Goal: Task Accomplishment & Management: Use online tool/utility

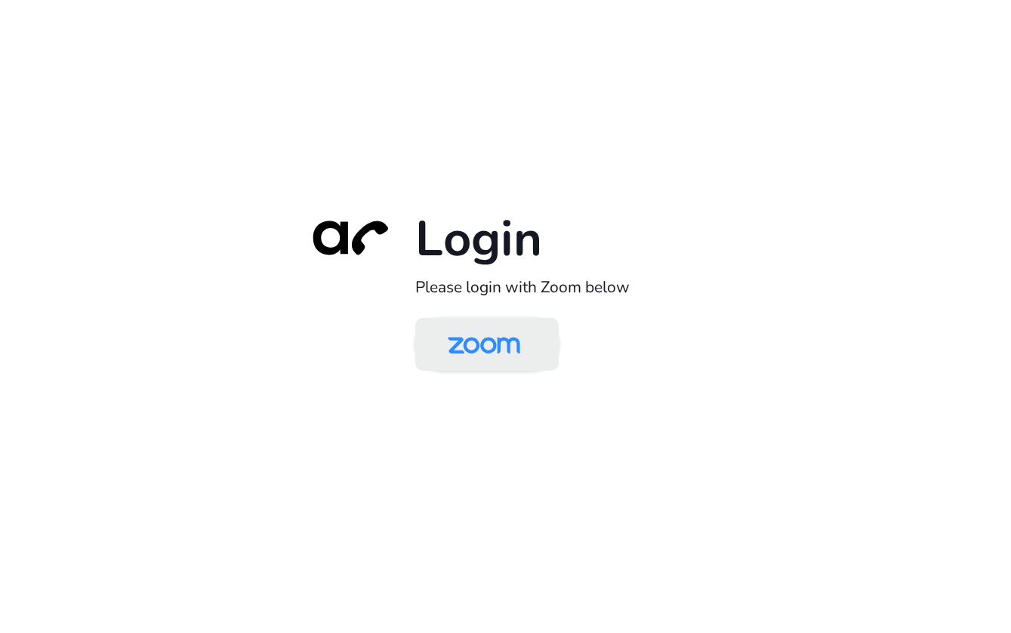
click at [493, 339] on img at bounding box center [484, 345] width 104 height 49
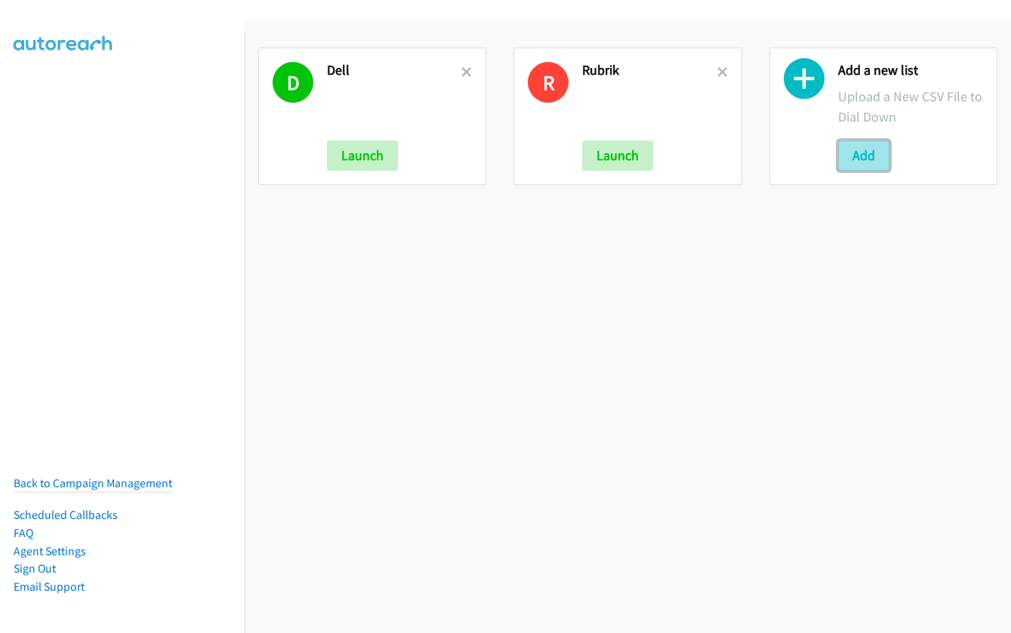
click at [851, 154] on button "Add" at bounding box center [863, 155] width 51 height 30
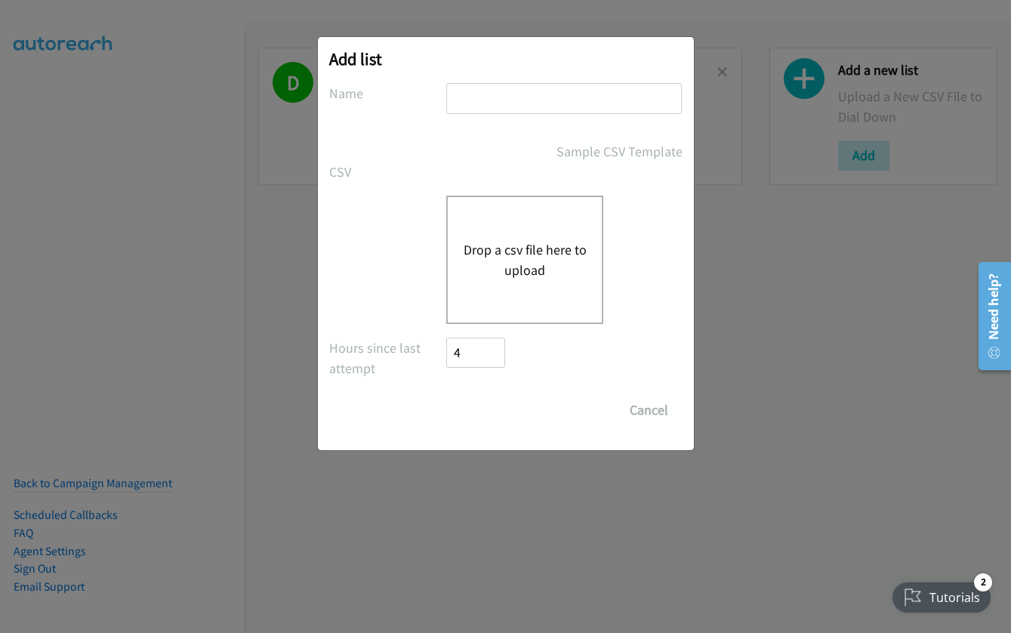
click at [480, 92] on input "text" at bounding box center [564, 98] width 236 height 31
type input "dell"
click at [504, 254] on button "Drop a csv file here to upload" at bounding box center [525, 259] width 124 height 41
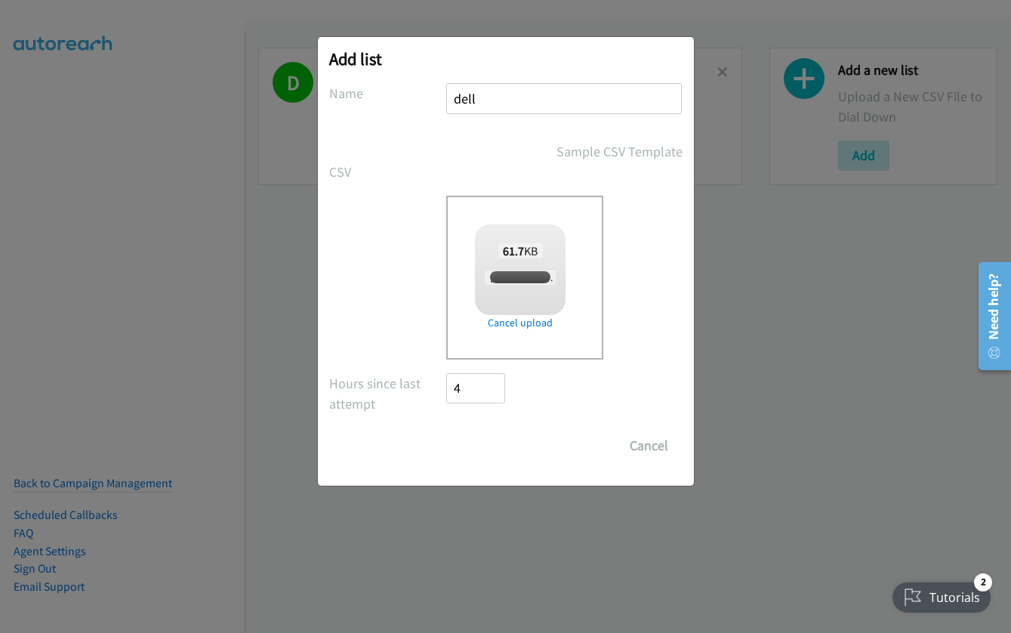
checkbox input "true"
click at [470, 439] on input "Save List" at bounding box center [486, 445] width 79 height 30
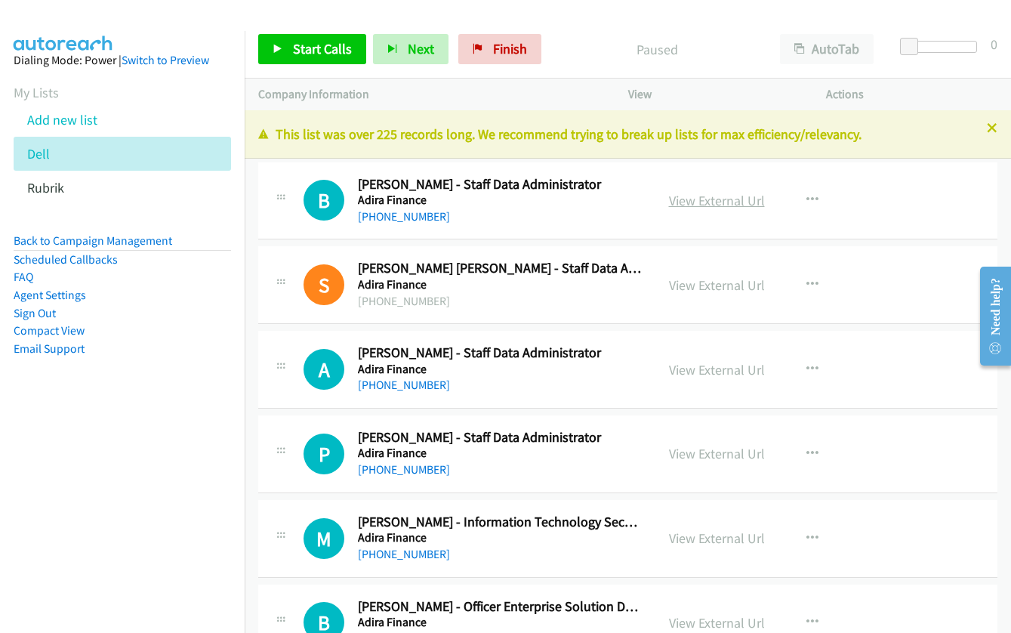
click at [707, 199] on link "View External Url" at bounding box center [717, 200] width 96 height 17
click at [288, 49] on link "Start Calls" at bounding box center [312, 49] width 108 height 30
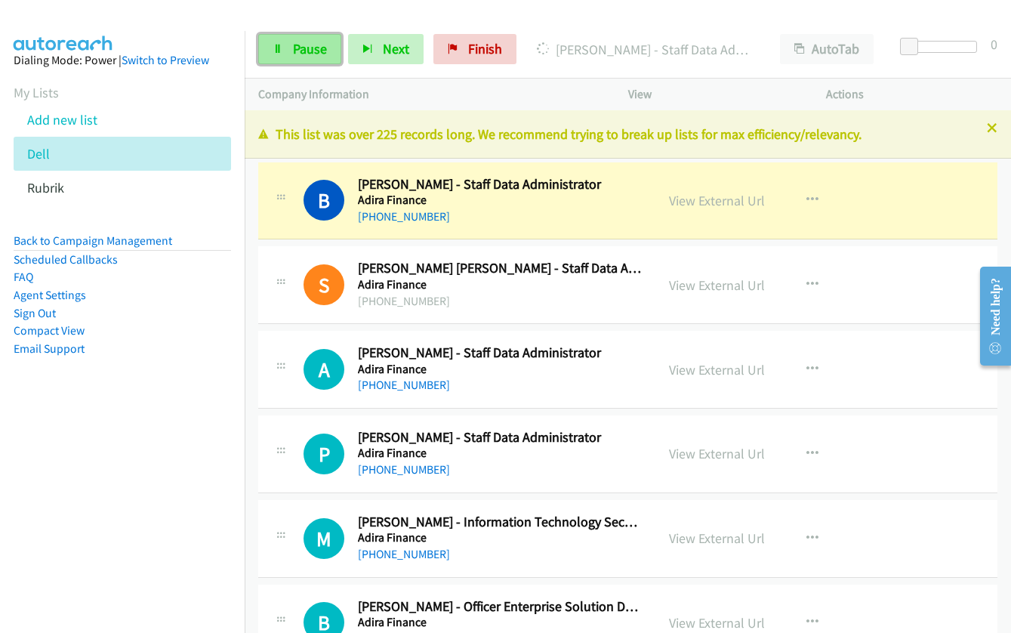
click at [297, 48] on span "Pause" at bounding box center [310, 48] width 34 height 17
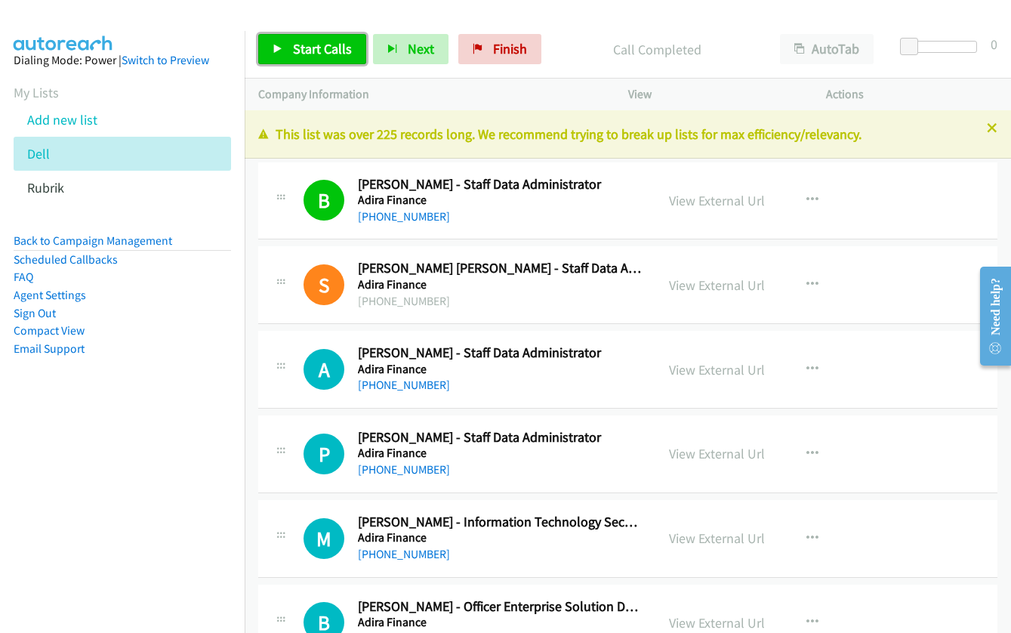
click at [304, 48] on span "Start Calls" at bounding box center [322, 48] width 59 height 17
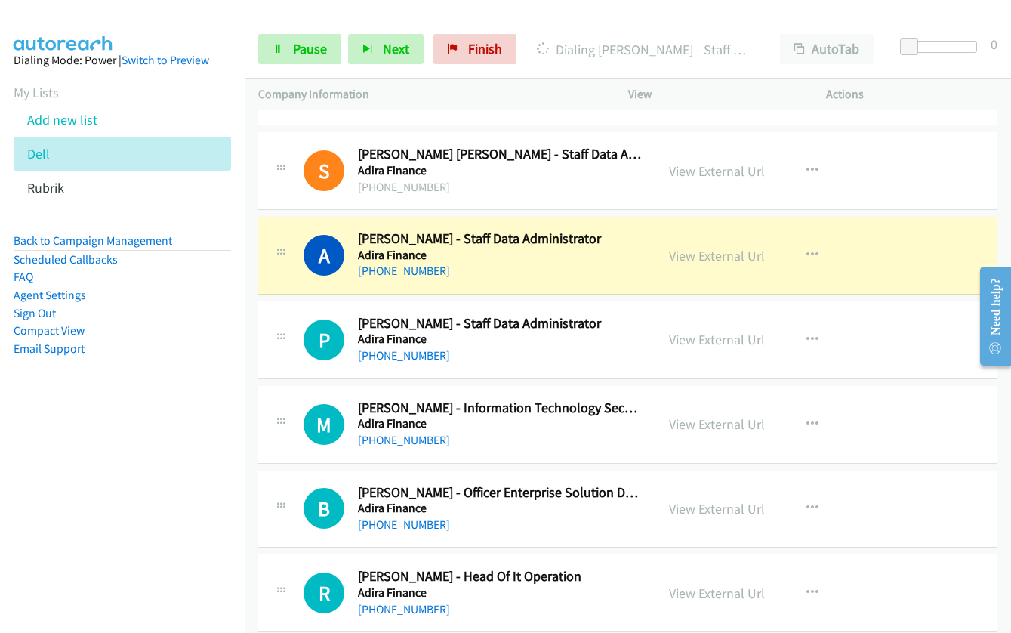
scroll to position [151, 0]
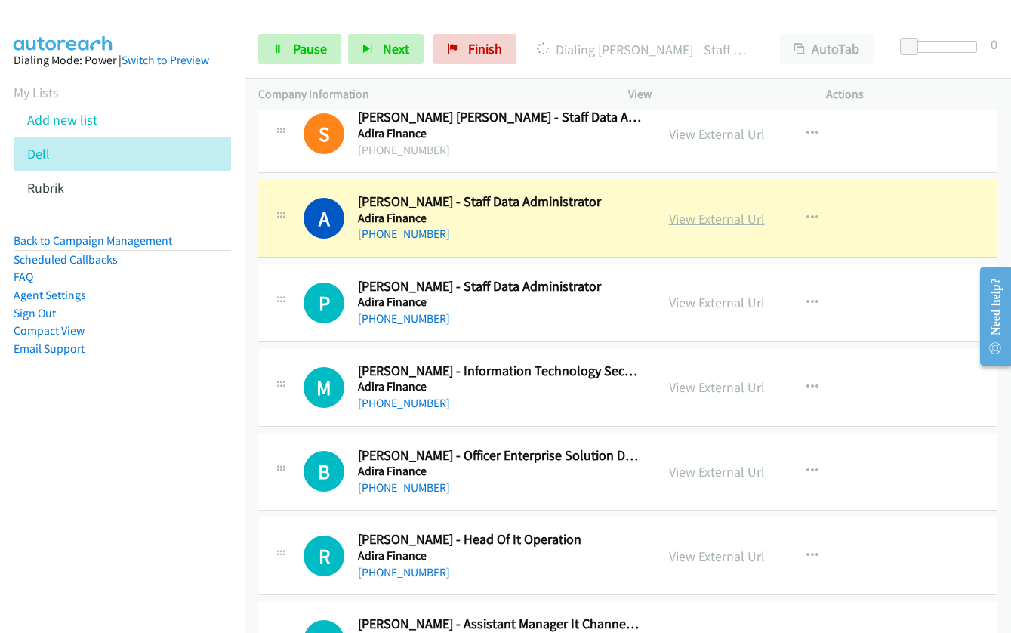
click at [718, 223] on link "View External Url" at bounding box center [717, 218] width 96 height 17
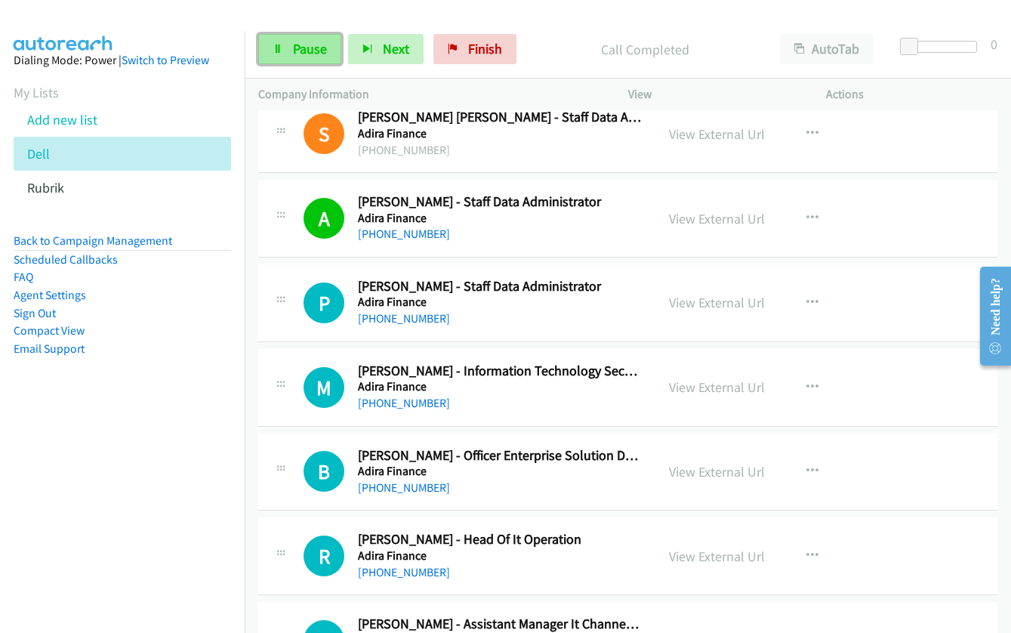
click at [307, 51] on span "Pause" at bounding box center [310, 48] width 34 height 17
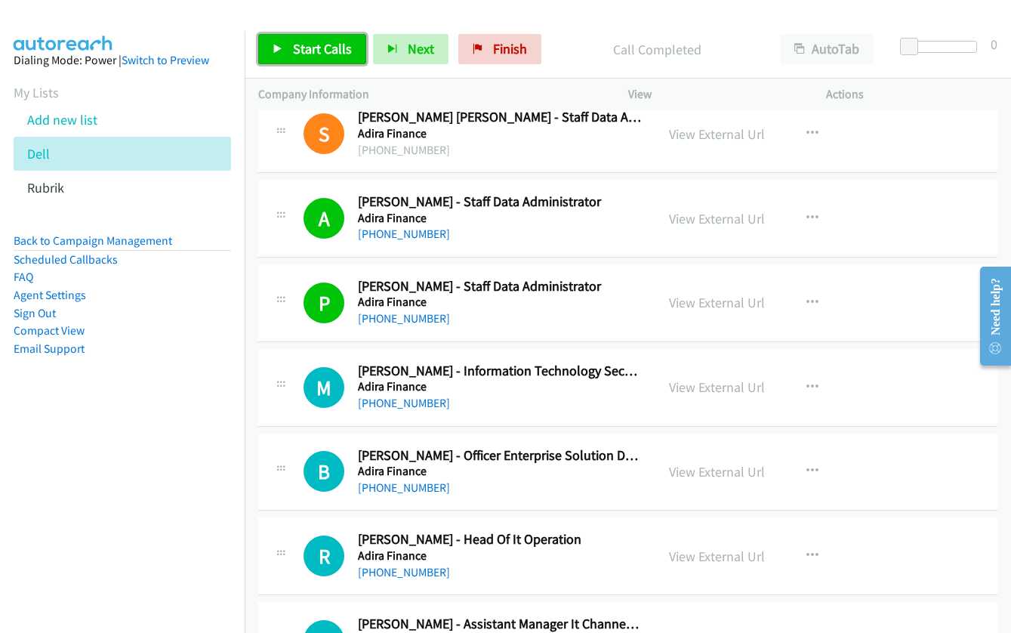
click at [314, 45] on span "Start Calls" at bounding box center [322, 48] width 59 height 17
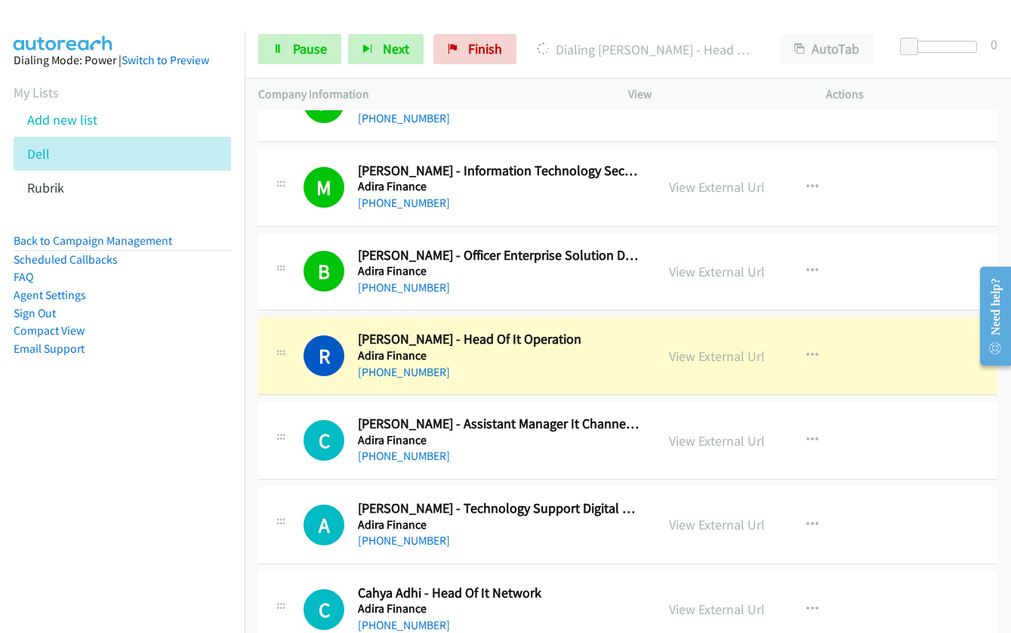
scroll to position [377, 0]
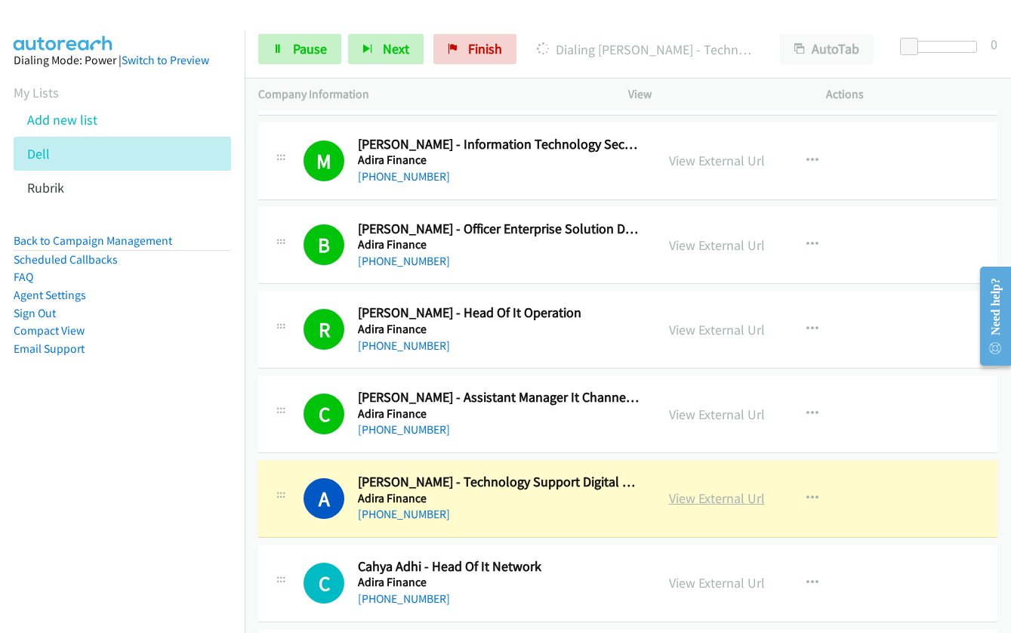
click at [701, 498] on link "View External Url" at bounding box center [717, 497] width 96 height 17
click at [279, 47] on icon at bounding box center [278, 50] width 11 height 11
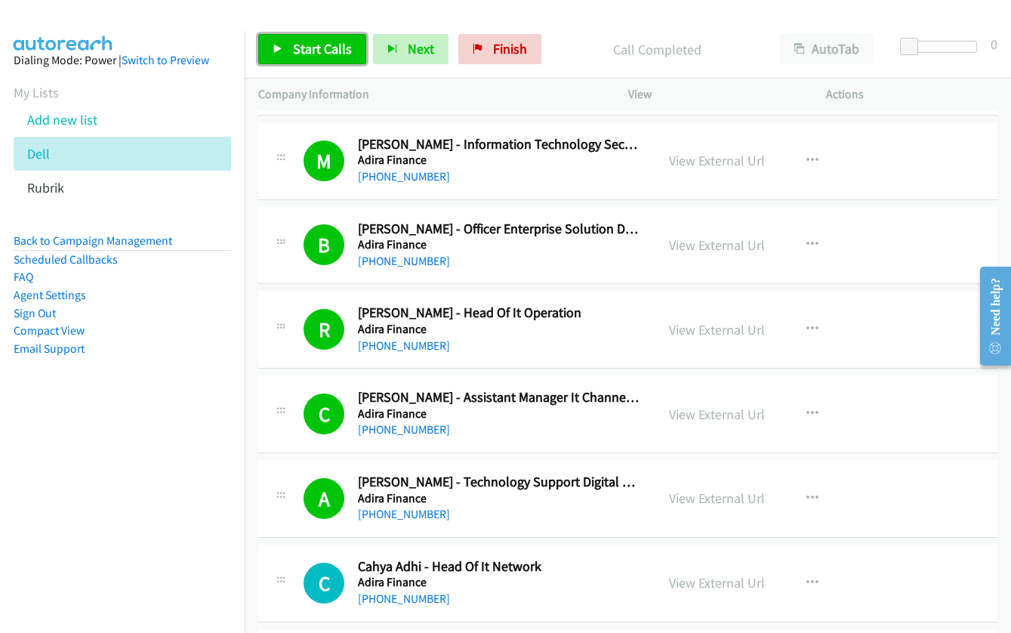
click at [311, 52] on span "Start Calls" at bounding box center [322, 48] width 59 height 17
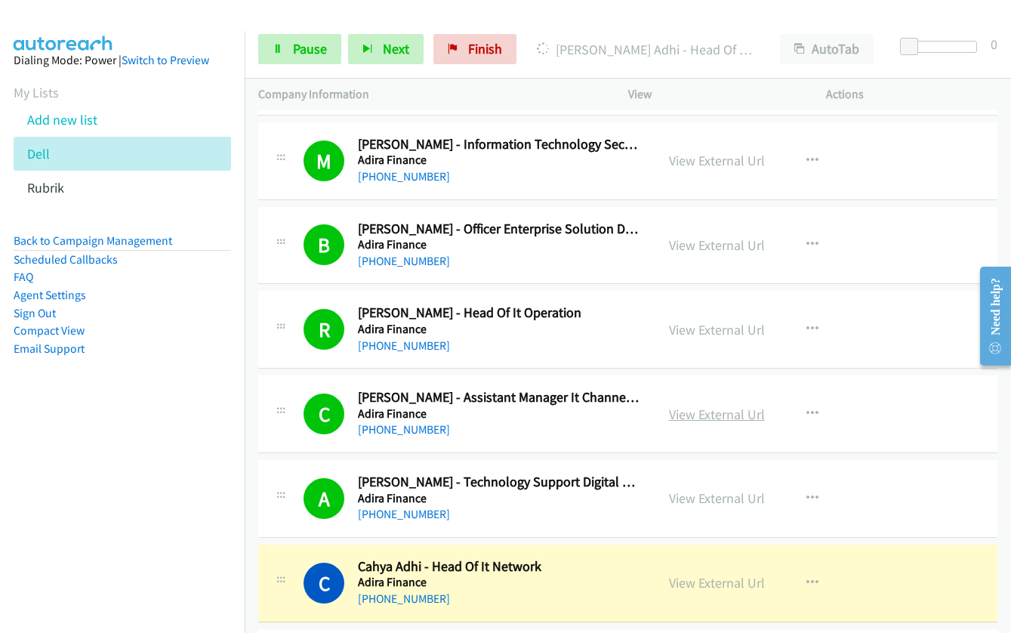
scroll to position [679, 0]
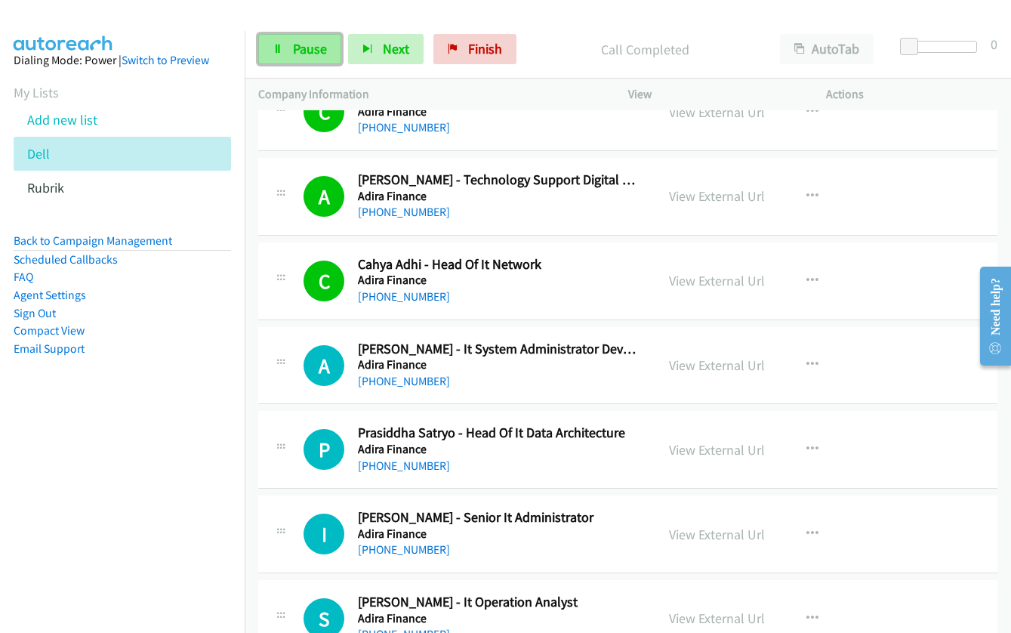
click at [300, 62] on link "Pause" at bounding box center [299, 49] width 83 height 30
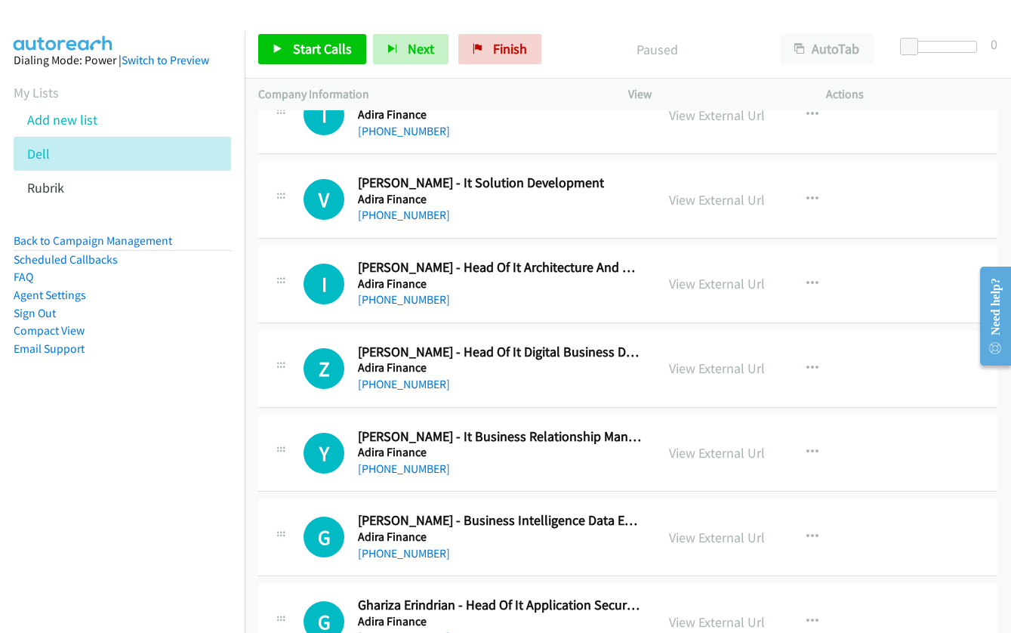
scroll to position [1736, 0]
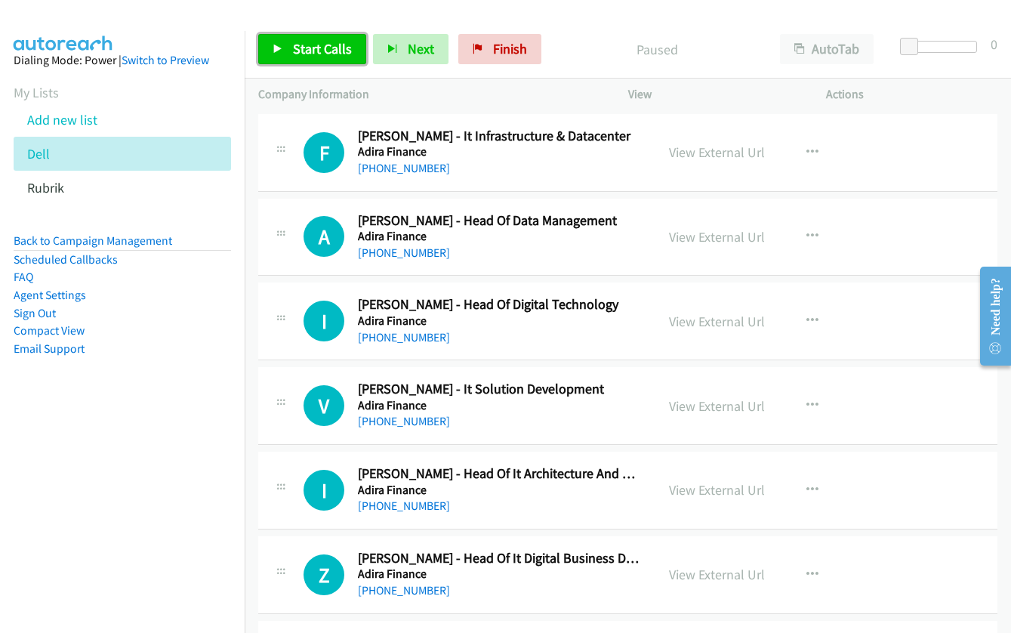
click at [340, 52] on span "Start Calls" at bounding box center [322, 48] width 59 height 17
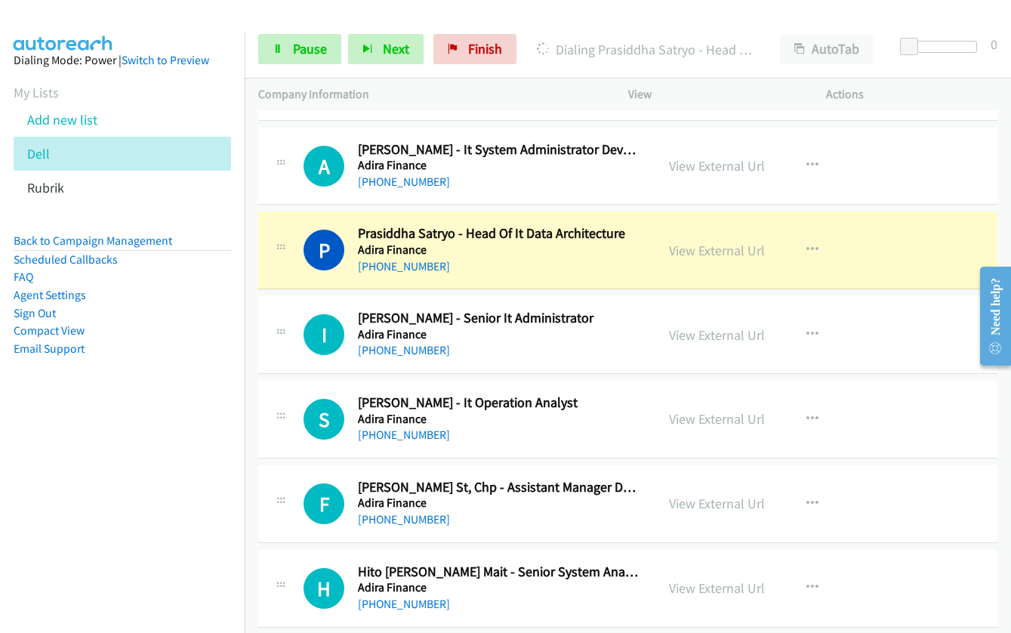
scroll to position [906, 0]
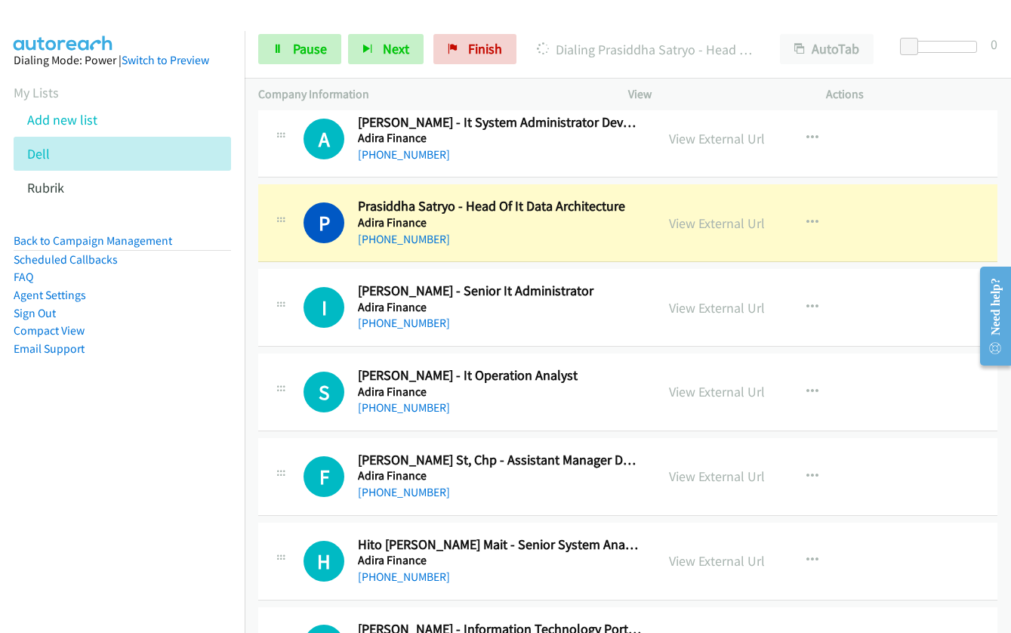
click at [279, 32] on div "Start Calls Pause Next Finish Dialing Prasiddha Satryo - Head Of It Data Archit…" at bounding box center [628, 49] width 766 height 58
click at [295, 52] on span "Pause" at bounding box center [310, 48] width 34 height 17
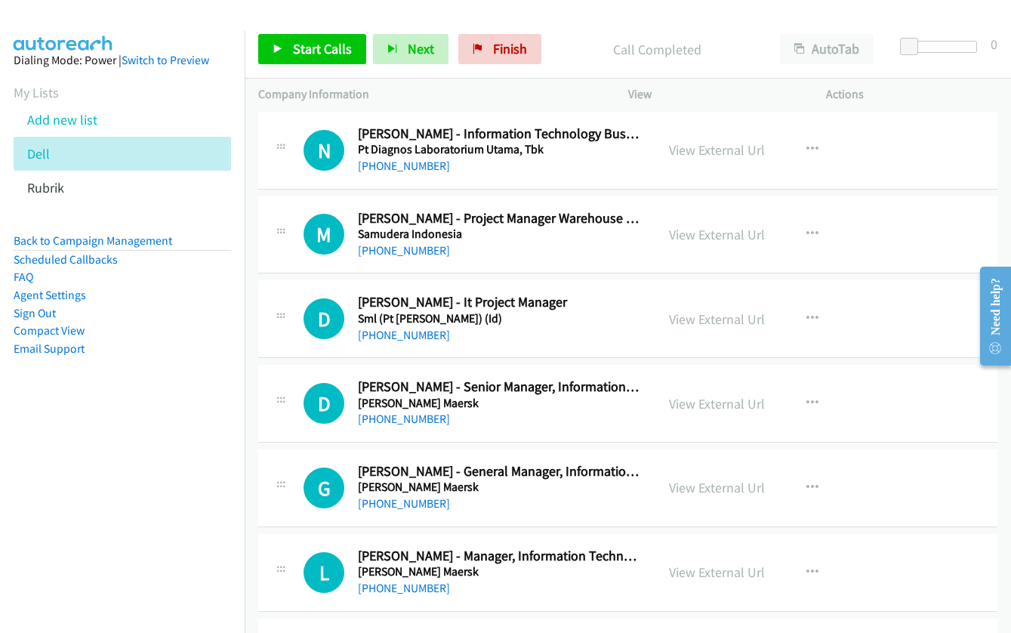
scroll to position [6794, 0]
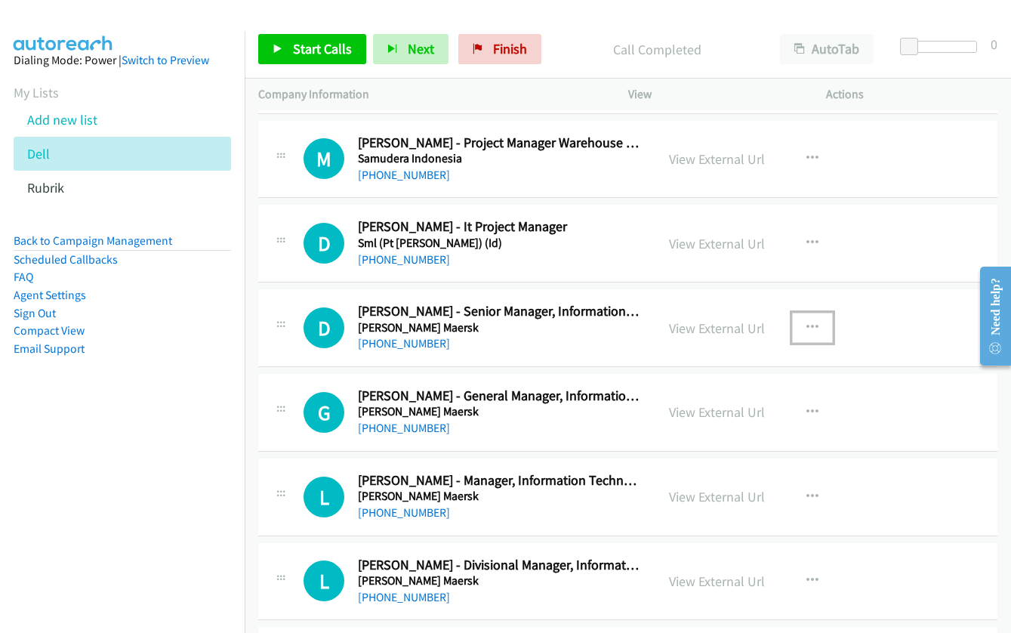
click at [806, 323] on icon "button" at bounding box center [812, 328] width 12 height 12
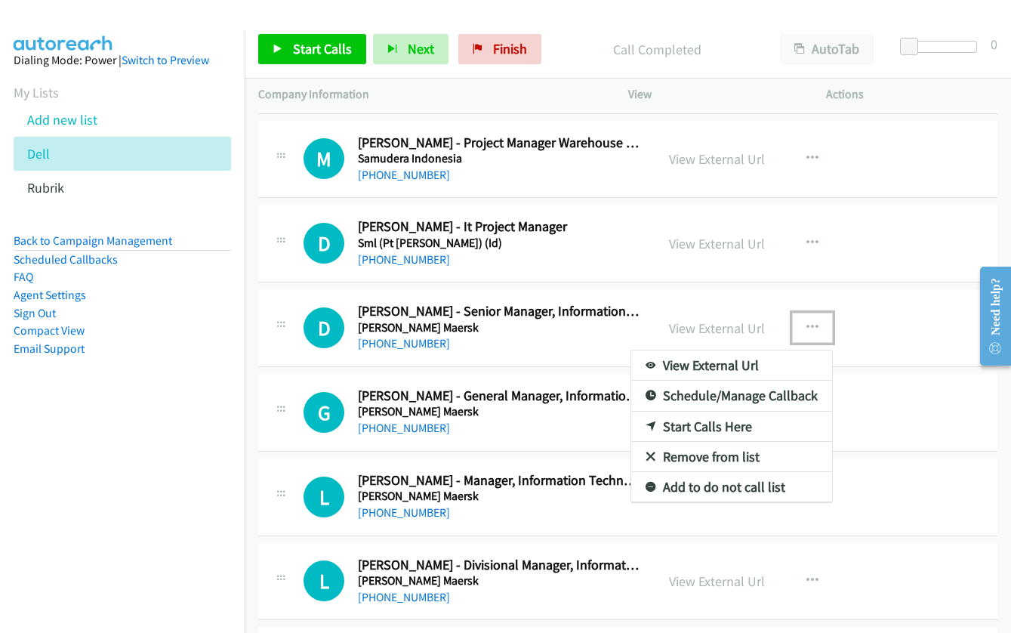
click at [697, 420] on link "Start Calls Here" at bounding box center [731, 426] width 201 height 30
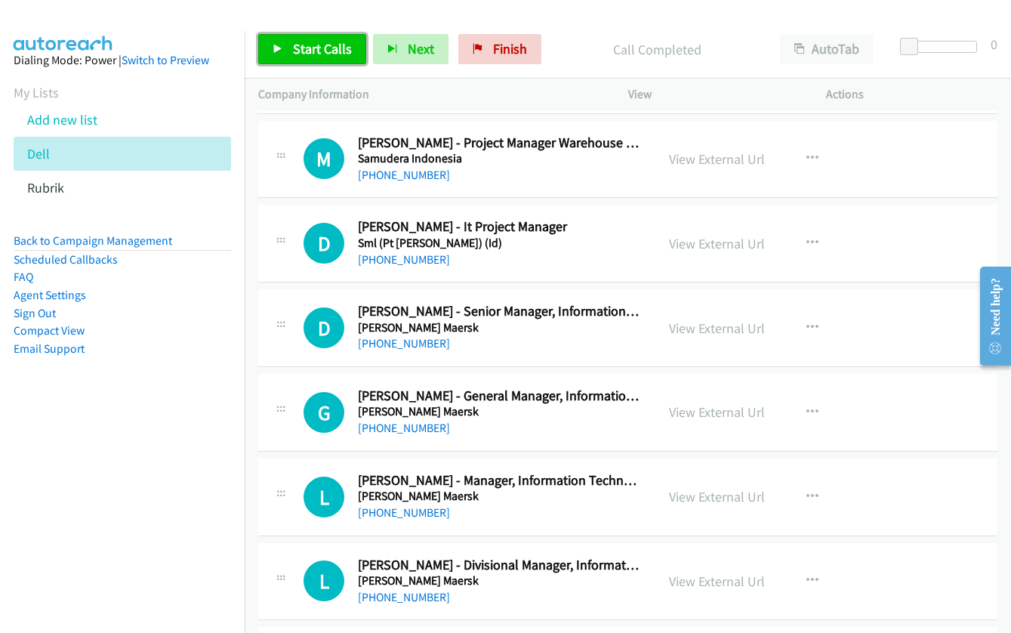
click at [286, 54] on link "Start Calls" at bounding box center [312, 49] width 108 height 30
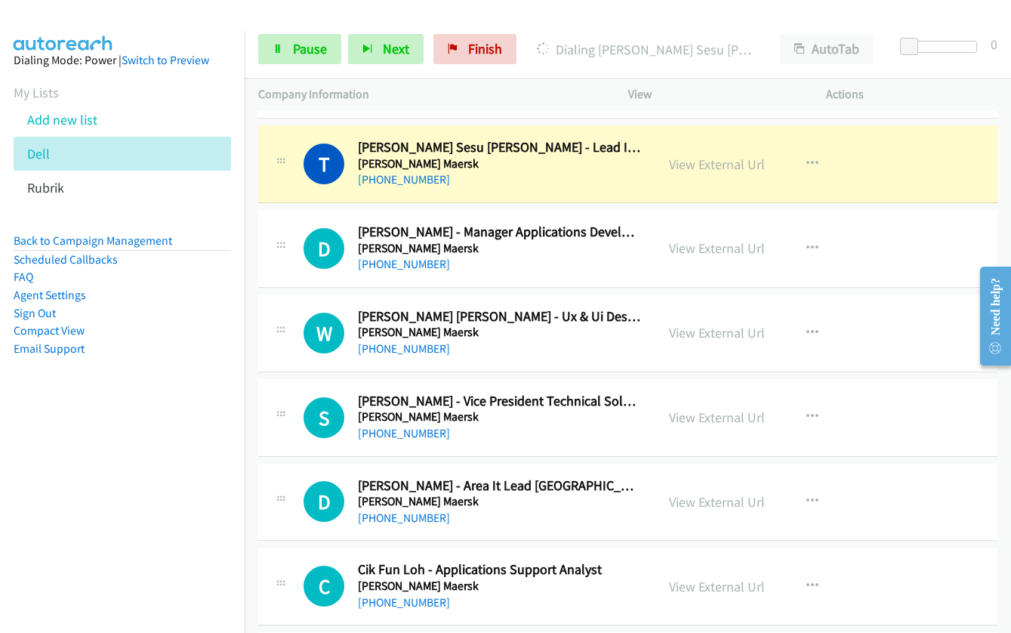
scroll to position [7776, 0]
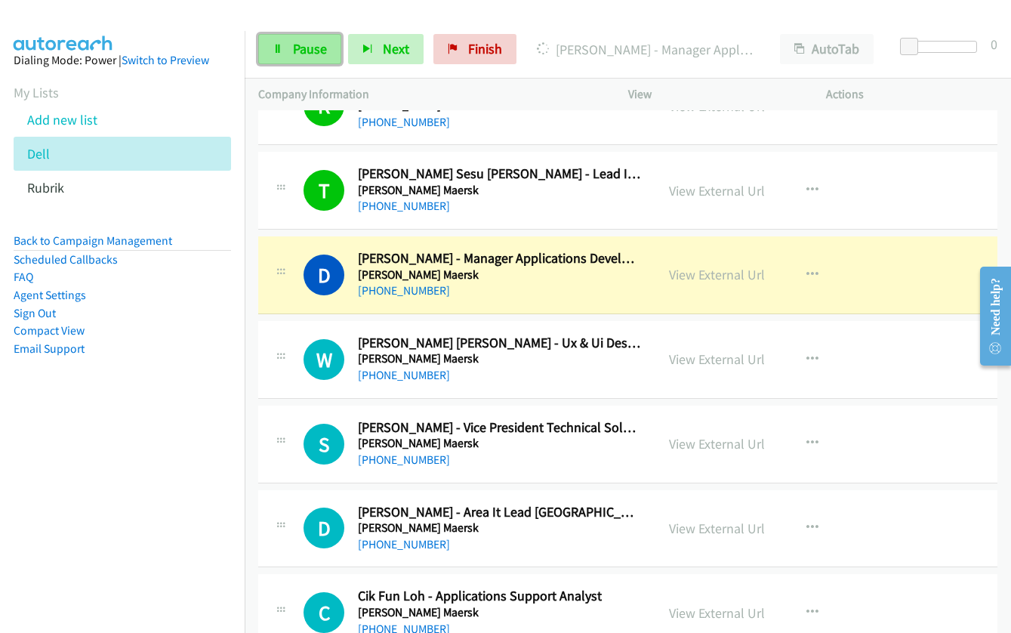
click at [285, 52] on link "Pause" at bounding box center [299, 49] width 83 height 30
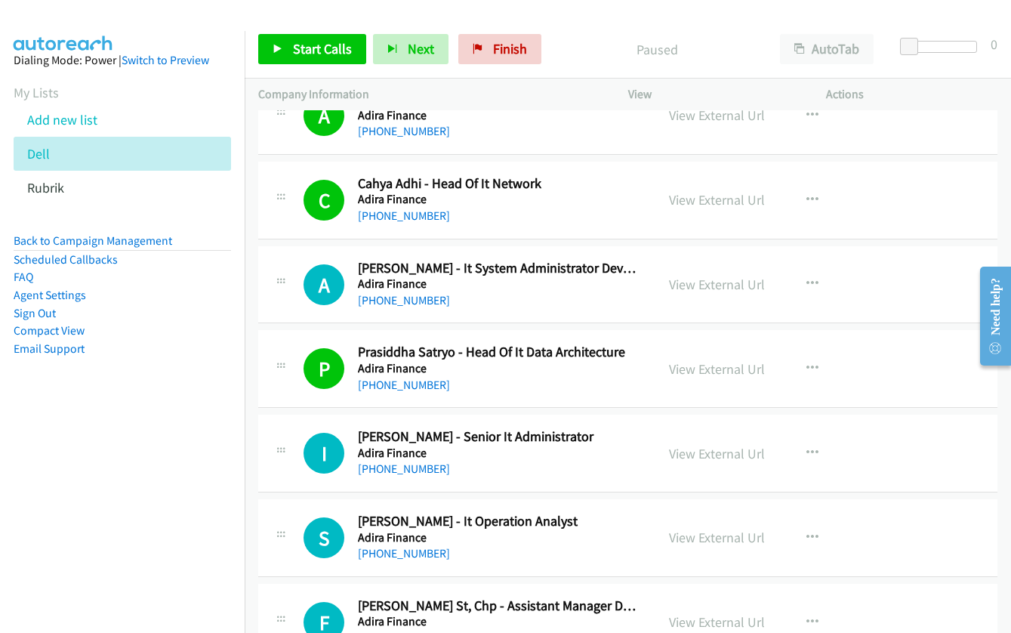
scroll to position [981, 0]
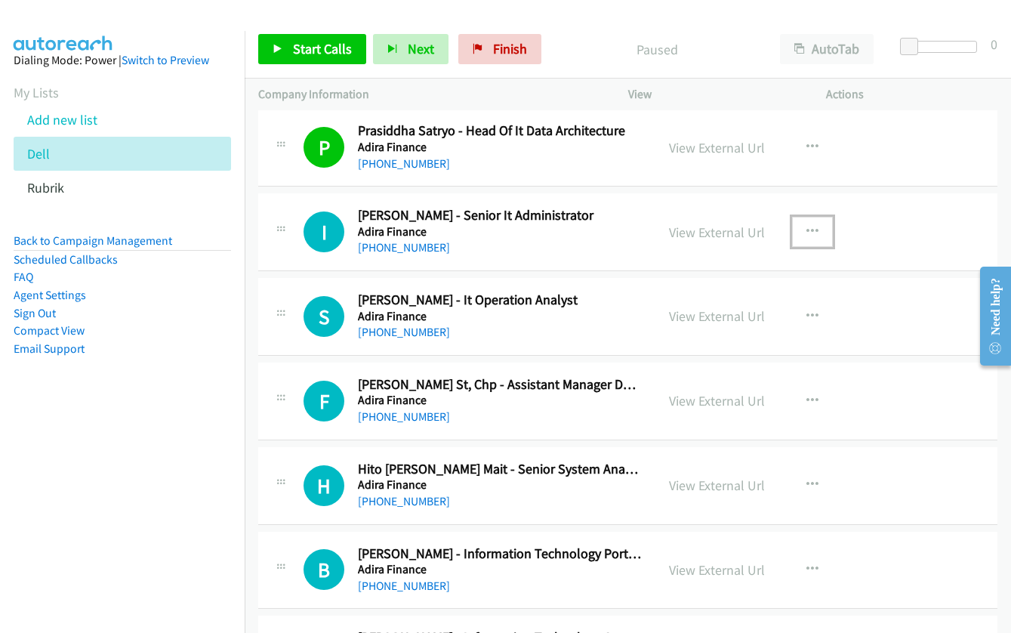
click at [806, 232] on icon "button" at bounding box center [812, 232] width 12 height 12
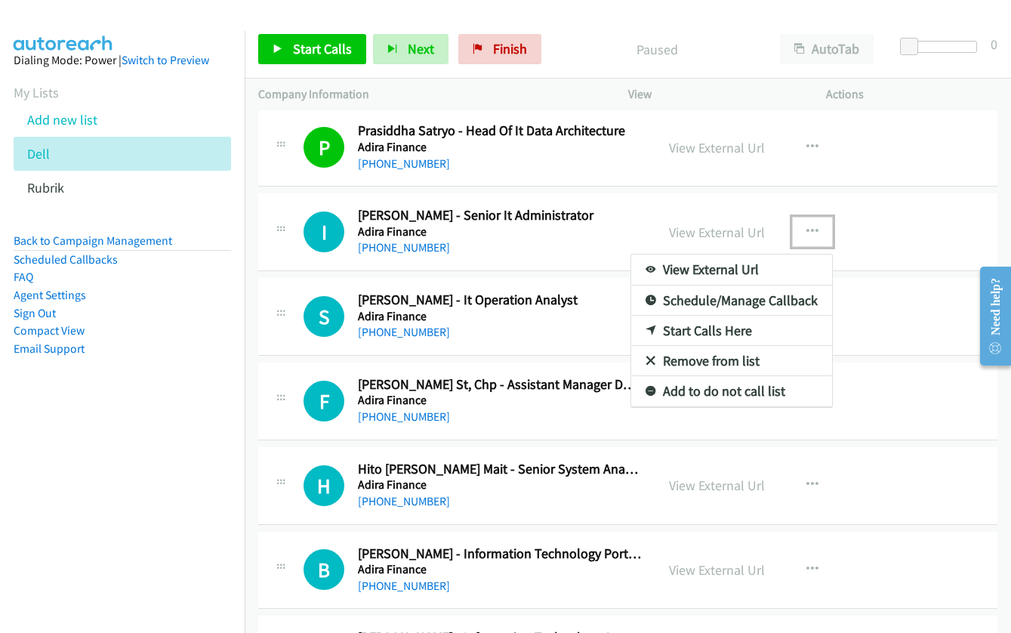
click at [684, 331] on link "Start Calls Here" at bounding box center [731, 331] width 201 height 30
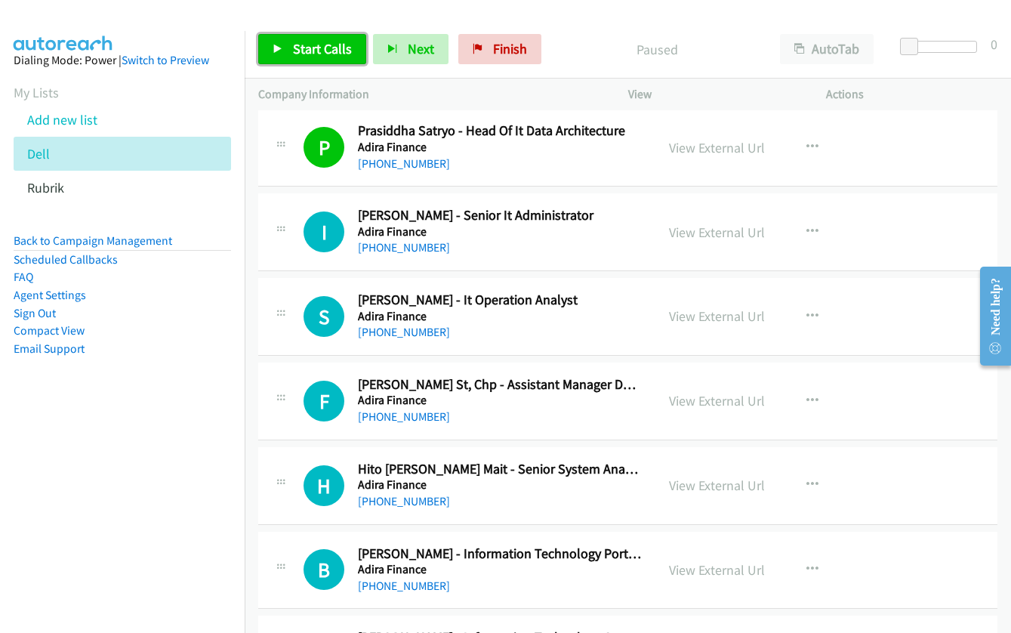
click at [284, 44] on link "Start Calls" at bounding box center [312, 49] width 108 height 30
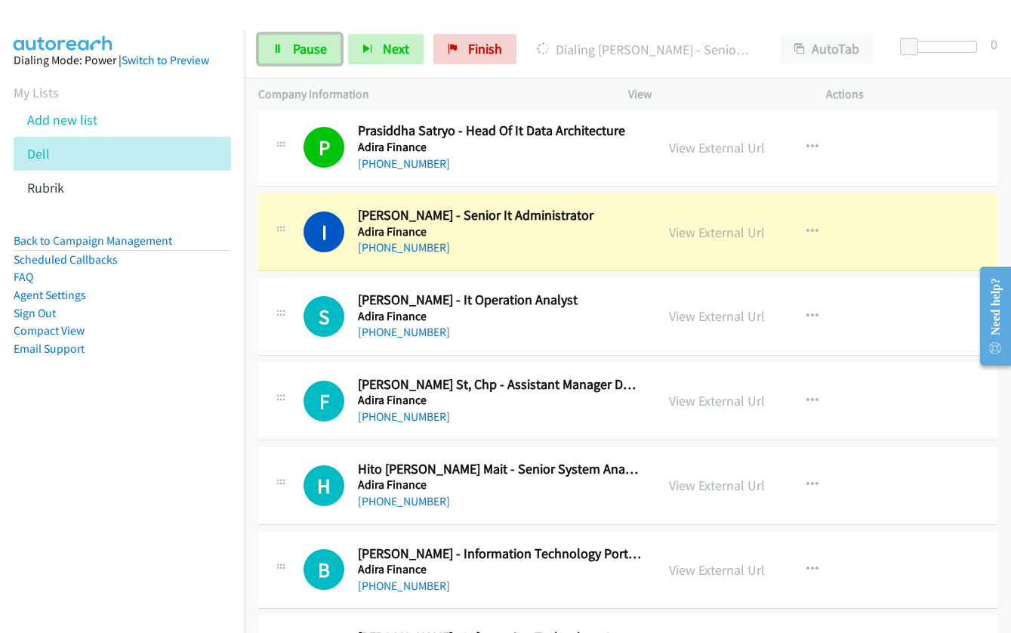
drag, startPoint x: 306, startPoint y: 48, endPoint x: 618, endPoint y: 198, distance: 346.4
click at [306, 48] on span "Pause" at bounding box center [310, 48] width 34 height 17
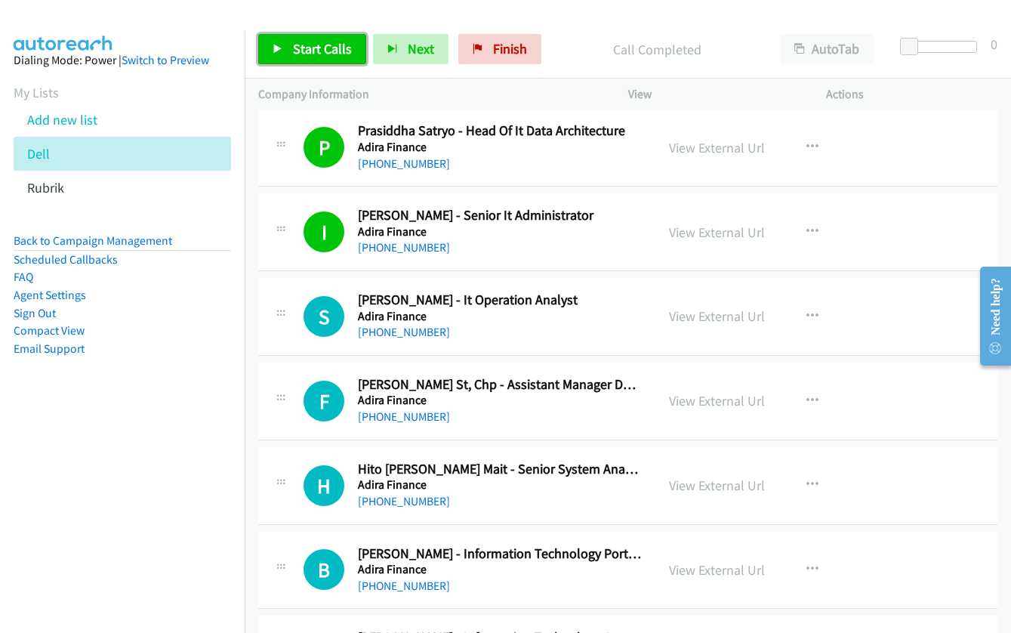
click at [315, 51] on span "Start Calls" at bounding box center [322, 48] width 59 height 17
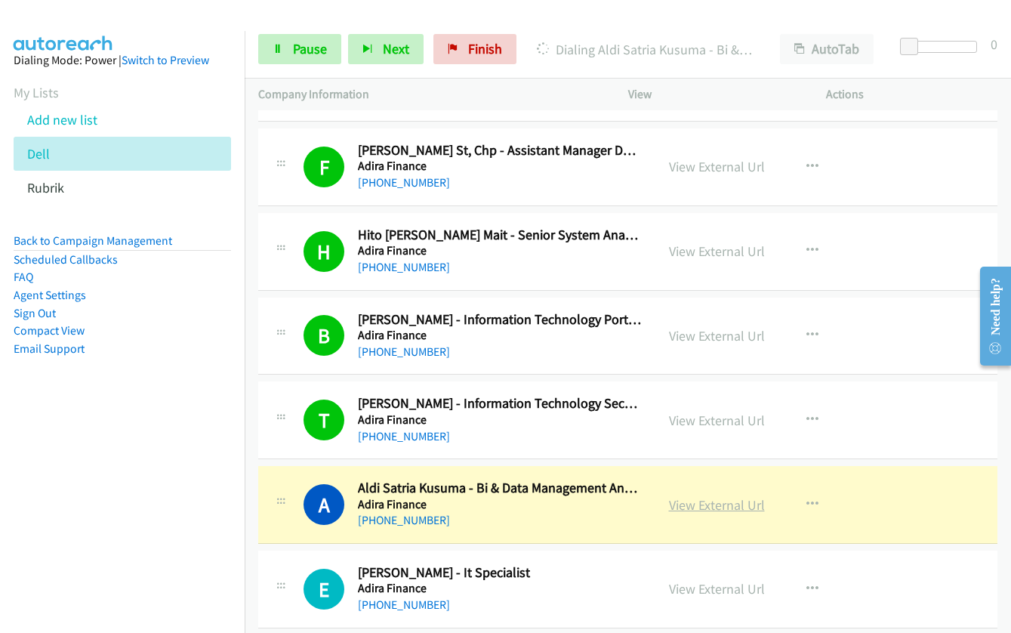
scroll to position [1359, 0]
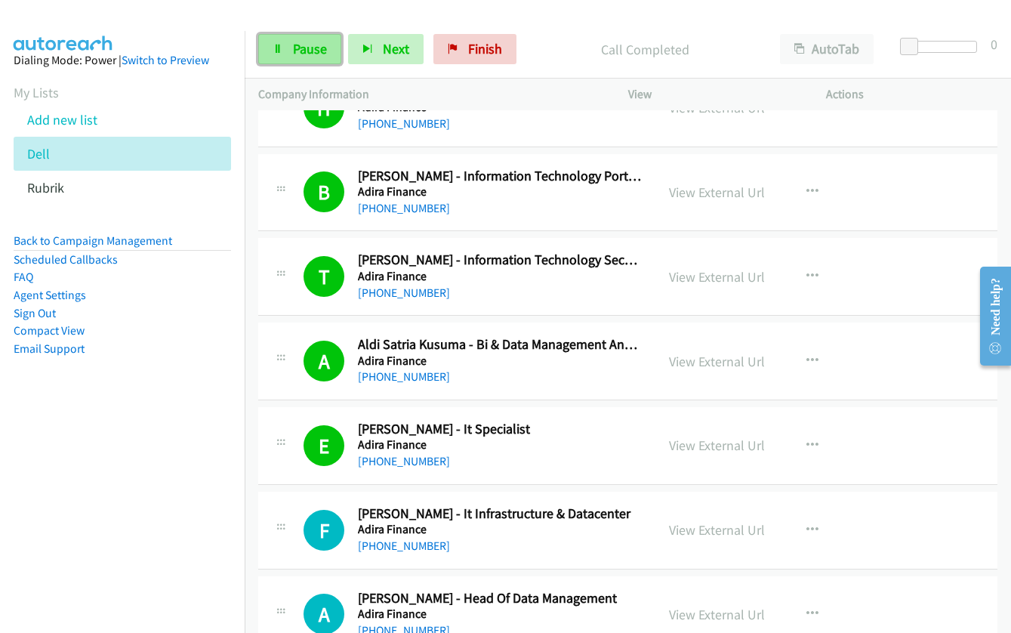
click at [306, 48] on span "Pause" at bounding box center [310, 48] width 34 height 17
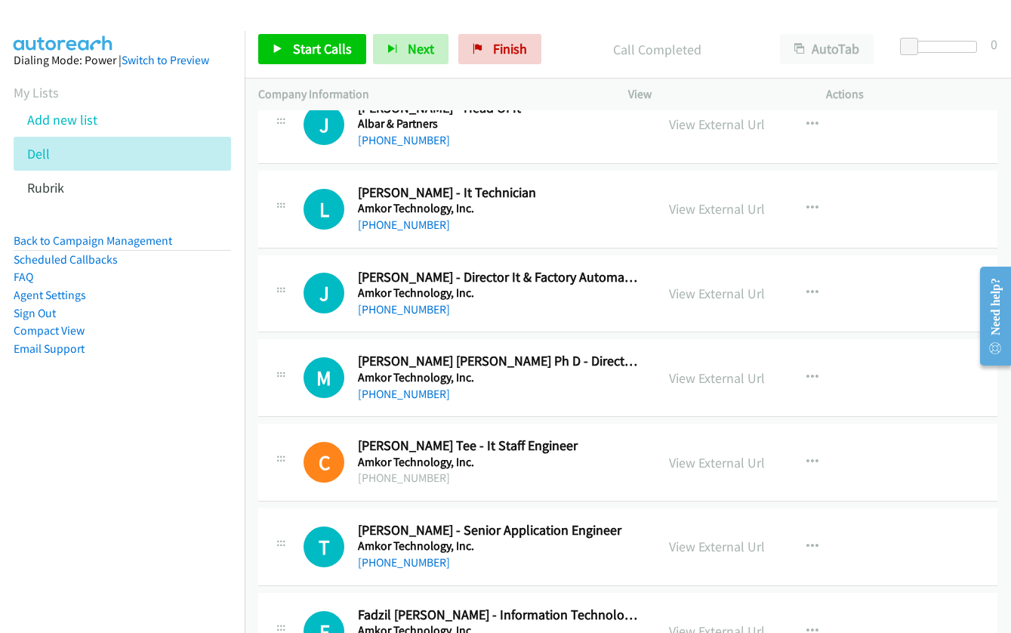
scroll to position [9588, 0]
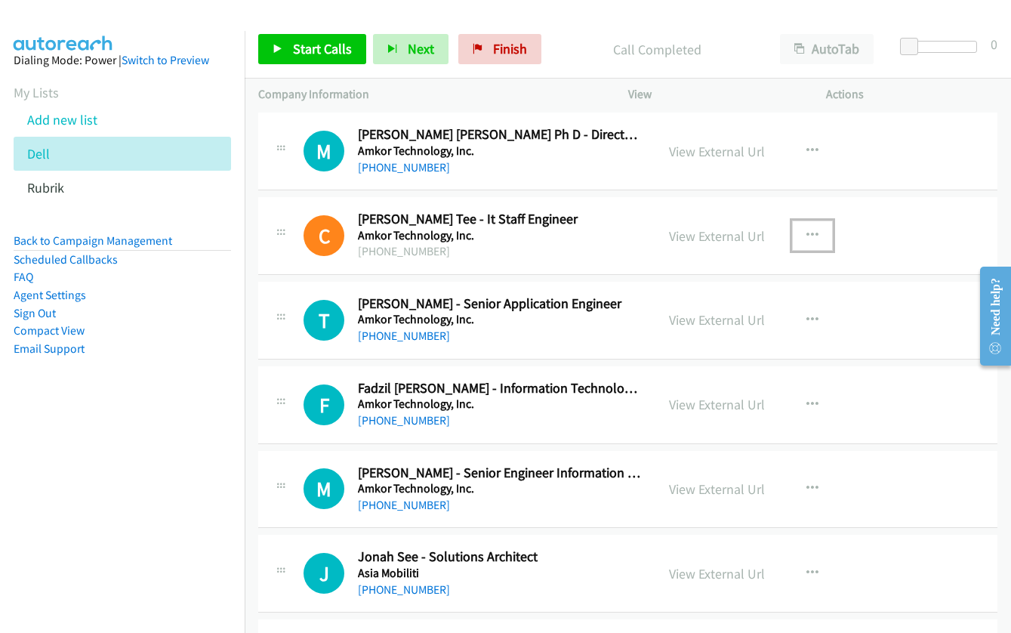
click at [806, 233] on icon "button" at bounding box center [812, 235] width 12 height 12
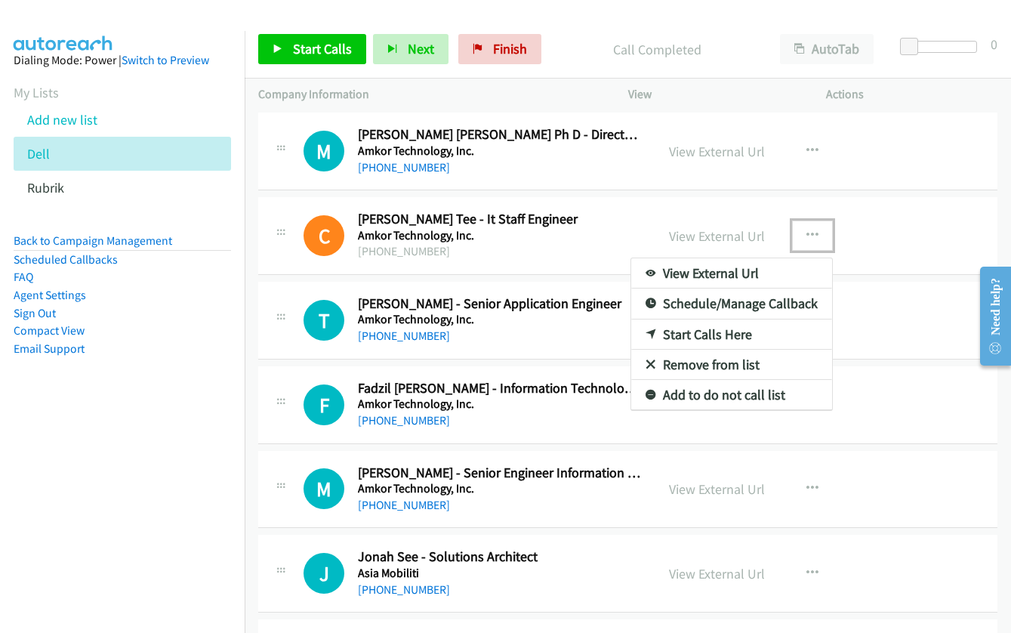
click at [707, 334] on link "Start Calls Here" at bounding box center [731, 334] width 201 height 30
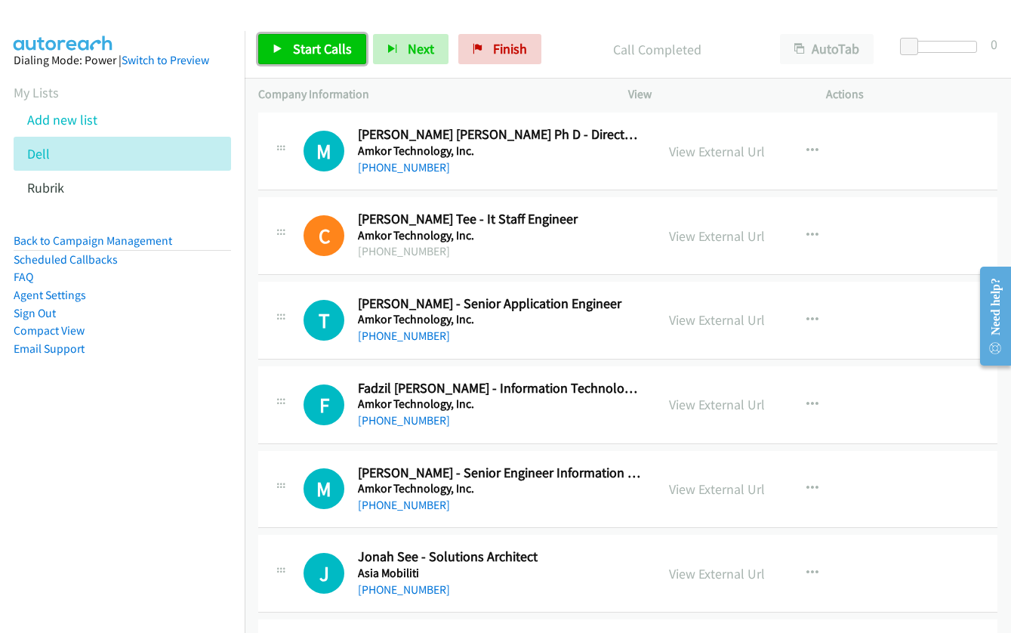
click at [313, 45] on span "Start Calls" at bounding box center [322, 48] width 59 height 17
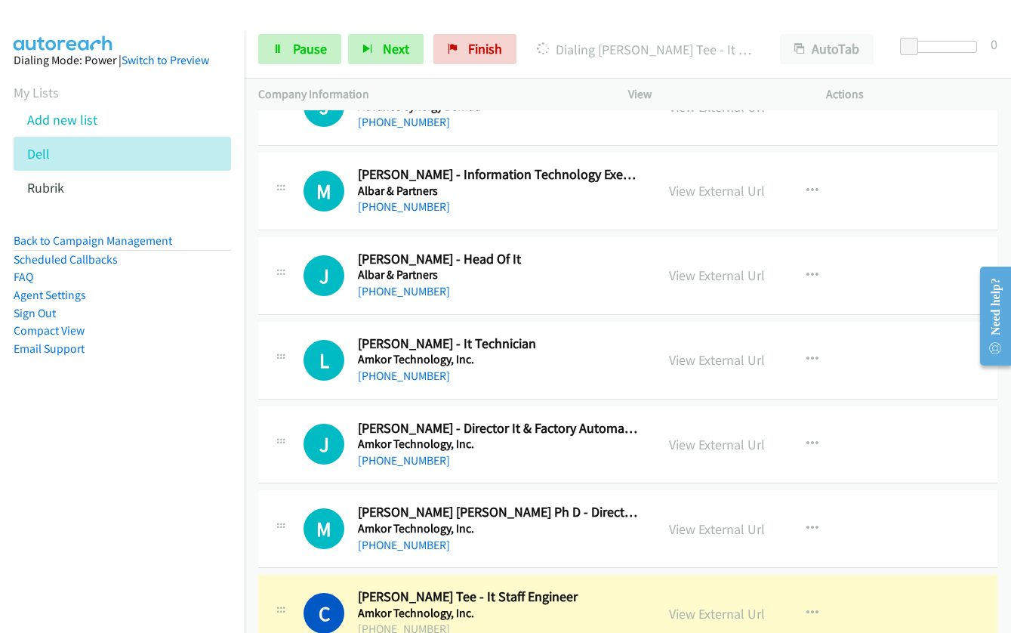
scroll to position [9135, 0]
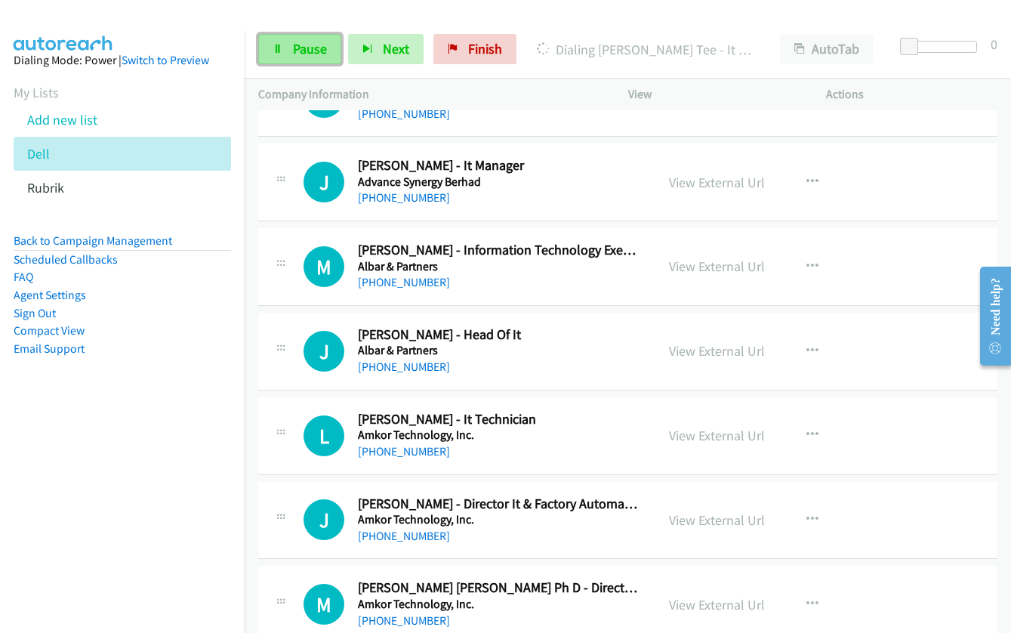
click at [299, 48] on span "Pause" at bounding box center [310, 48] width 34 height 17
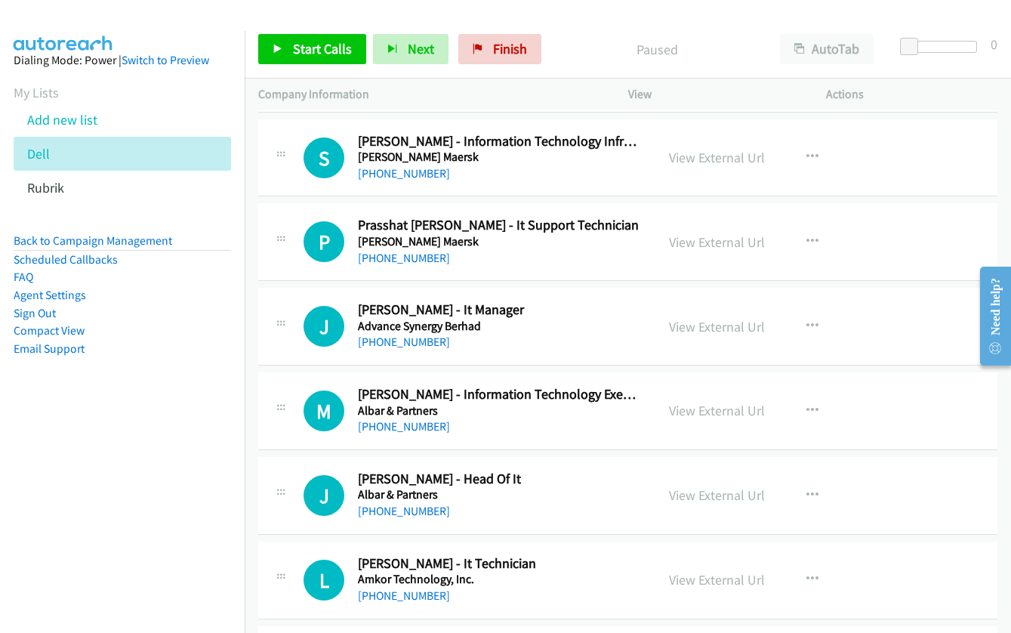
scroll to position [8984, 0]
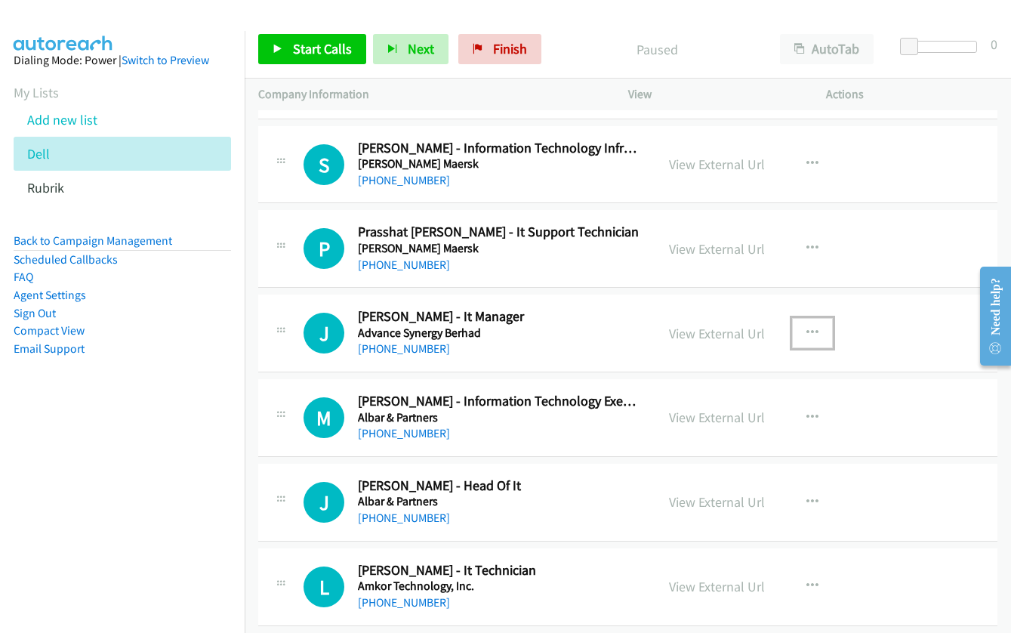
click at [806, 330] on icon "button" at bounding box center [812, 333] width 12 height 12
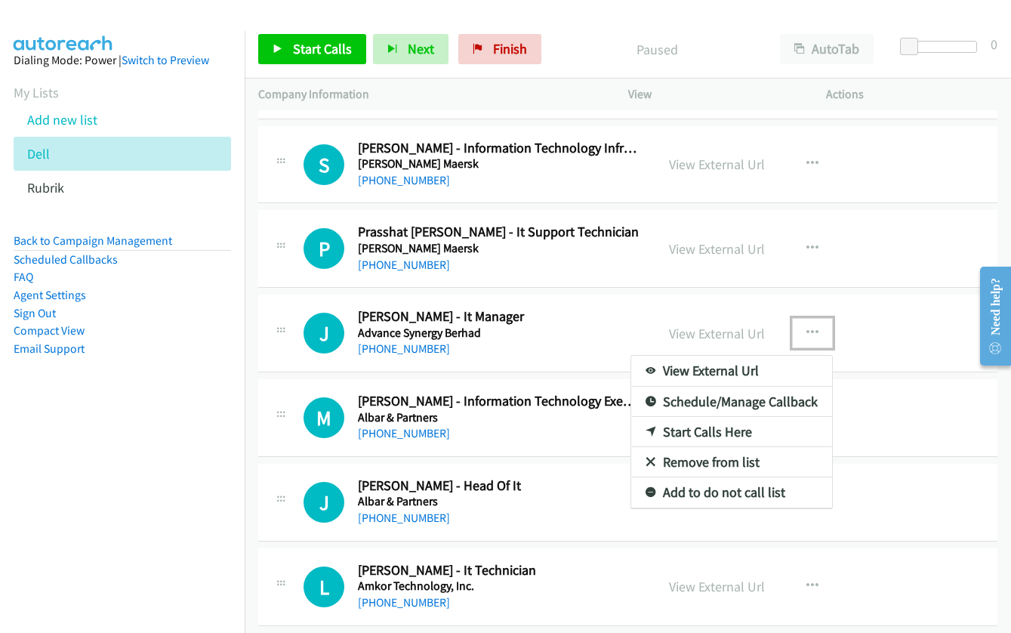
click at [682, 430] on link "Start Calls Here" at bounding box center [731, 432] width 201 height 30
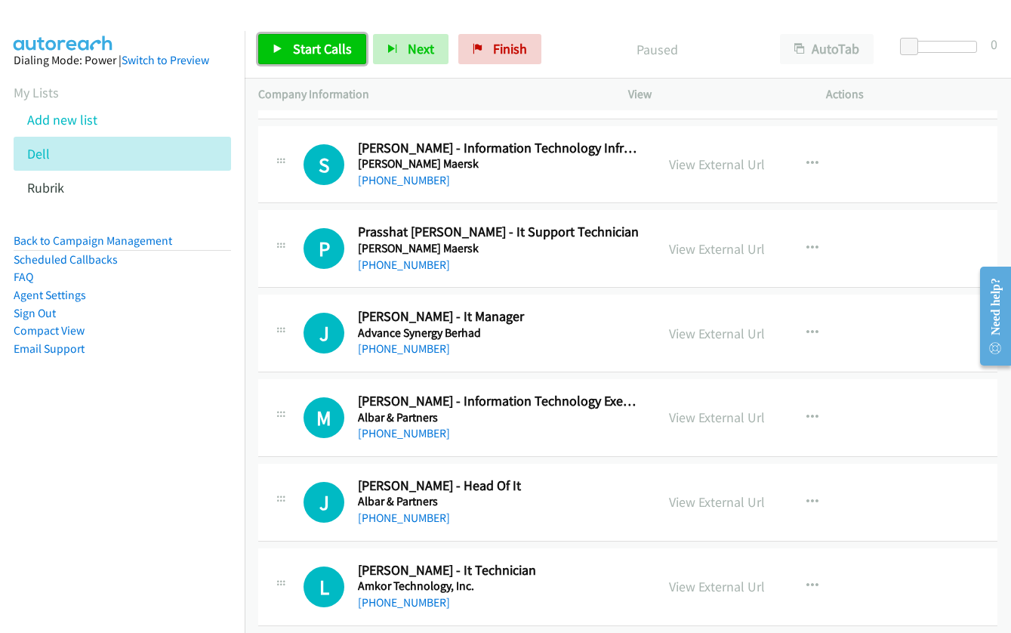
click at [287, 52] on link "Start Calls" at bounding box center [312, 49] width 108 height 30
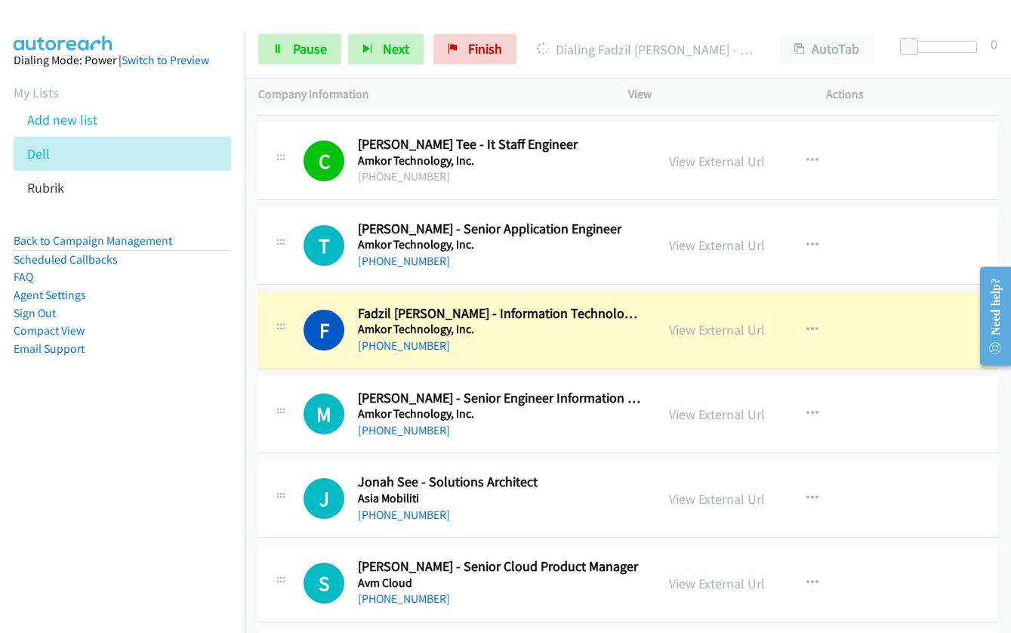
scroll to position [9663, 0]
click at [707, 325] on link "View External Url" at bounding box center [717, 328] width 96 height 17
click at [314, 59] on link "Pause" at bounding box center [299, 49] width 83 height 30
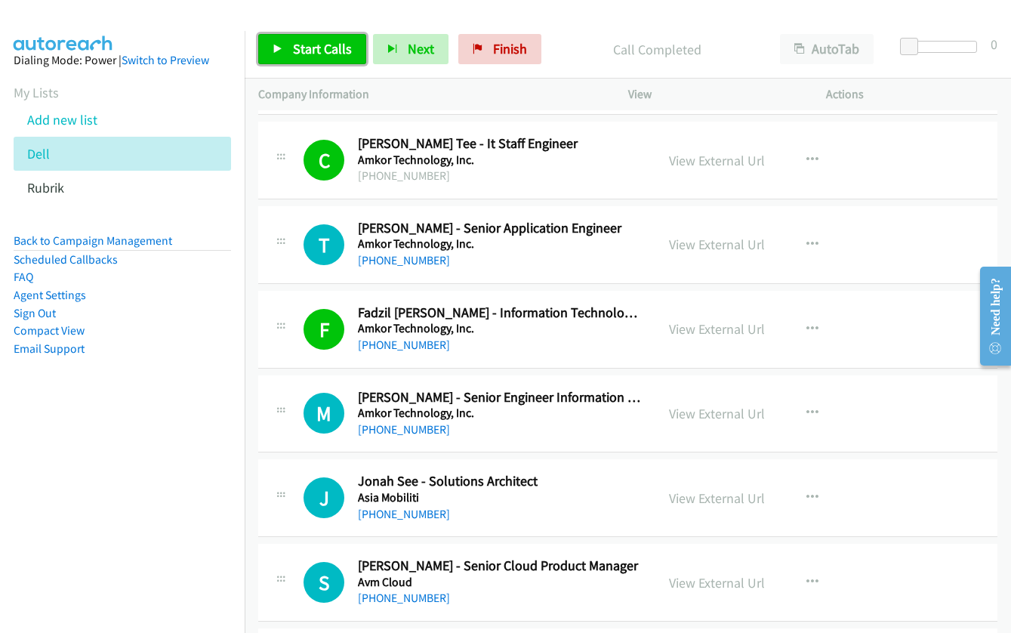
click at [319, 46] on span "Start Calls" at bounding box center [322, 48] width 59 height 17
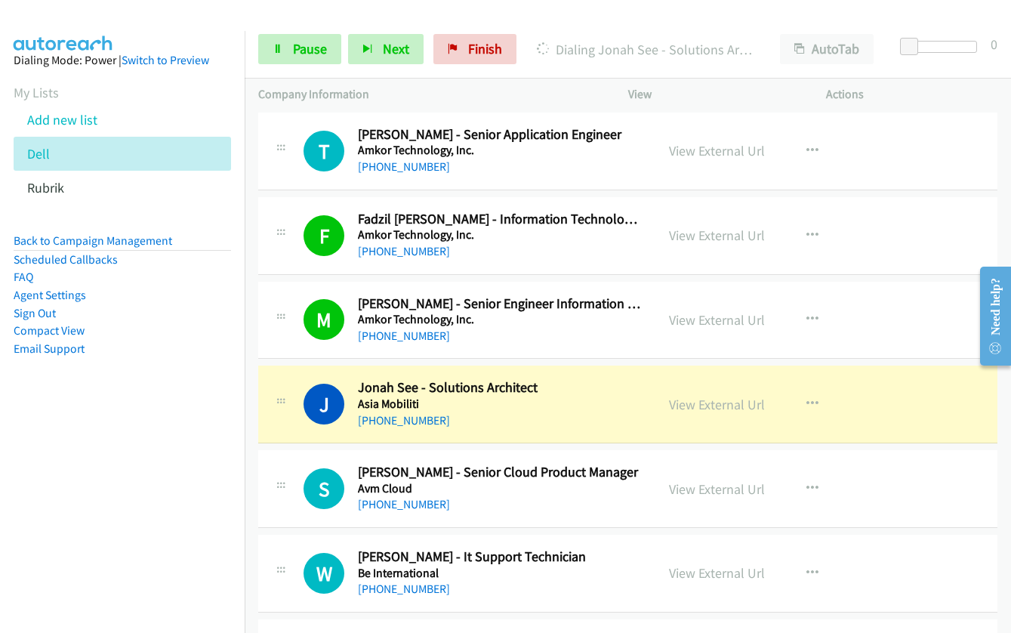
scroll to position [9890, 0]
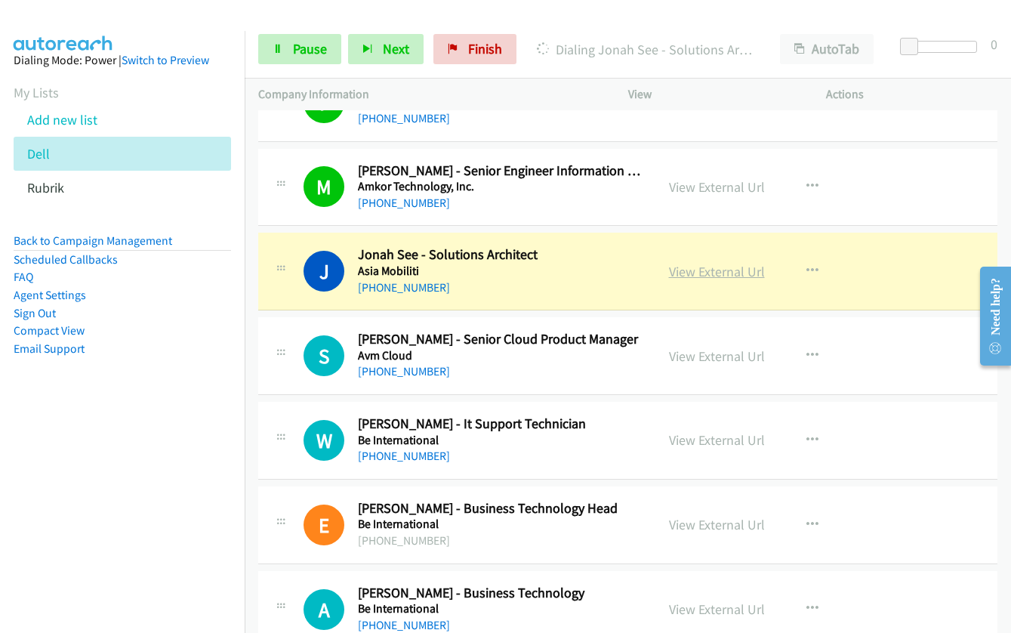
click at [691, 273] on link "View External Url" at bounding box center [717, 271] width 96 height 17
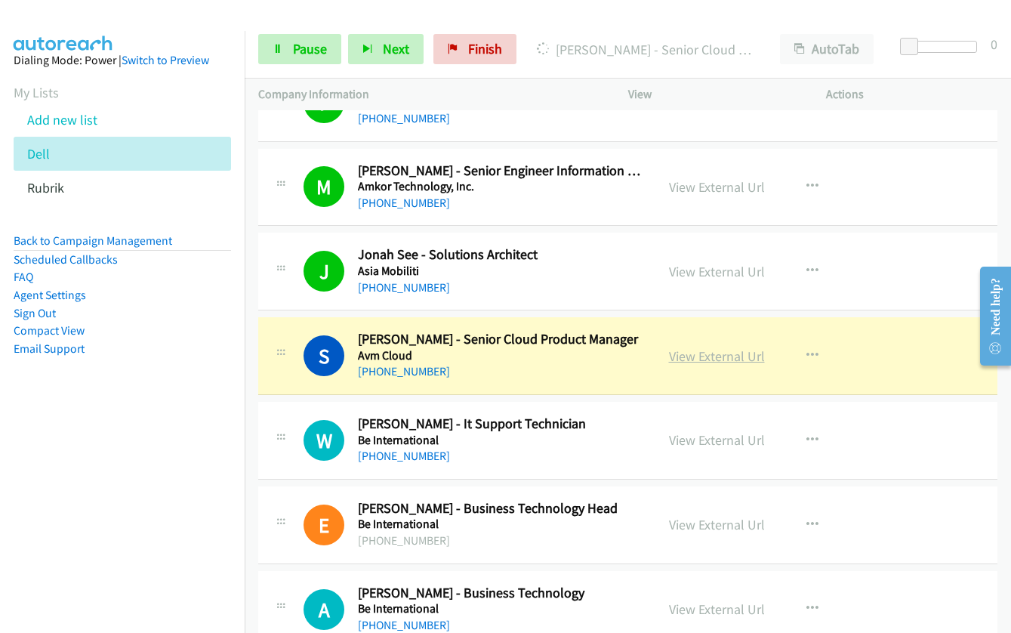
click at [717, 356] on link "View External Url" at bounding box center [717, 355] width 96 height 17
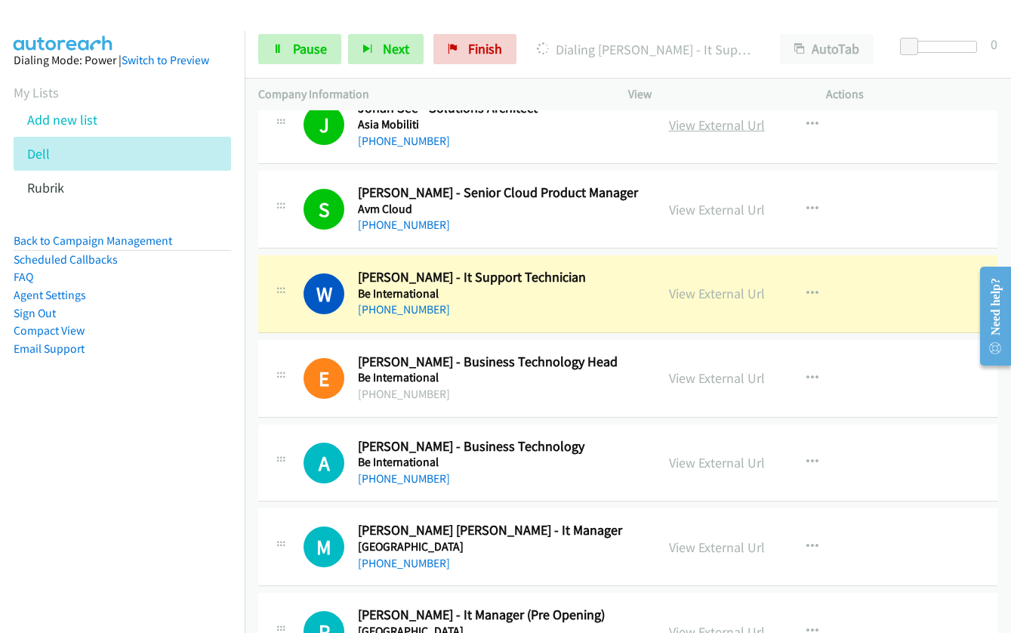
scroll to position [10041, 0]
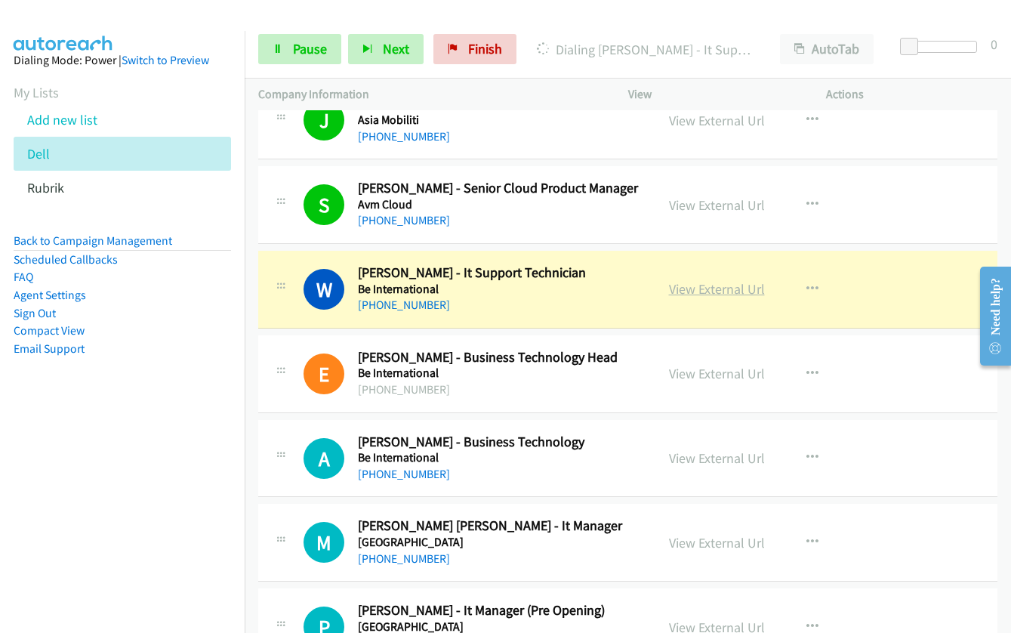
drag, startPoint x: 683, startPoint y: 290, endPoint x: 693, endPoint y: 282, distance: 12.4
click at [708, 290] on link "View External Url" at bounding box center [717, 288] width 96 height 17
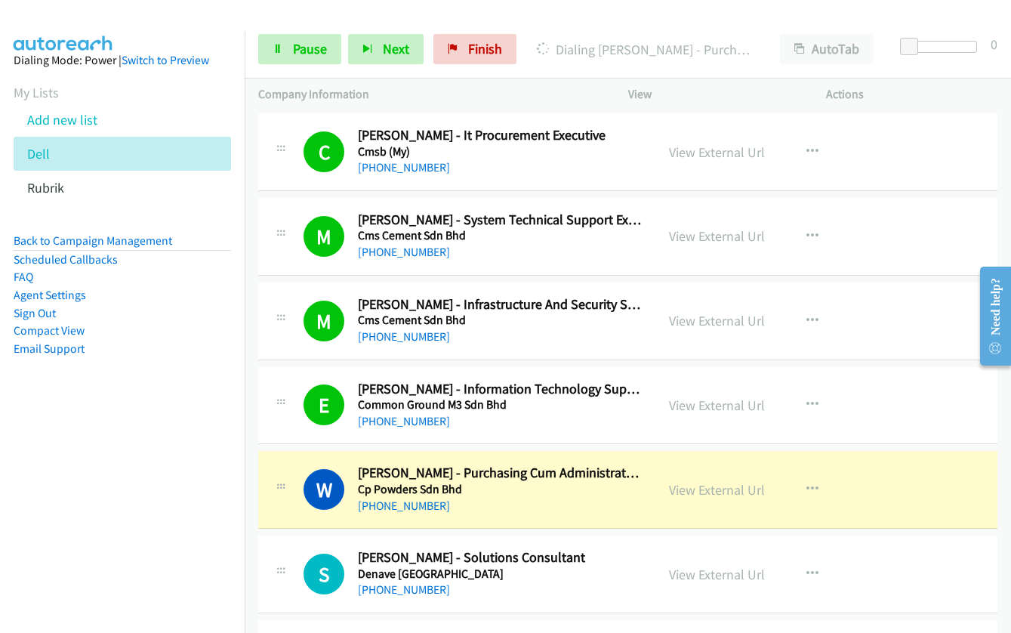
scroll to position [11173, 0]
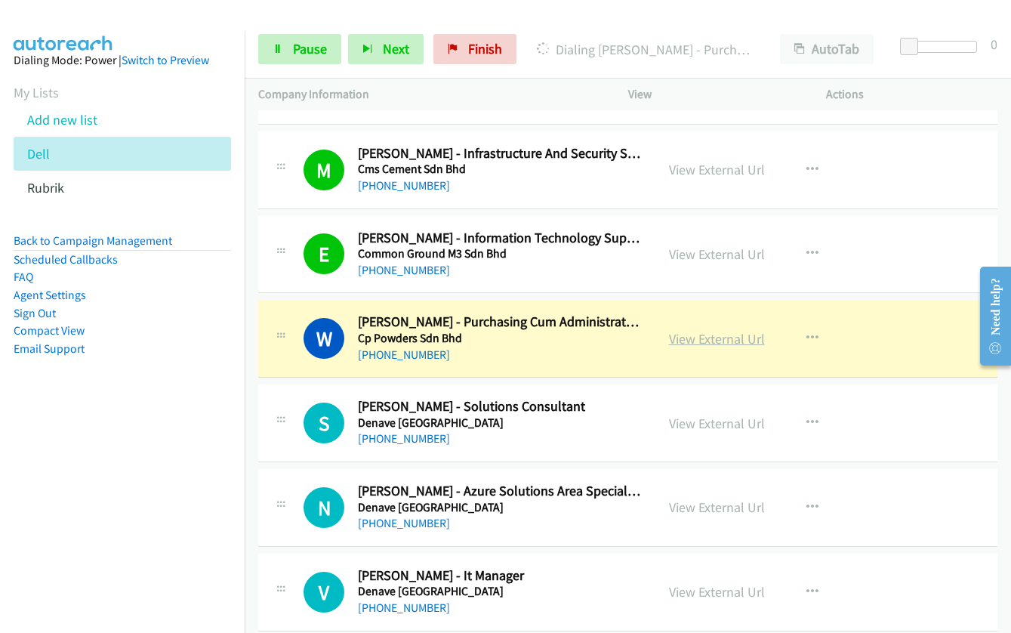
click at [708, 337] on link "View External Url" at bounding box center [717, 338] width 96 height 17
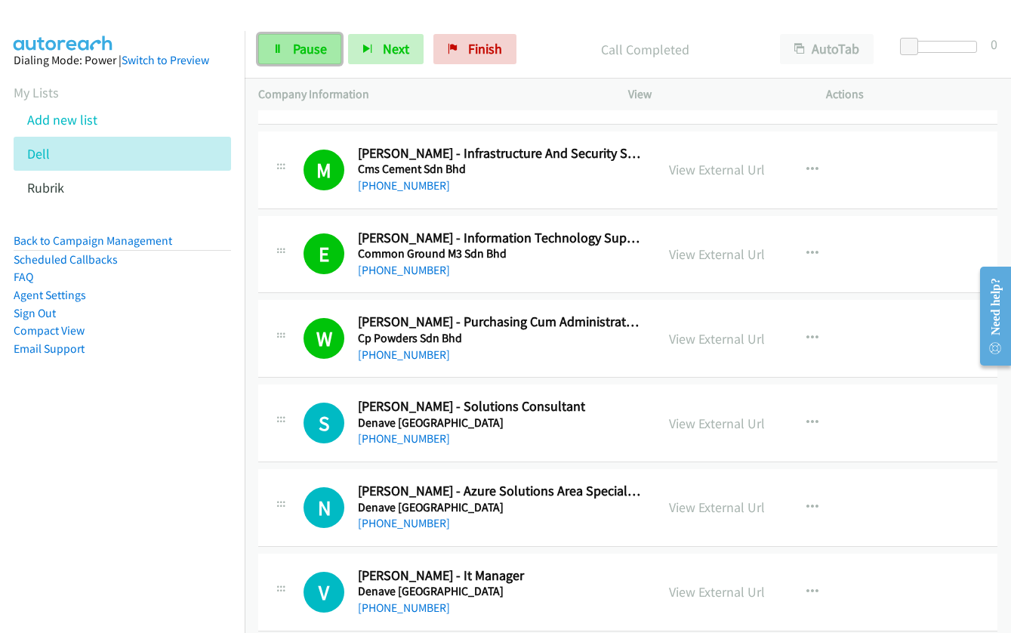
click at [297, 49] on span "Pause" at bounding box center [310, 48] width 34 height 17
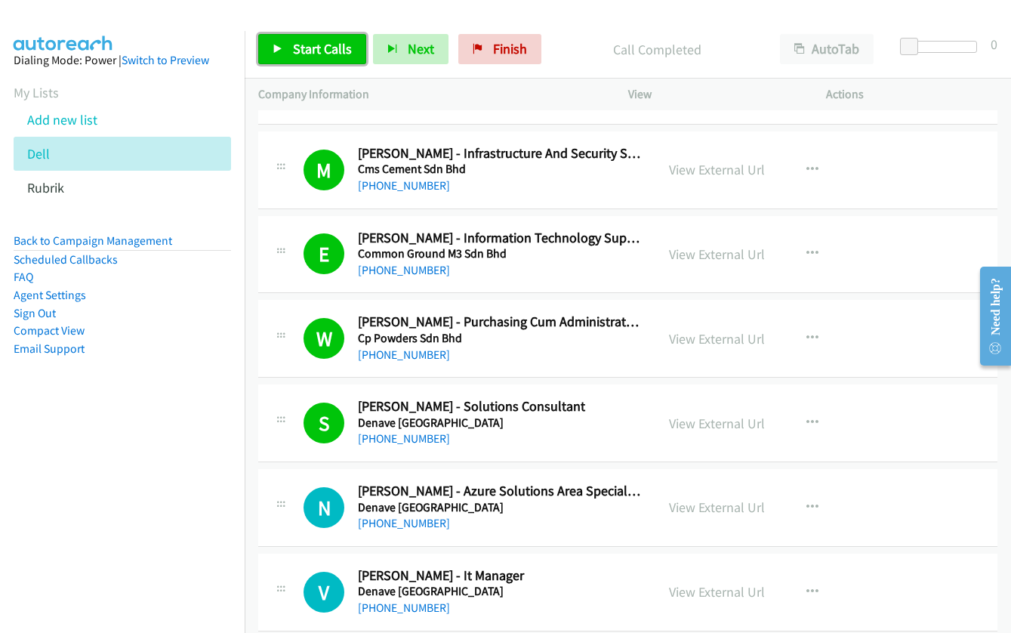
click at [317, 36] on link "Start Calls" at bounding box center [312, 49] width 108 height 30
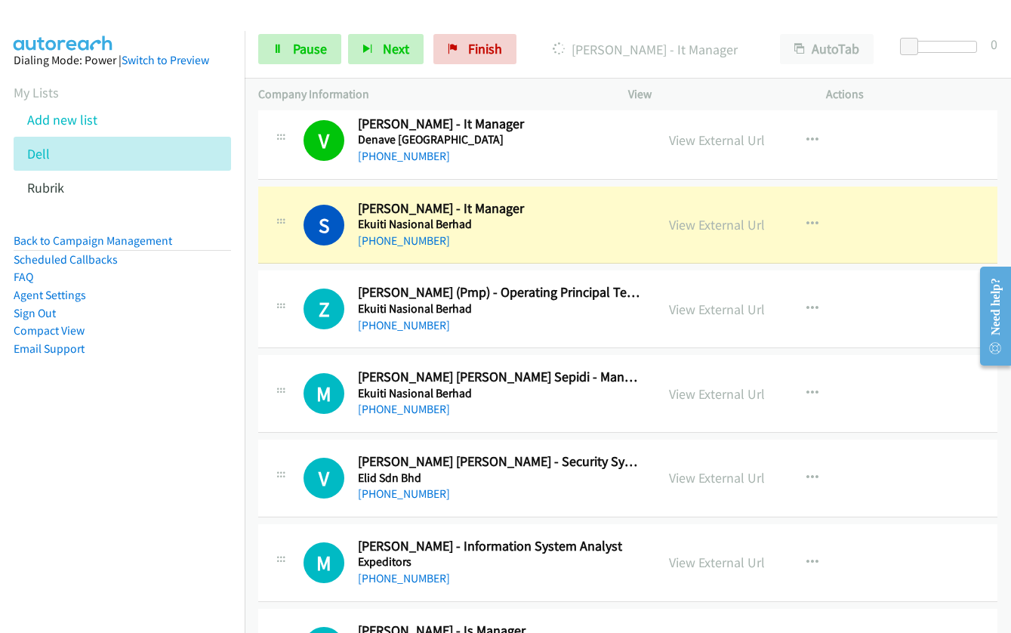
scroll to position [11626, 0]
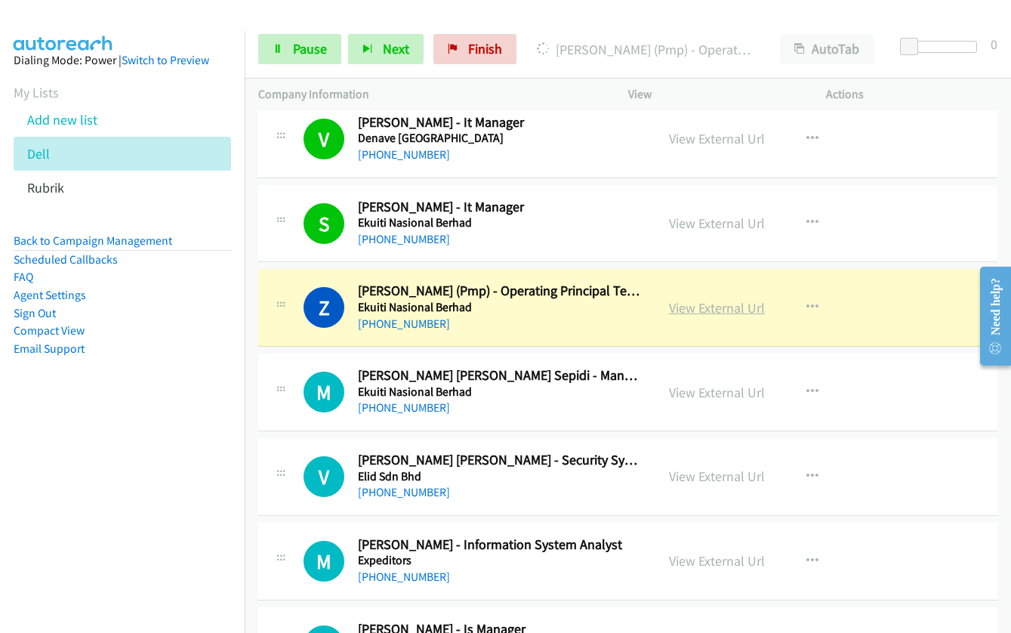
click at [704, 308] on link "View External Url" at bounding box center [717, 307] width 96 height 17
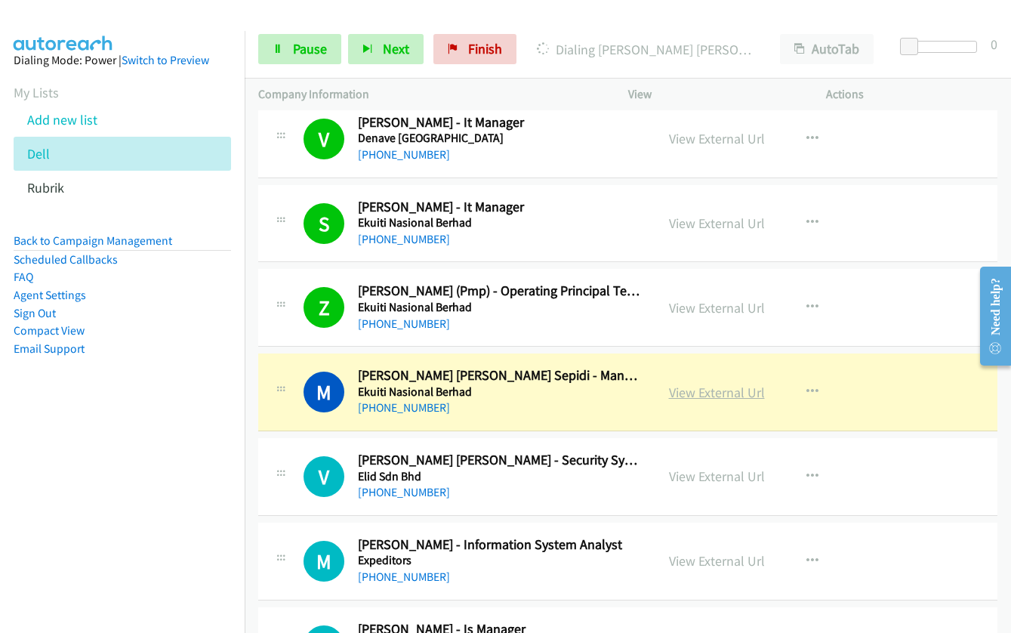
click at [728, 387] on link "View External Url" at bounding box center [717, 392] width 96 height 17
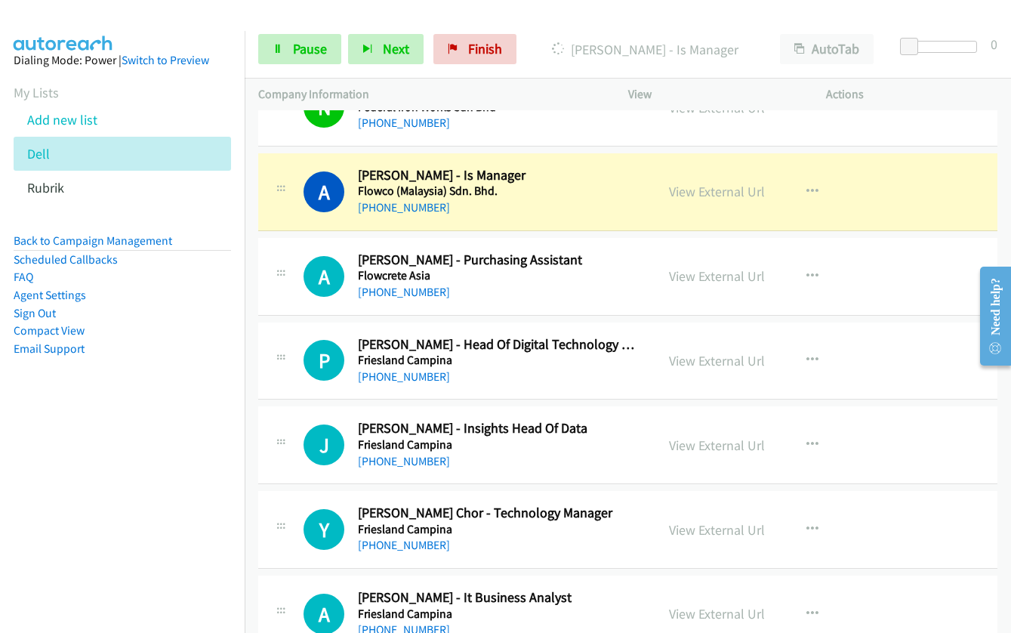
scroll to position [12456, 0]
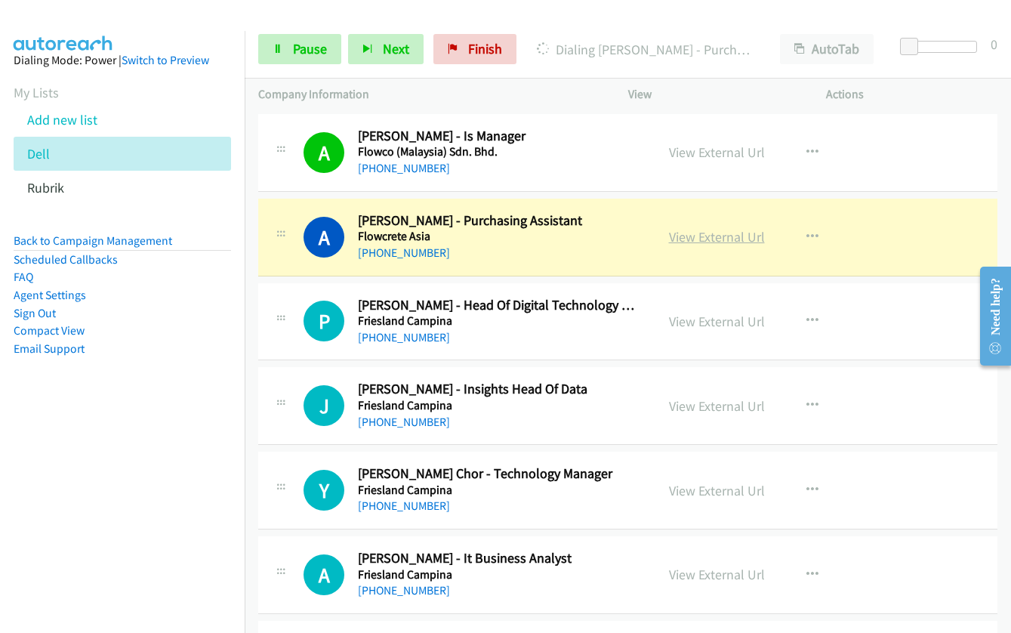
click at [682, 236] on link "View External Url" at bounding box center [717, 236] width 96 height 17
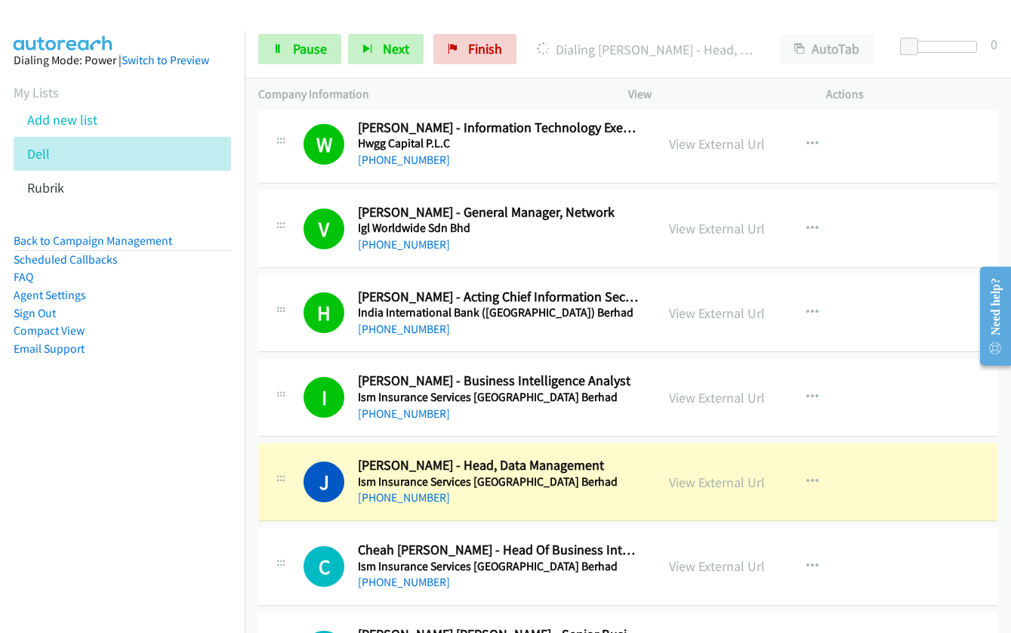
scroll to position [13966, 0]
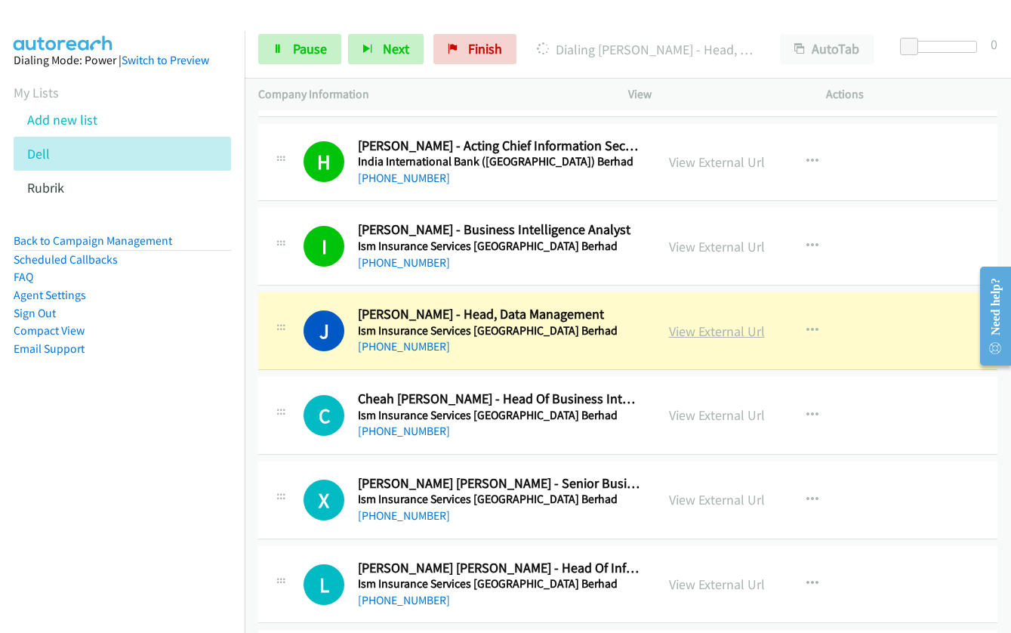
click at [694, 333] on link "View External Url" at bounding box center [717, 330] width 96 height 17
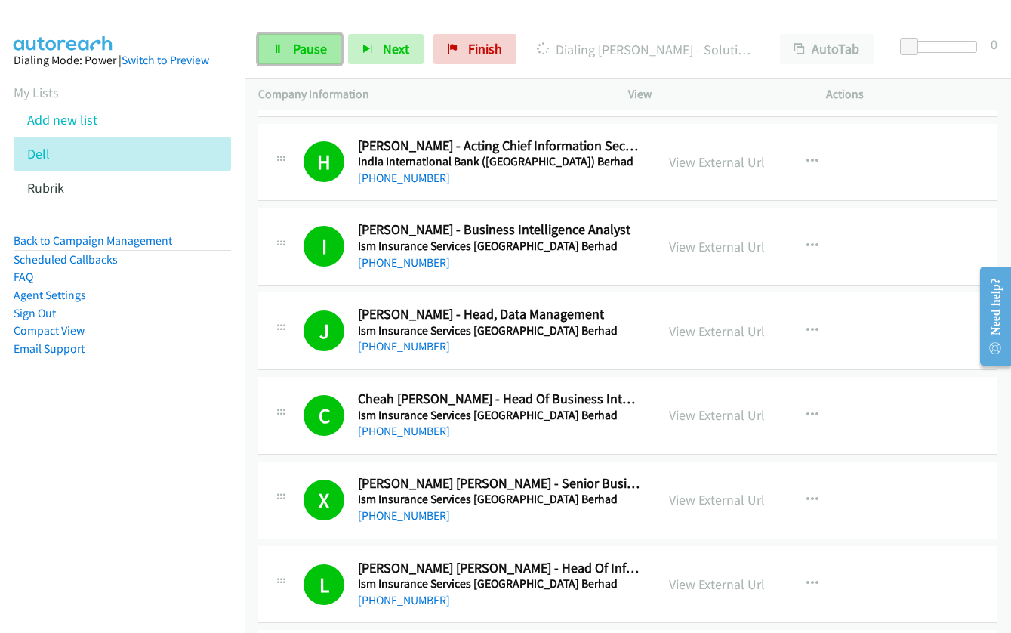
click at [300, 48] on span "Pause" at bounding box center [310, 48] width 34 height 17
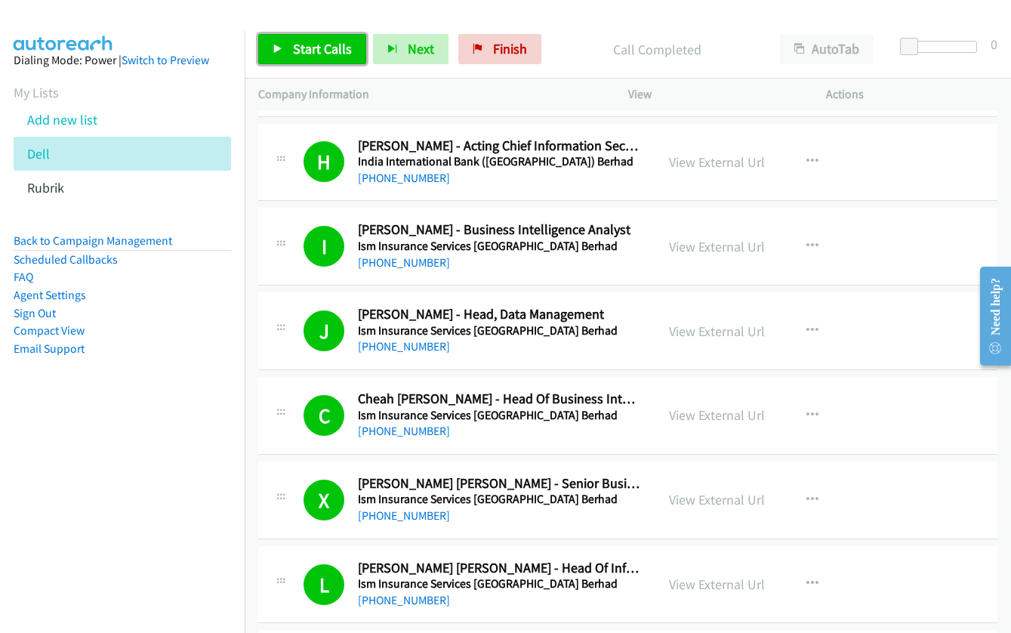
click at [303, 57] on span "Start Calls" at bounding box center [322, 48] width 59 height 17
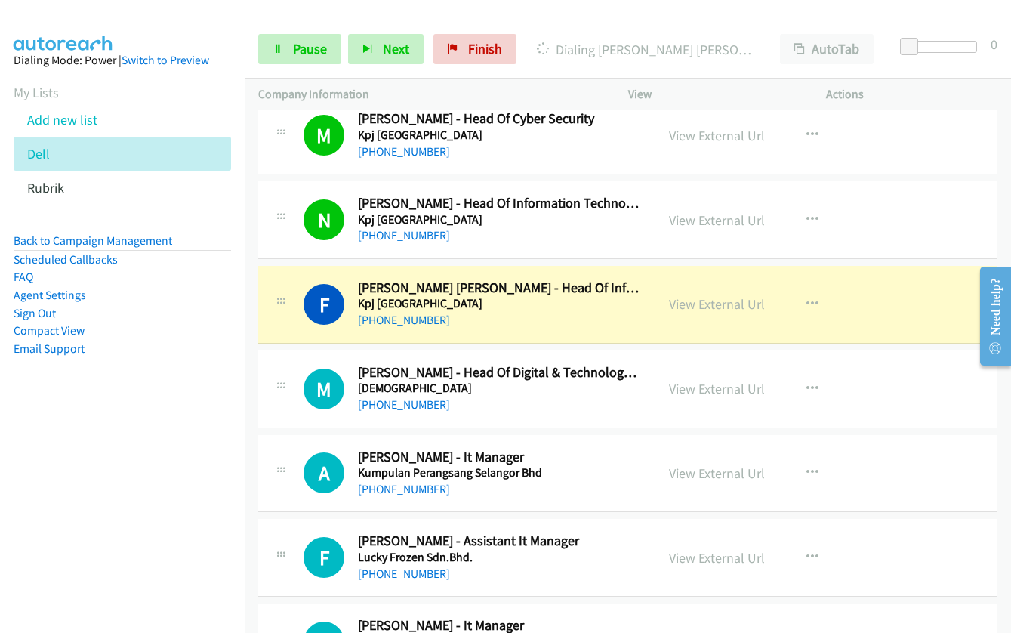
scroll to position [15023, 0]
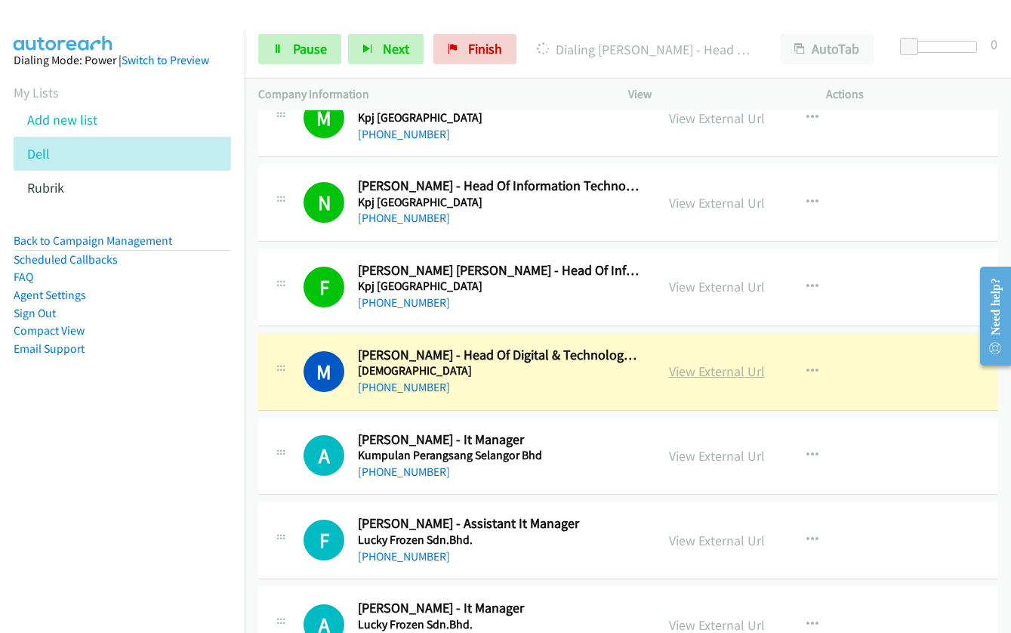
click at [704, 370] on link "View External Url" at bounding box center [717, 370] width 96 height 17
click at [304, 54] on span "Pause" at bounding box center [310, 48] width 34 height 17
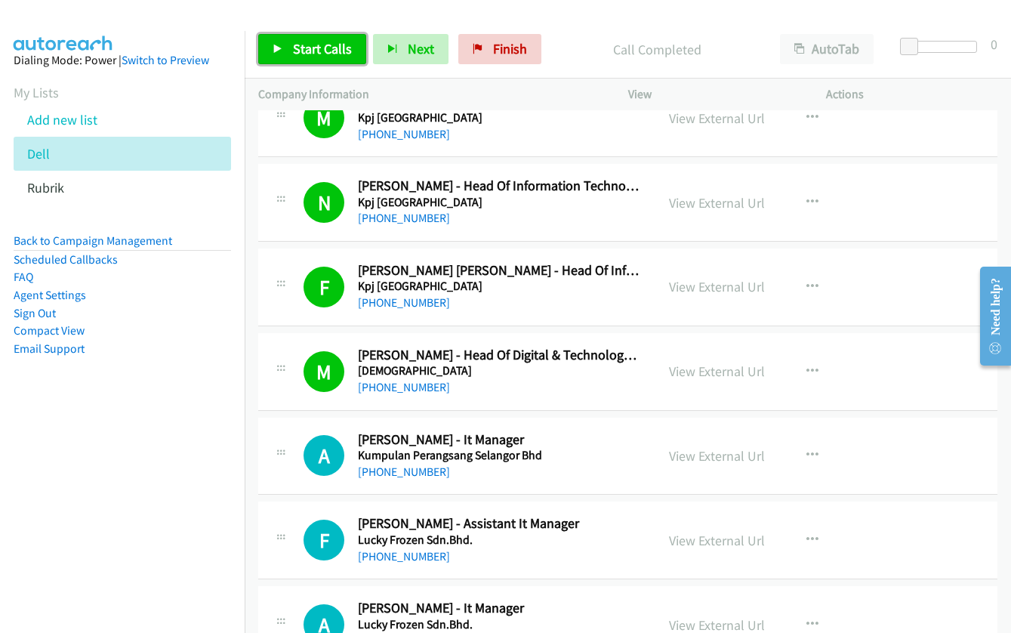
click at [303, 54] on span "Start Calls" at bounding box center [322, 48] width 59 height 17
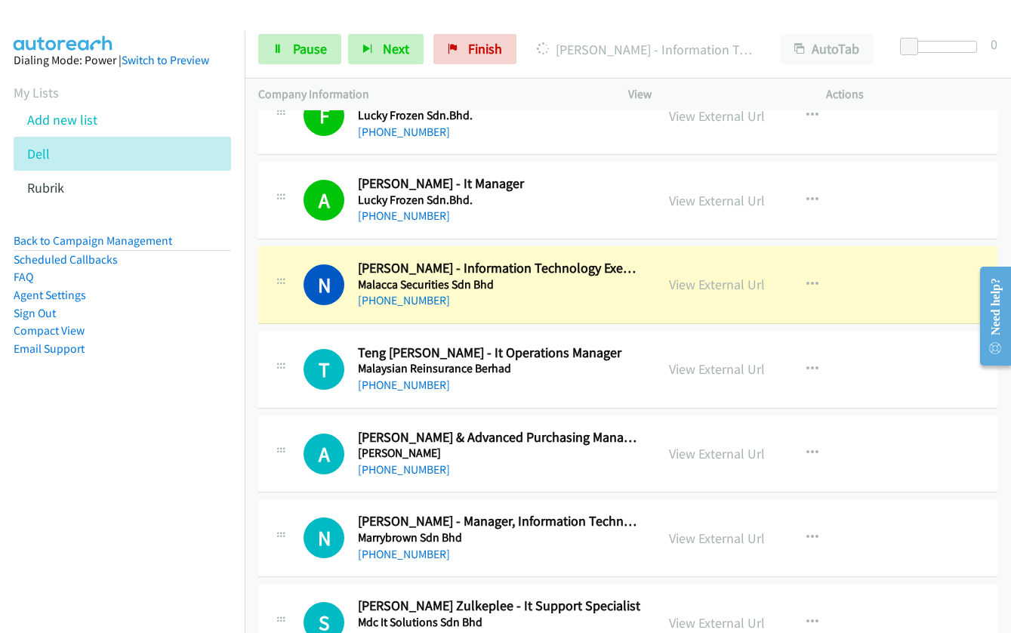
scroll to position [15476, 0]
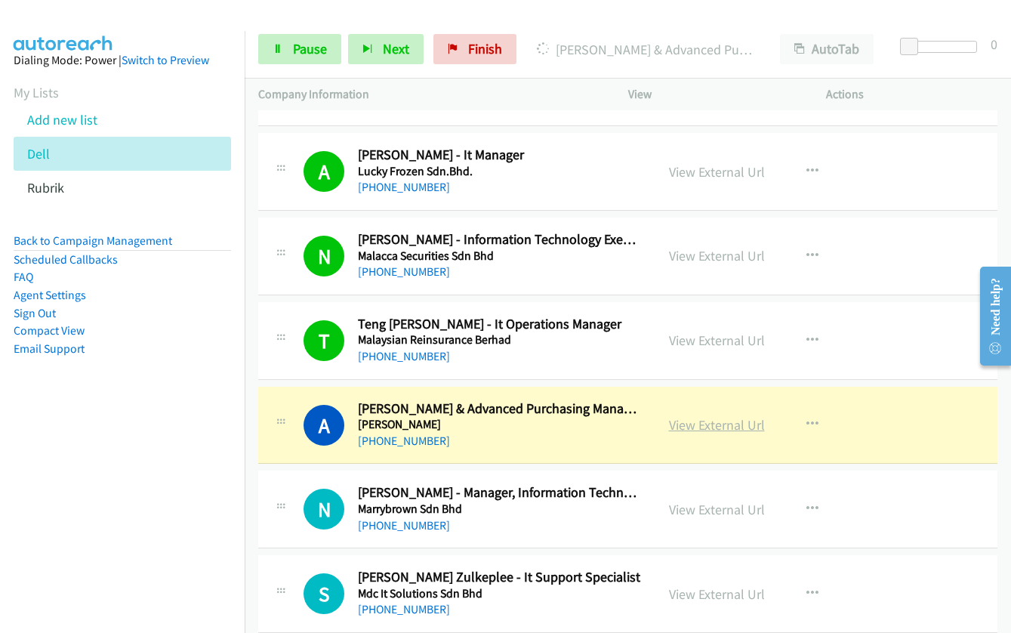
click at [726, 422] on link "View External Url" at bounding box center [717, 424] width 96 height 17
click at [285, 44] on link "Pause" at bounding box center [299, 49] width 83 height 30
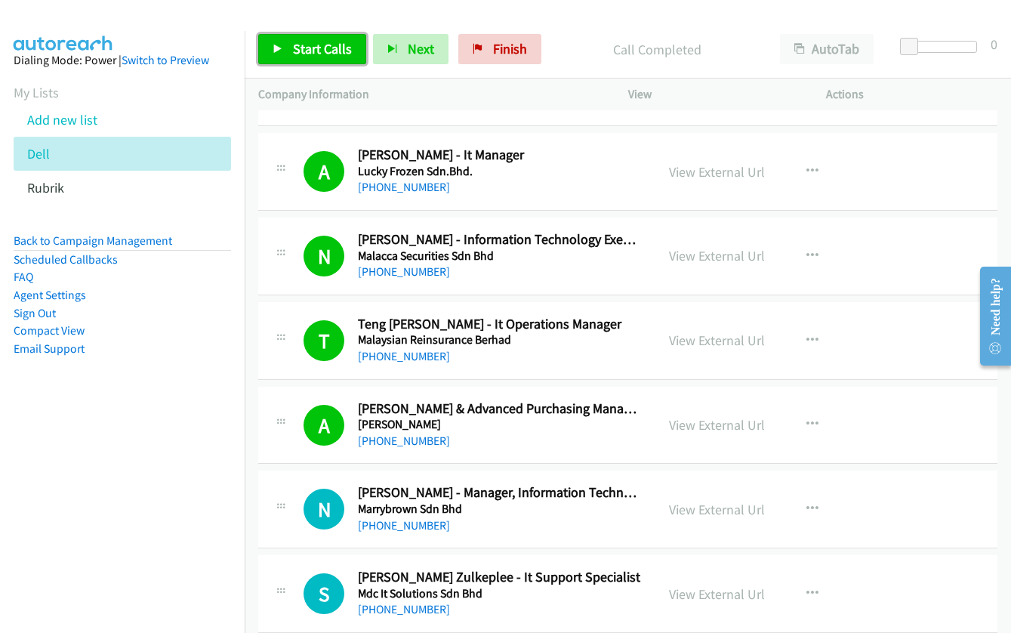
click at [297, 45] on span "Start Calls" at bounding box center [322, 48] width 59 height 17
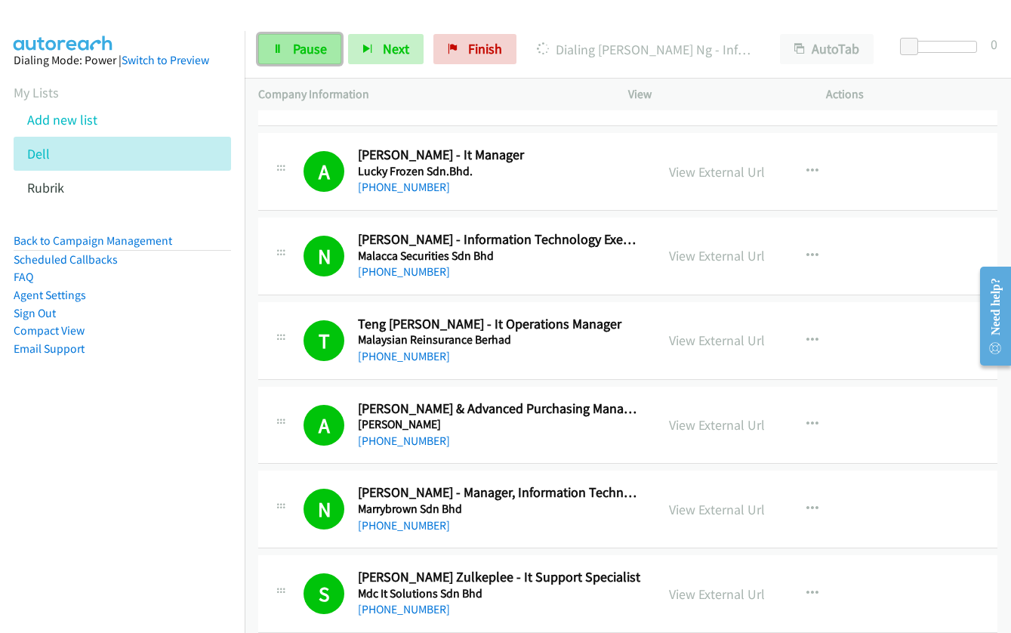
click at [295, 48] on span "Pause" at bounding box center [310, 48] width 34 height 17
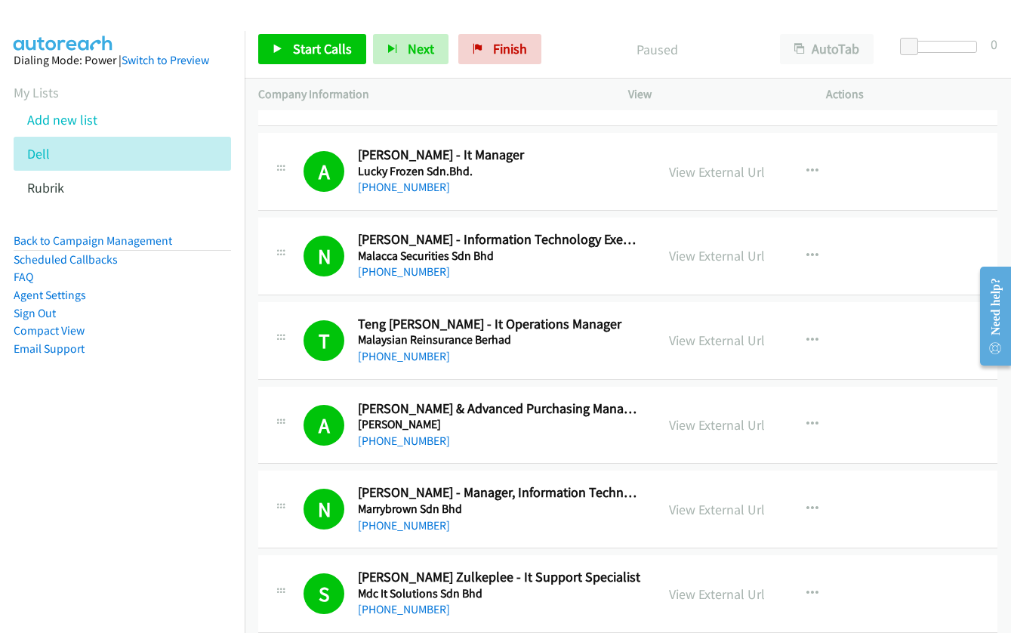
scroll to position [15778, 0]
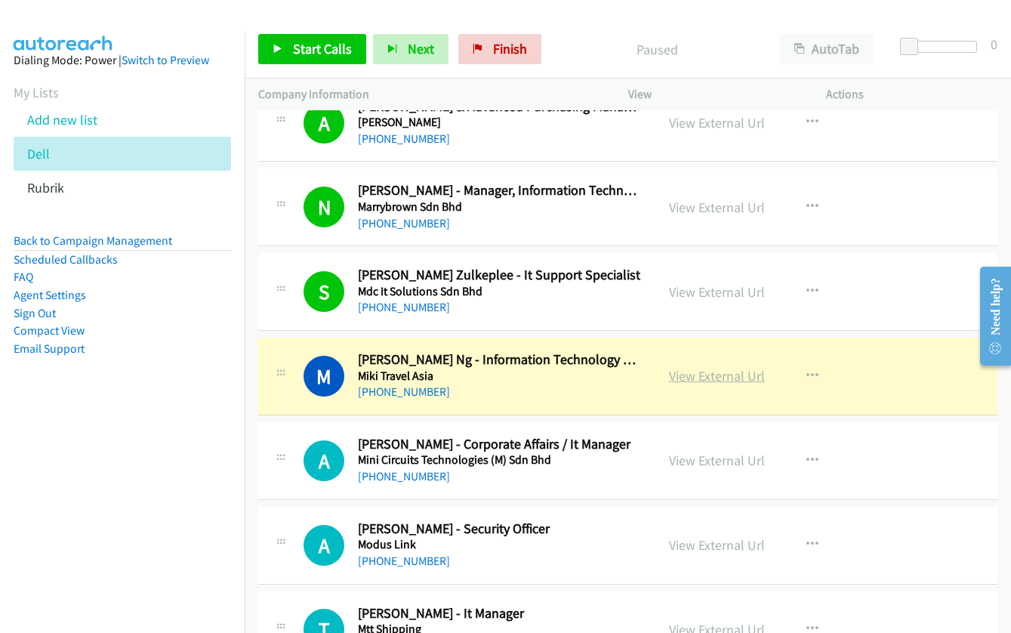
click at [725, 374] on link "View External Url" at bounding box center [717, 375] width 96 height 17
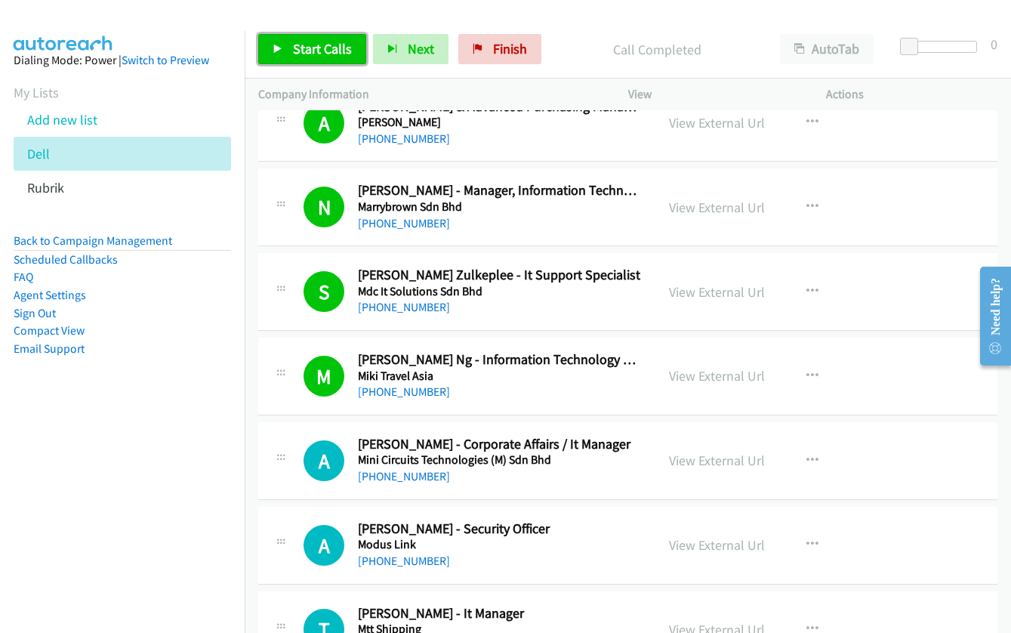
click at [303, 36] on link "Start Calls" at bounding box center [312, 49] width 108 height 30
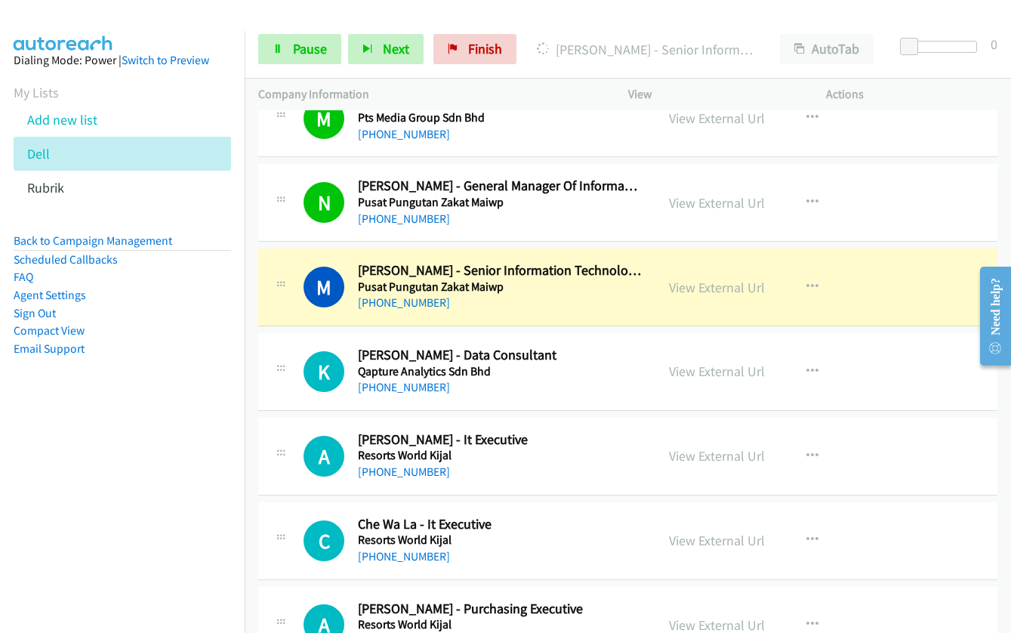
scroll to position [17137, 0]
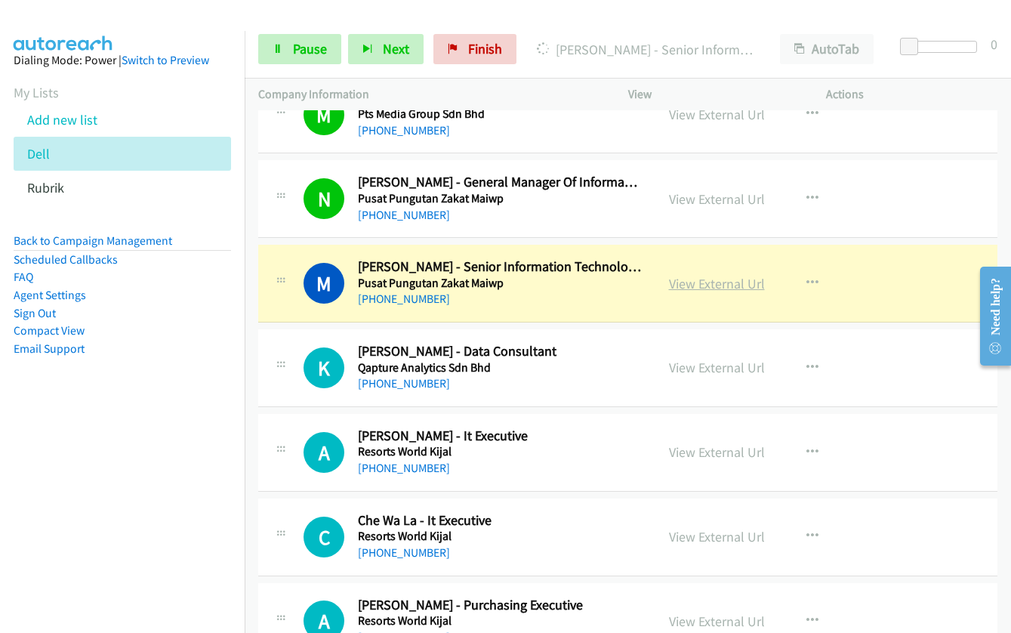
click at [672, 282] on link "View External Url" at bounding box center [717, 283] width 96 height 17
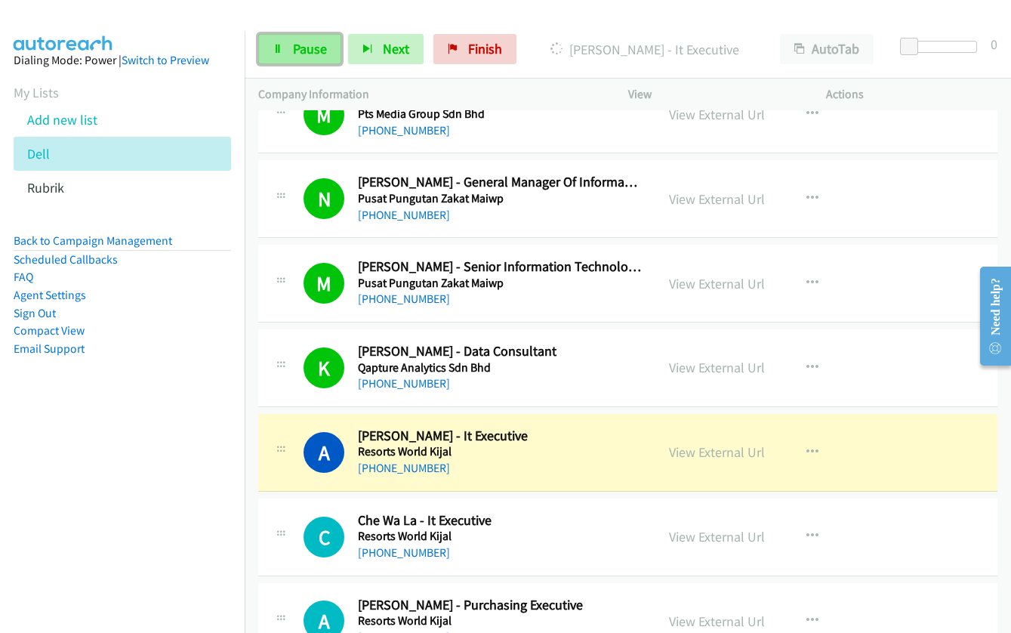
click at [288, 48] on link "Pause" at bounding box center [299, 49] width 83 height 30
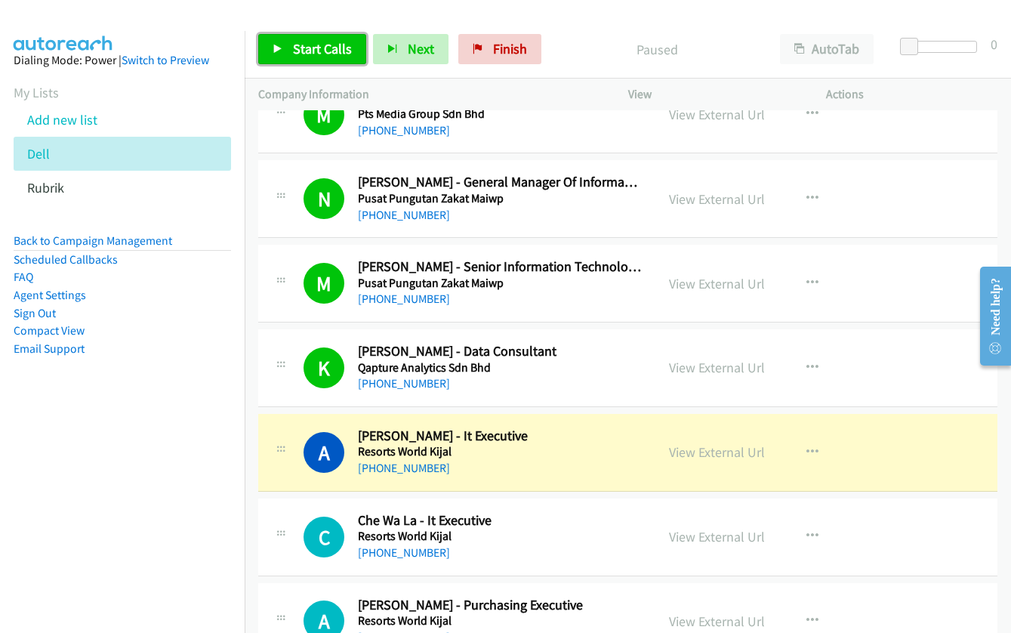
click at [273, 49] on icon at bounding box center [278, 50] width 11 height 11
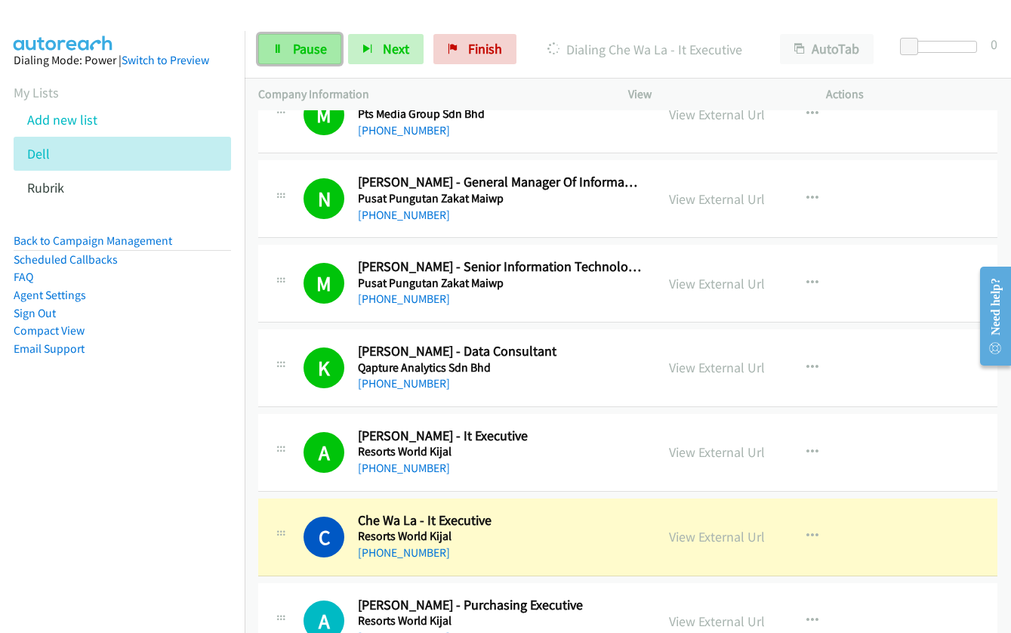
click at [299, 49] on span "Pause" at bounding box center [310, 48] width 34 height 17
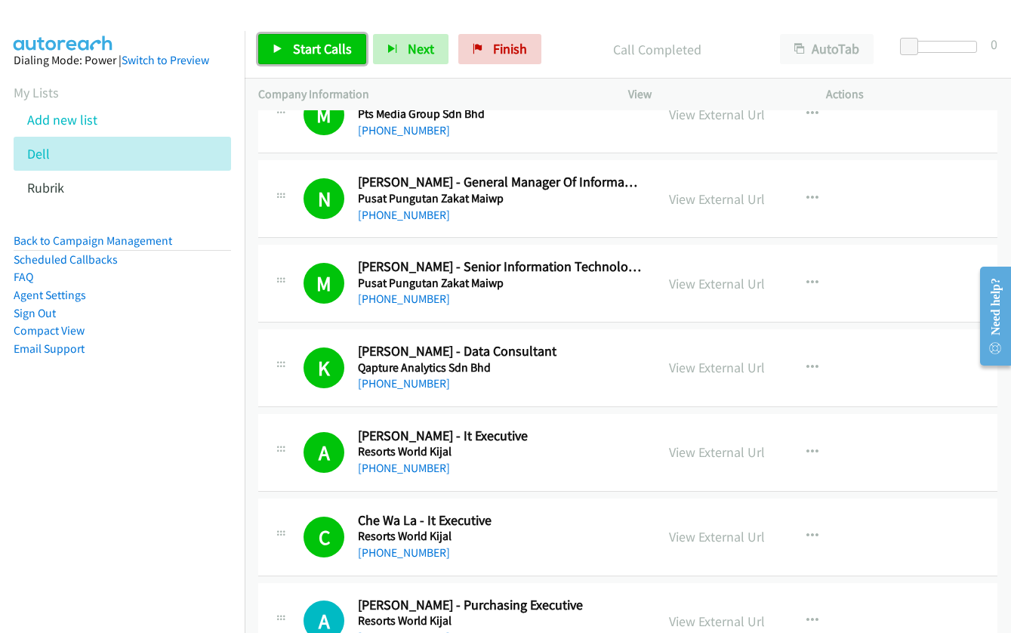
click at [330, 50] on span "Start Calls" at bounding box center [322, 48] width 59 height 17
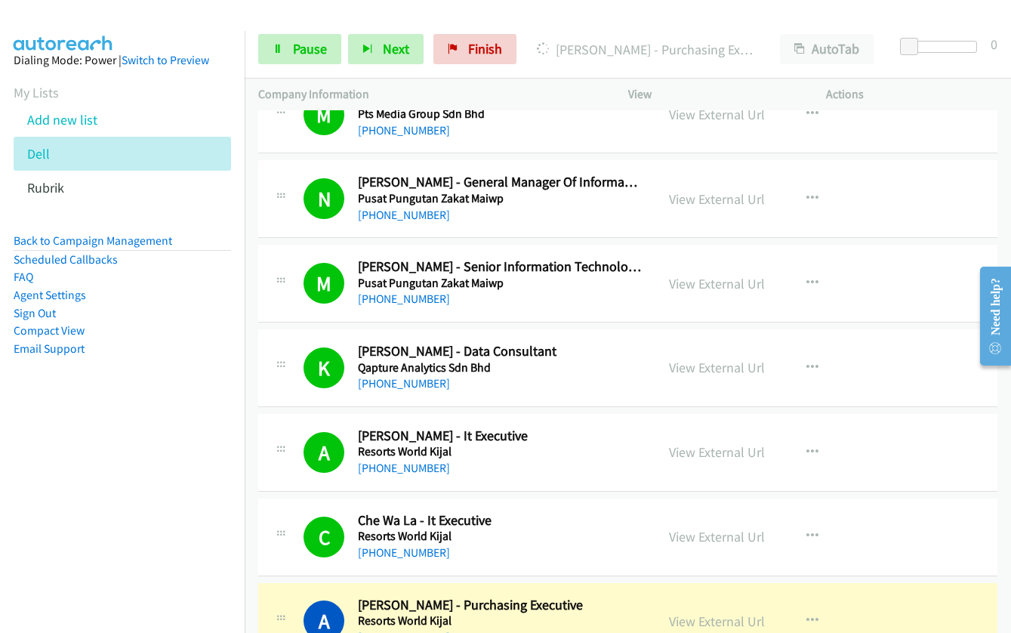
drag, startPoint x: 424, startPoint y: 594, endPoint x: 472, endPoint y: 599, distance: 48.6
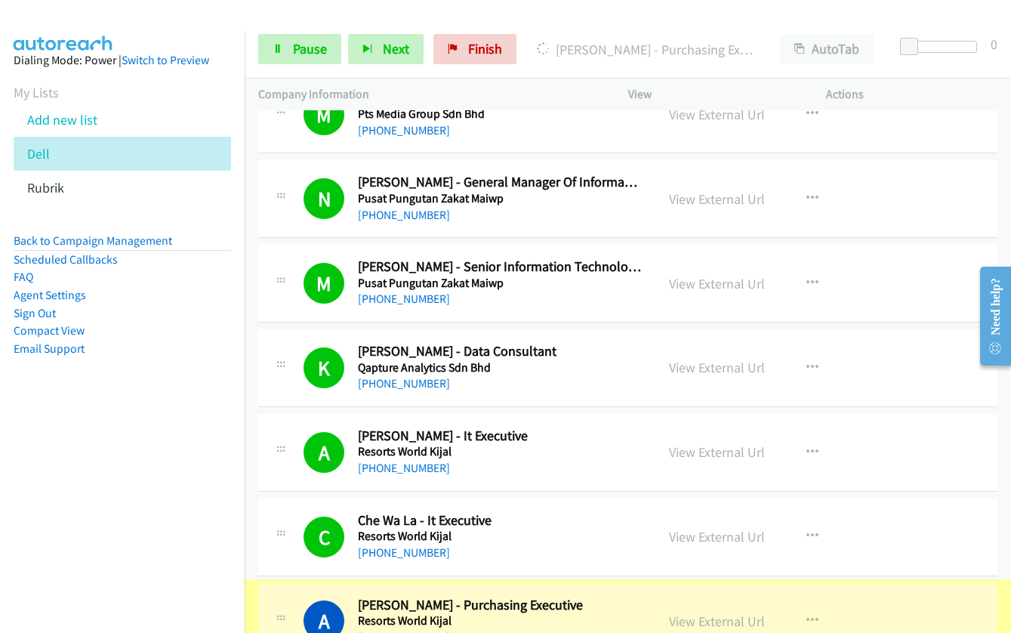
click at [472, 599] on h2 "Arif Mohamad - Purchasing Executive" at bounding box center [500, 604] width 284 height 17
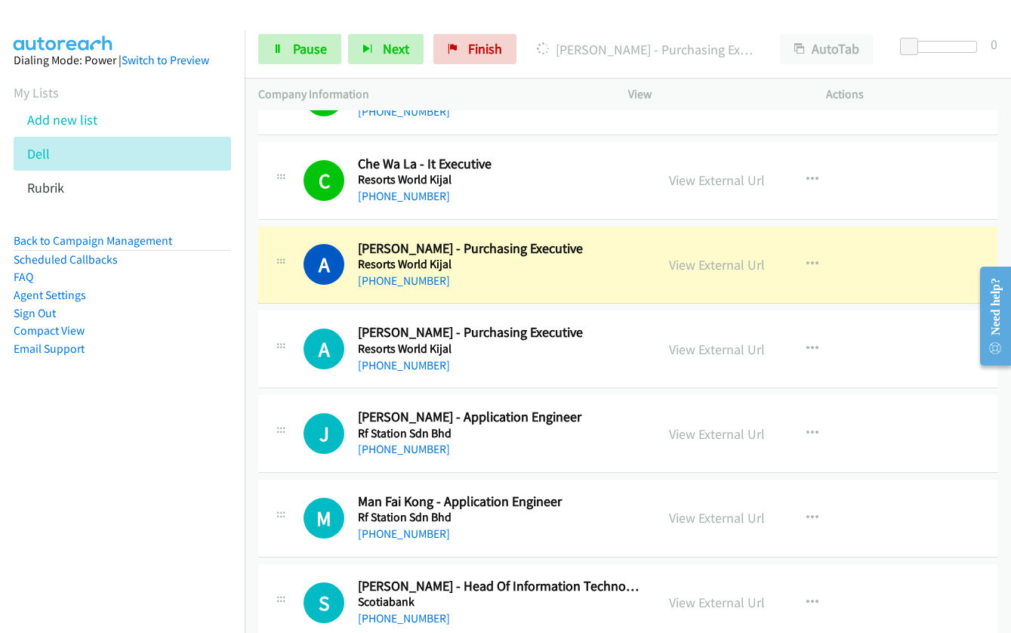
scroll to position [17514, 0]
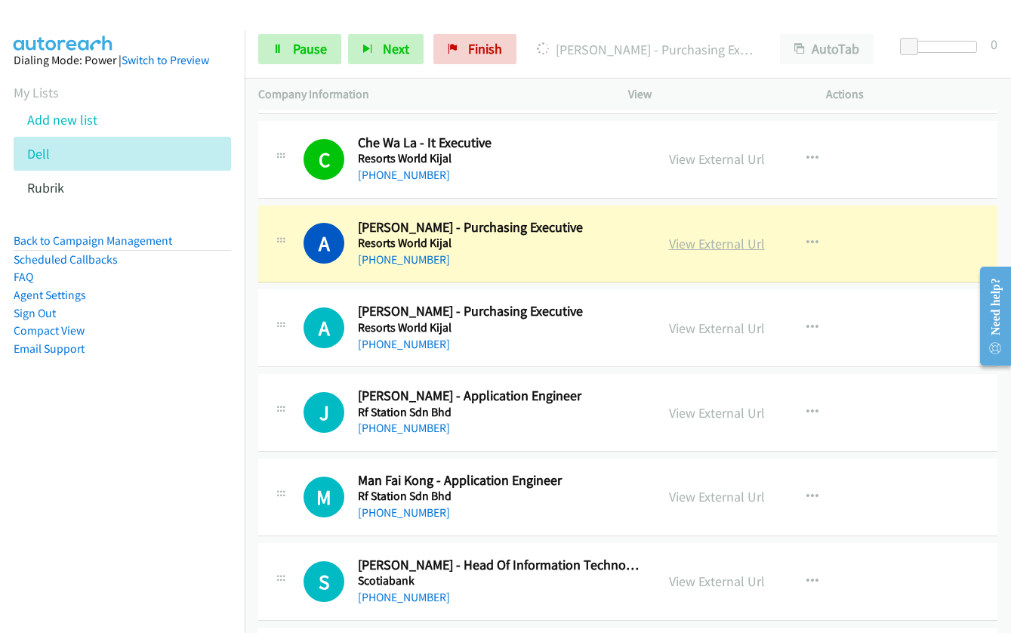
click at [701, 248] on link "View External Url" at bounding box center [717, 243] width 96 height 17
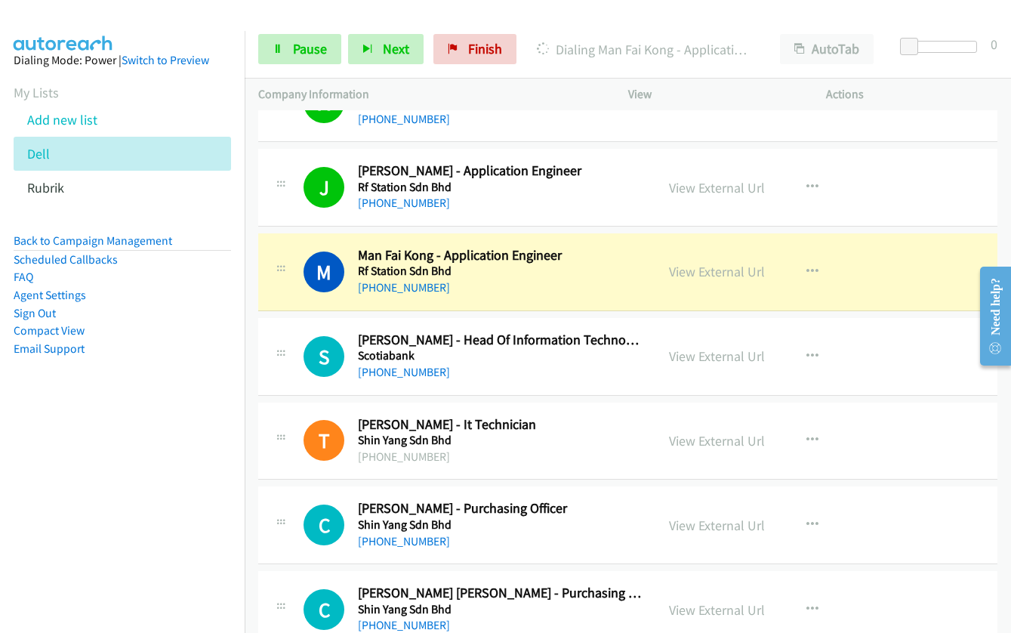
scroll to position [17741, 0]
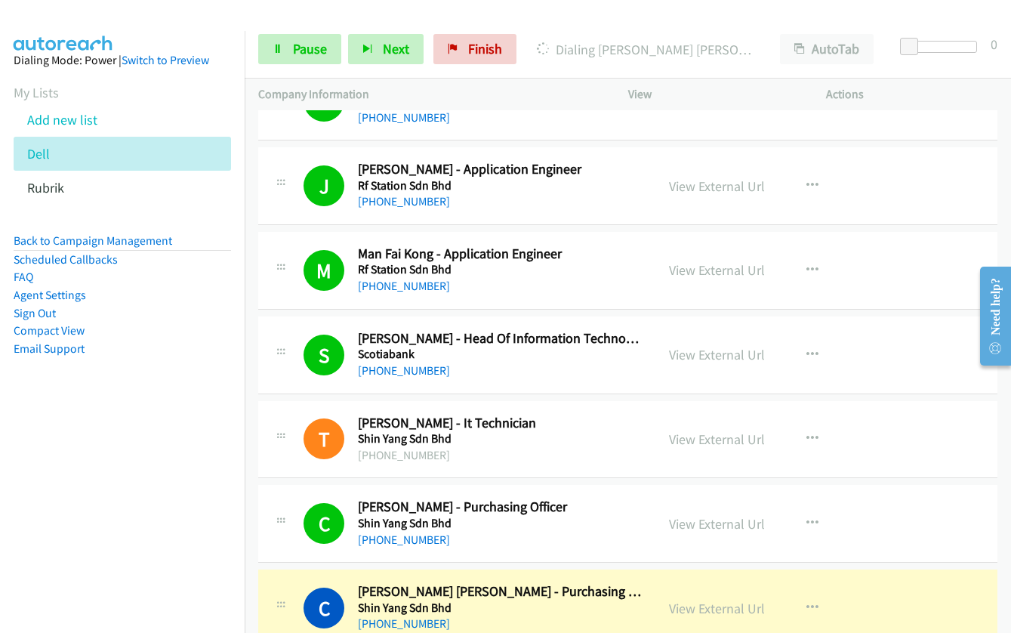
drag, startPoint x: 575, startPoint y: 571, endPoint x: 575, endPoint y: 580, distance: 9.1
click at [575, 571] on div "C Callback Scheduled Christina Swee Chin - Purchasing Officer Shin Yang Sdn Bhd…" at bounding box center [627, 608] width 739 height 78
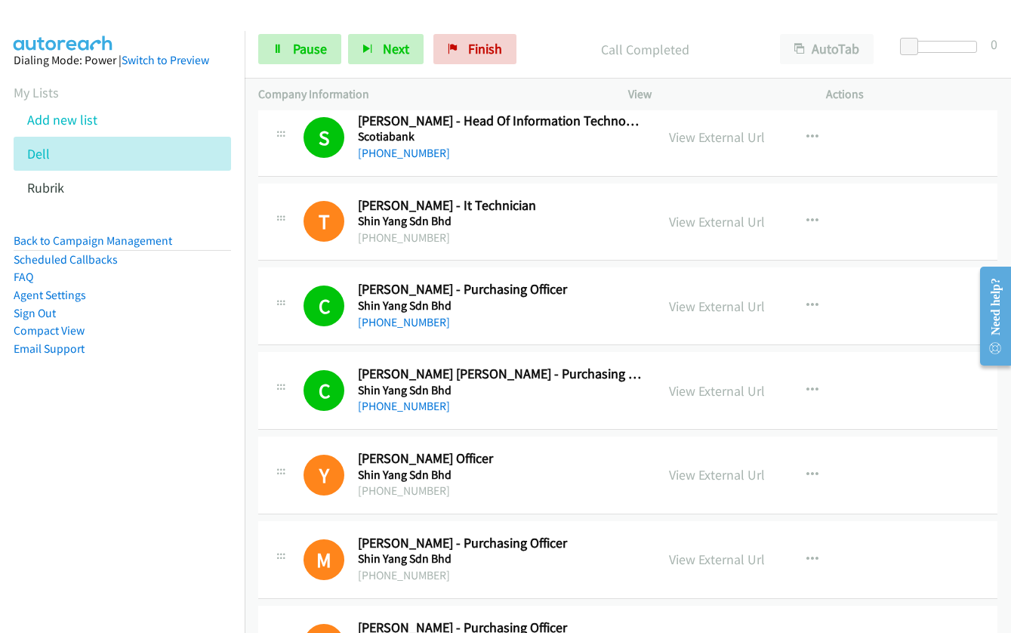
scroll to position [18118, 0]
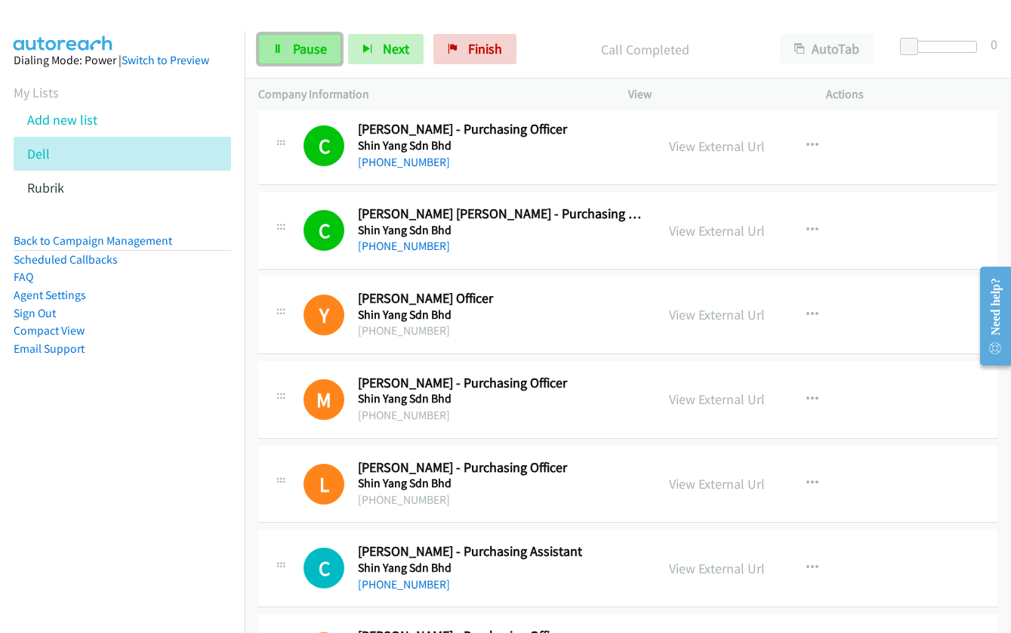
click at [293, 51] on span "Pause" at bounding box center [310, 48] width 34 height 17
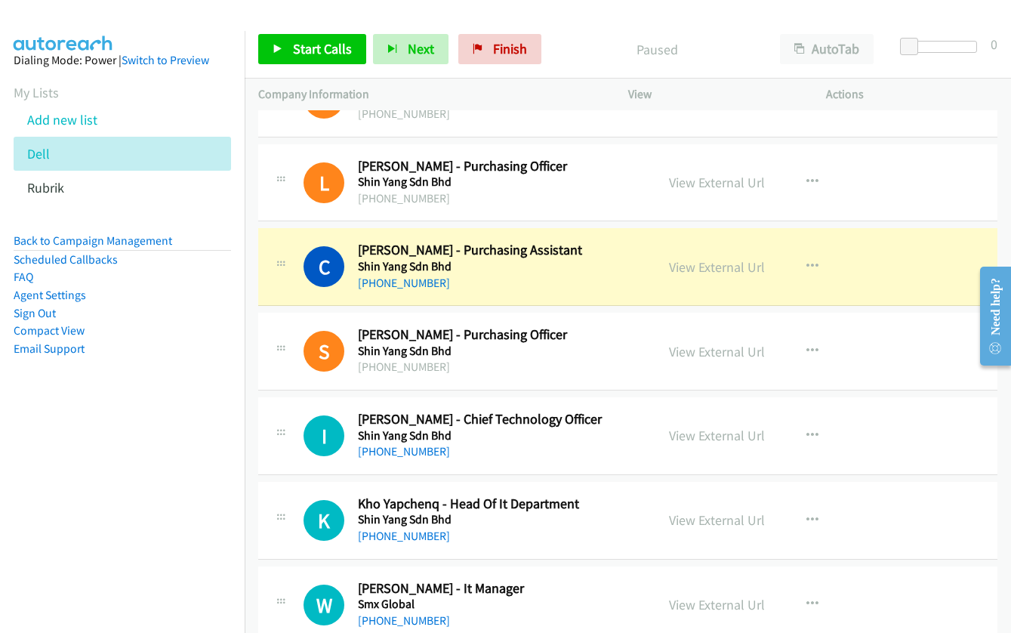
scroll to position [18420, 0]
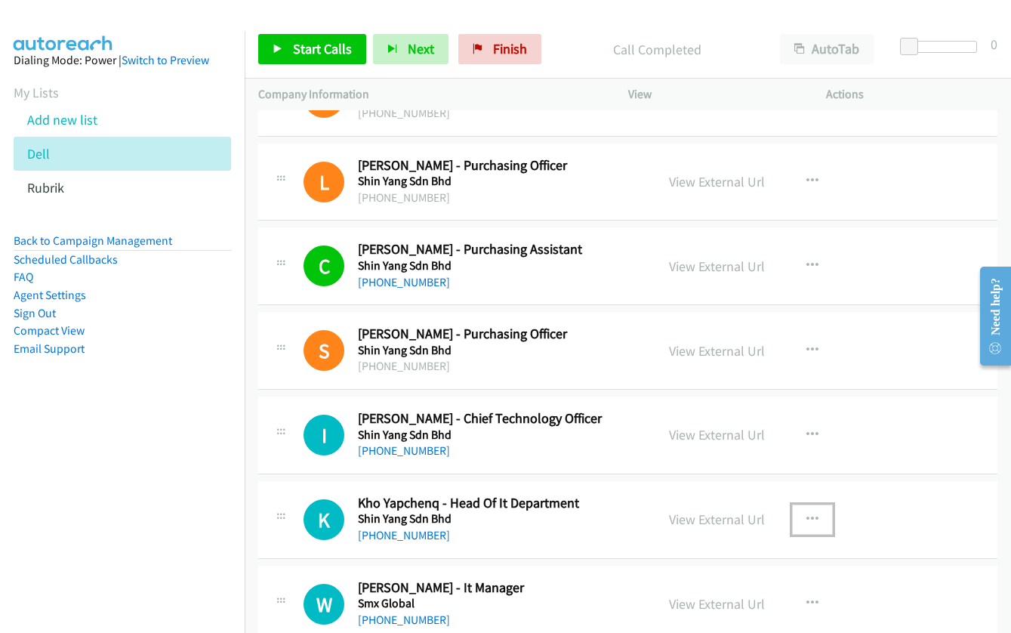
click at [807, 519] on icon "button" at bounding box center [812, 519] width 12 height 12
click at [696, 613] on link "Start Calls Here" at bounding box center [731, 617] width 201 height 30
click at [322, 48] on span "Start Calls" at bounding box center [322, 48] width 59 height 17
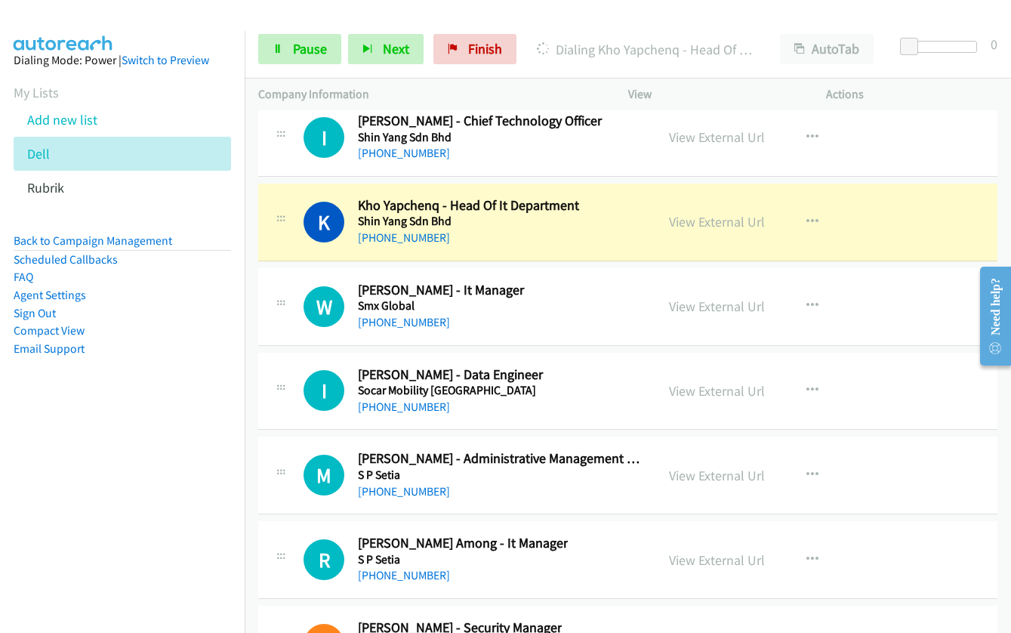
scroll to position [18722, 0]
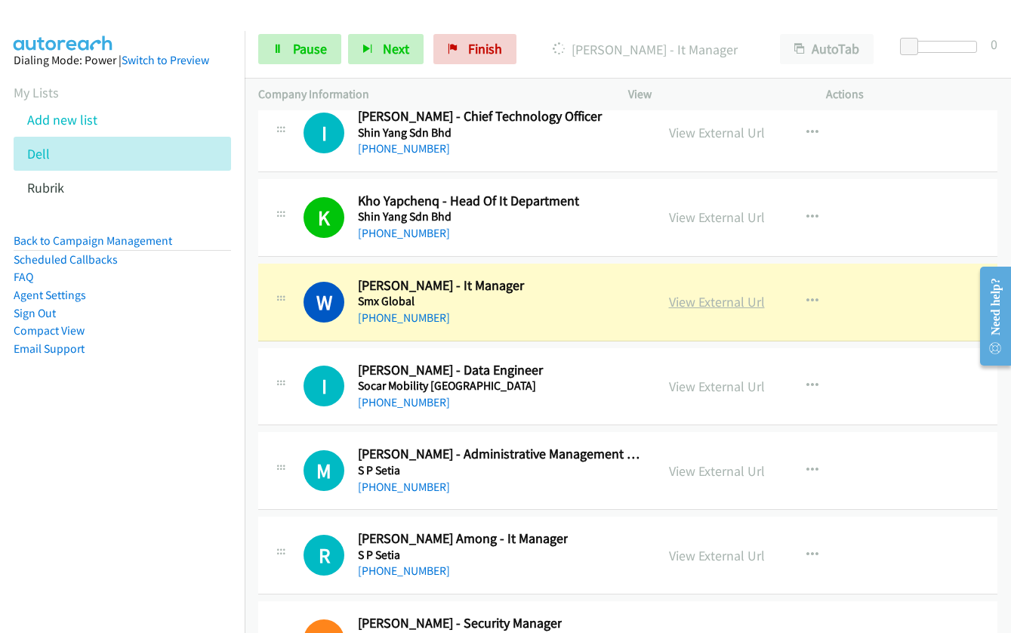
click at [681, 302] on link "View External Url" at bounding box center [717, 301] width 96 height 17
click at [282, 54] on link "Pause" at bounding box center [299, 49] width 83 height 30
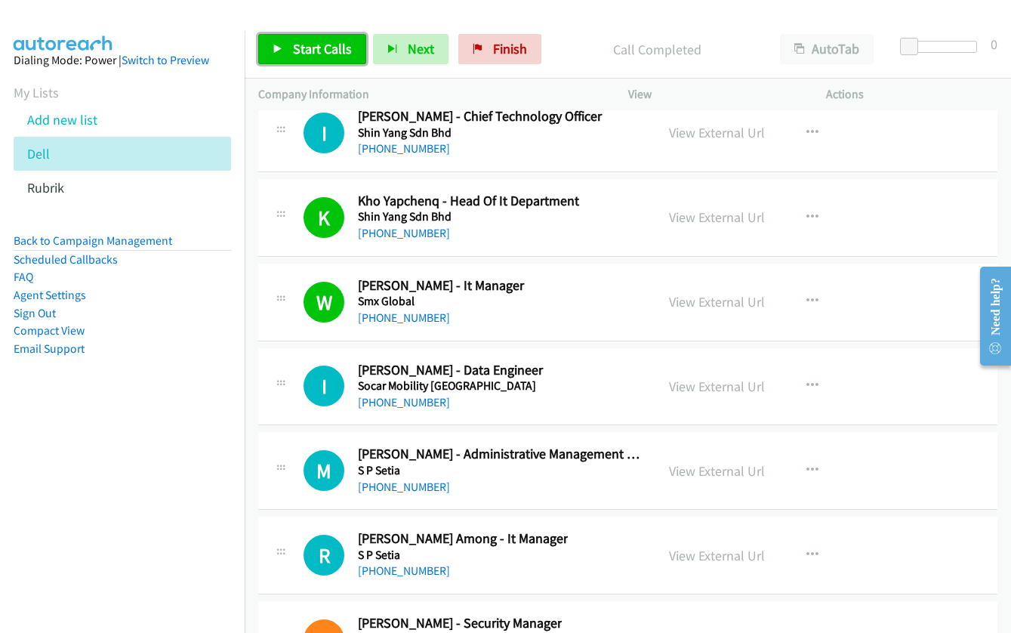
click at [300, 45] on span "Start Calls" at bounding box center [322, 48] width 59 height 17
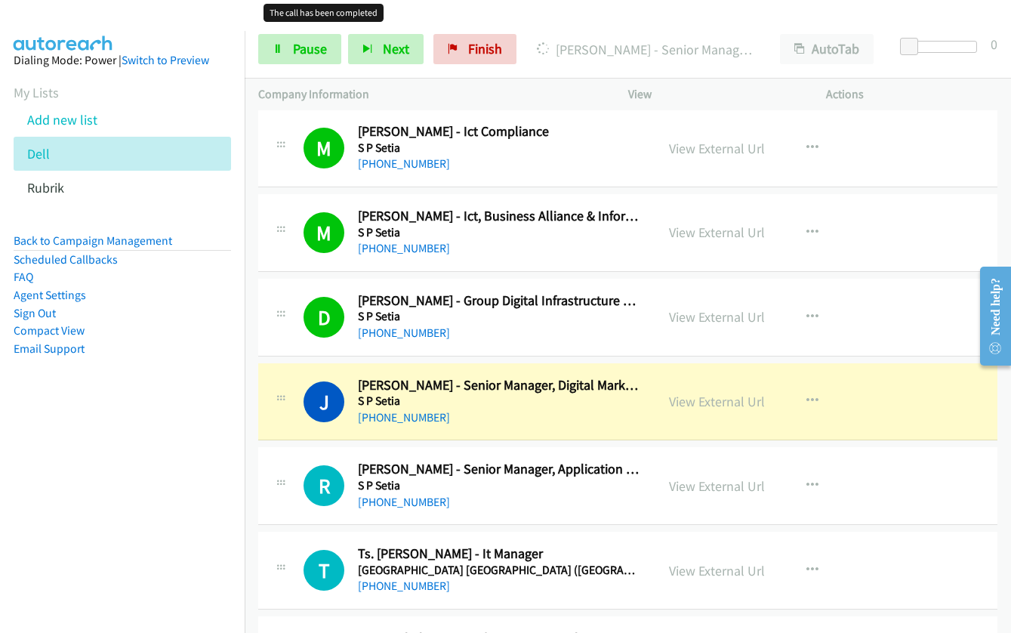
scroll to position [19553, 0]
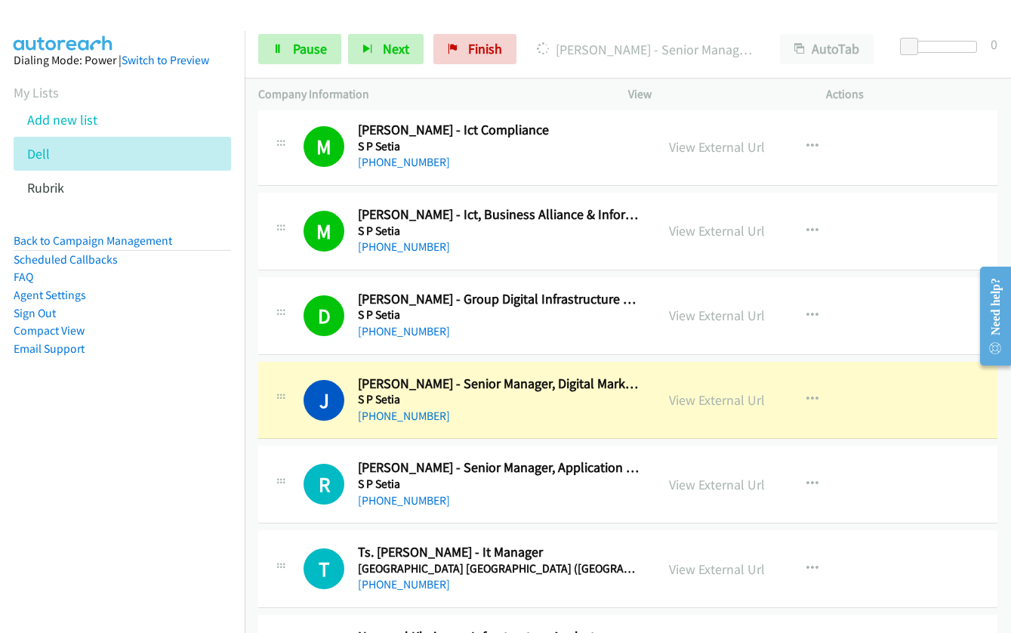
click at [688, 390] on div "View External Url" at bounding box center [717, 400] width 96 height 20
click at [687, 396] on link "View External Url" at bounding box center [717, 399] width 96 height 17
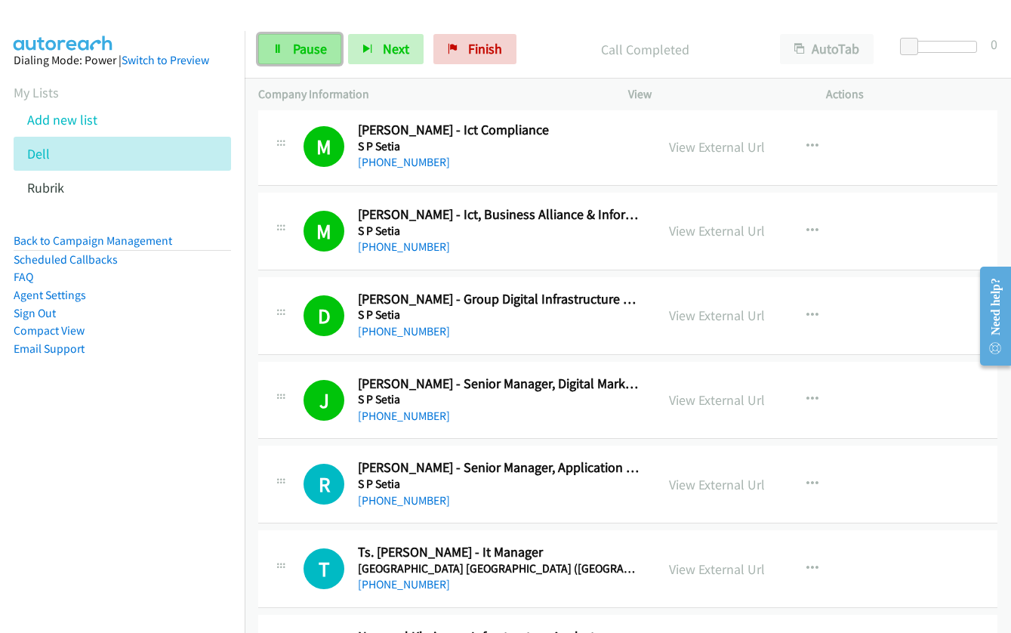
click at [284, 44] on link "Pause" at bounding box center [299, 49] width 83 height 30
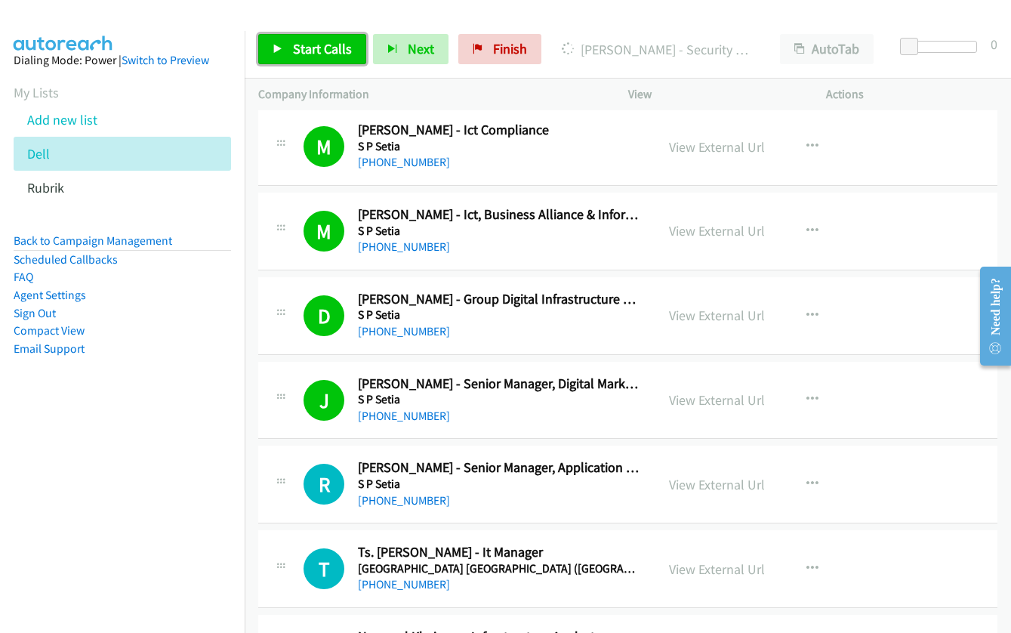
click at [287, 54] on link "Start Calls" at bounding box center [312, 49] width 108 height 30
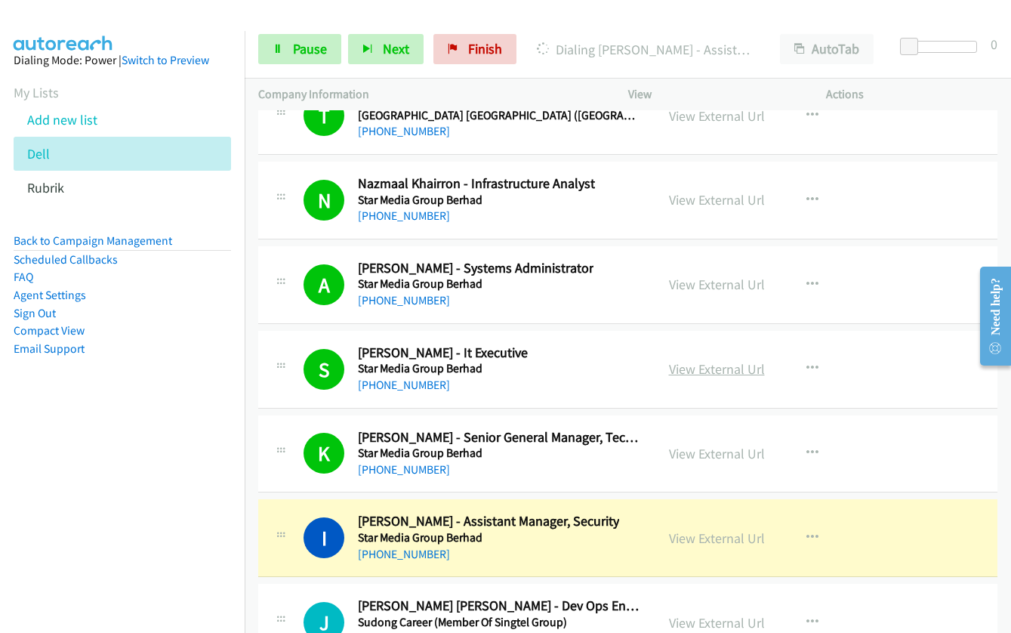
scroll to position [20157, 0]
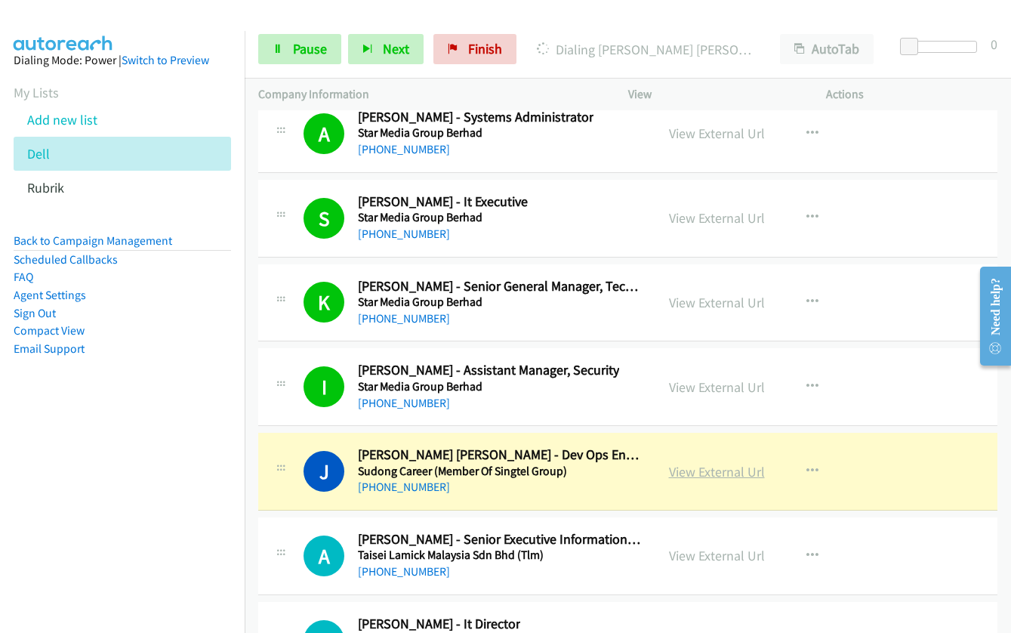
click at [705, 467] on link "View External Url" at bounding box center [717, 471] width 96 height 17
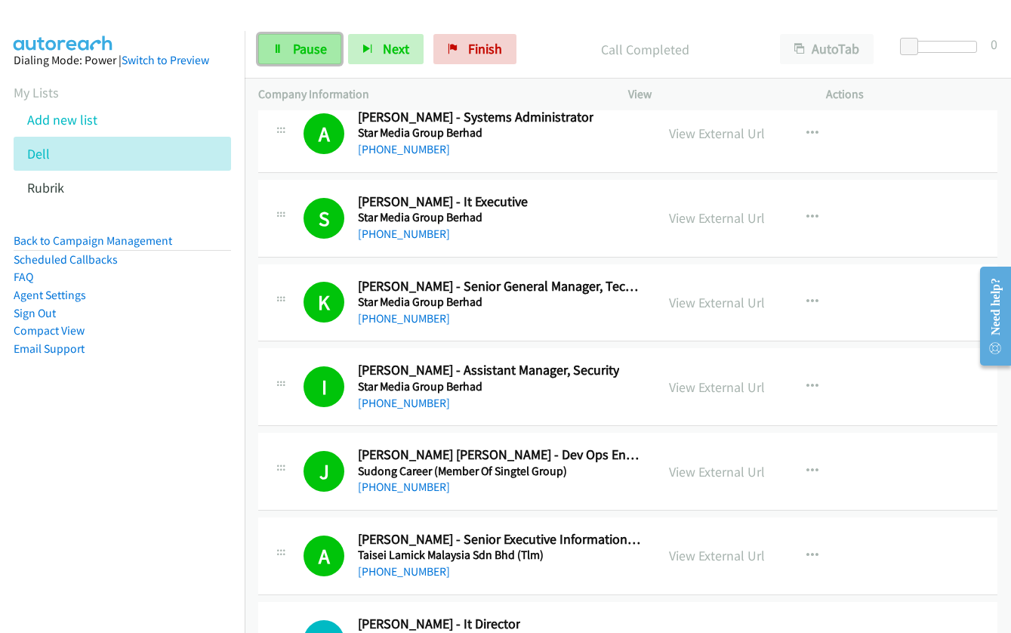
click at [298, 50] on span "Pause" at bounding box center [310, 48] width 34 height 17
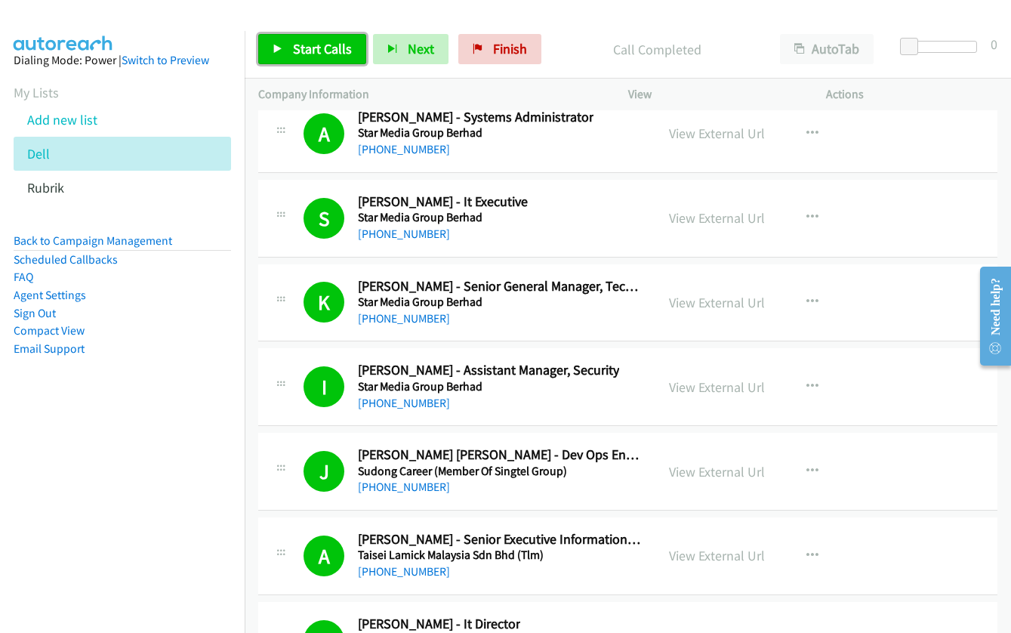
click at [313, 46] on span "Start Calls" at bounding box center [322, 48] width 59 height 17
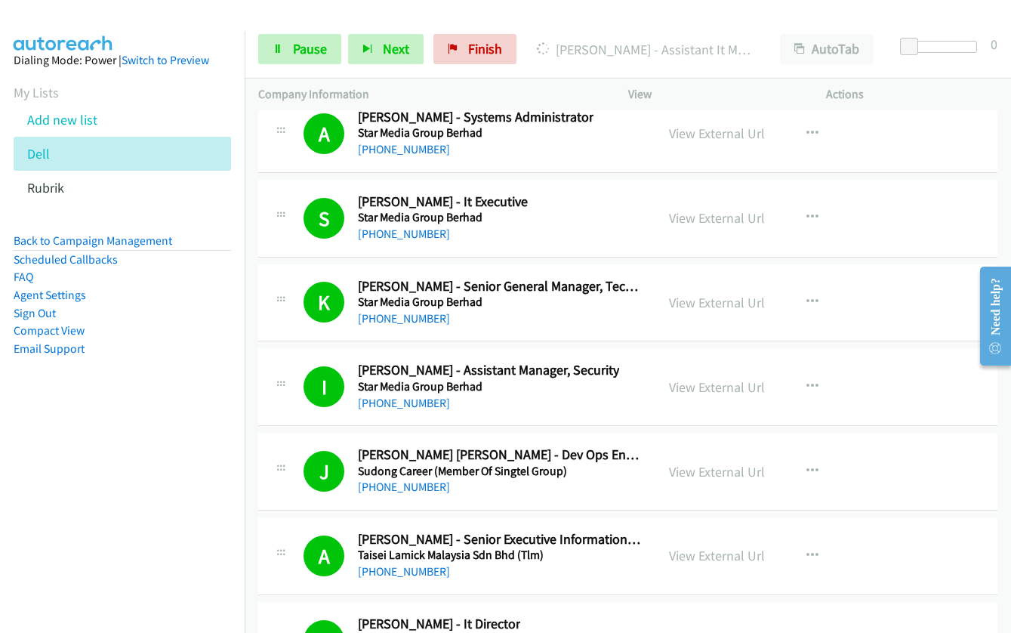
click at [149, 459] on nav "Dialing Mode: Power | Switch to Preview My Lists Add new list Dell Rubrik Back …" at bounding box center [122, 347] width 245 height 633
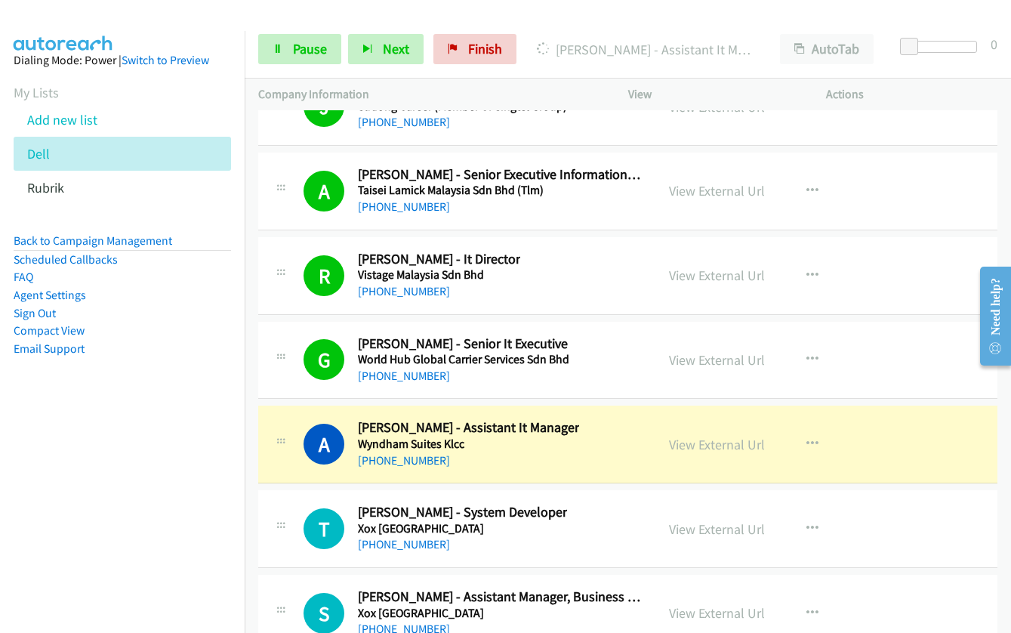
scroll to position [20534, 0]
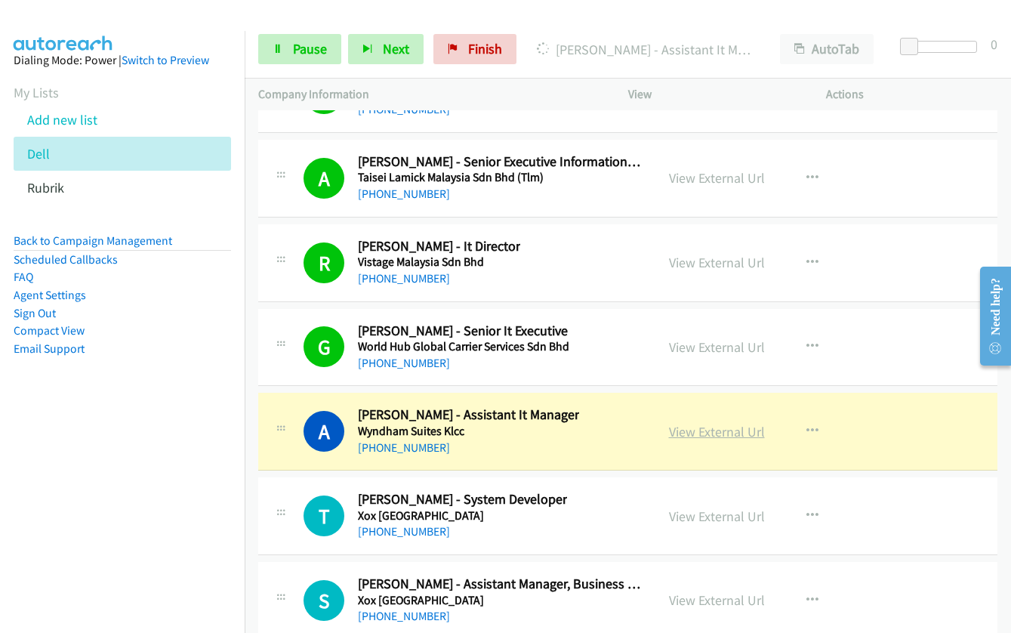
click at [704, 430] on link "View External Url" at bounding box center [717, 431] width 96 height 17
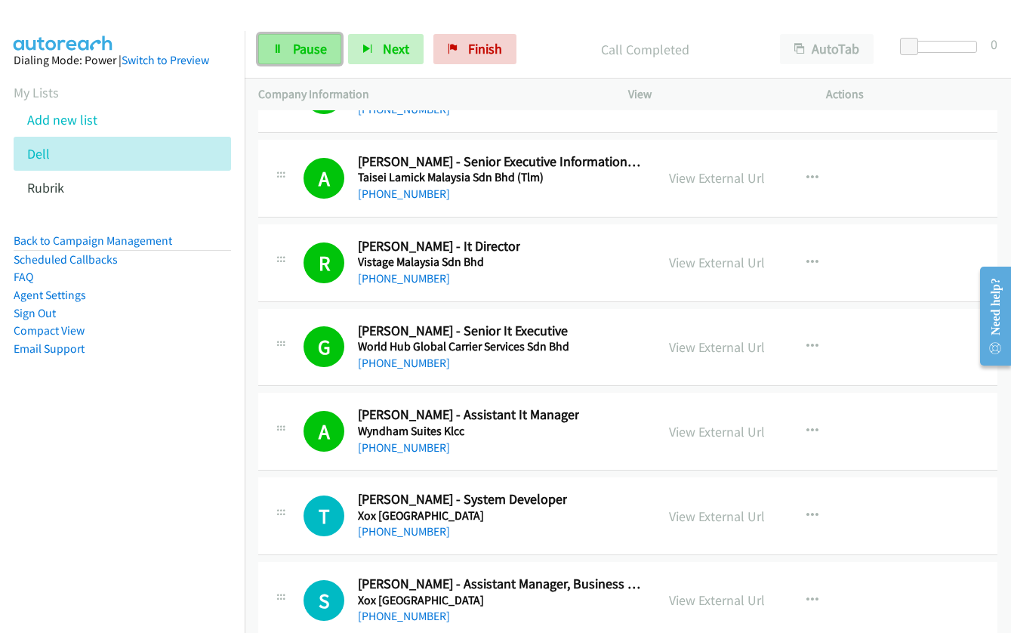
click at [299, 51] on span "Pause" at bounding box center [310, 48] width 34 height 17
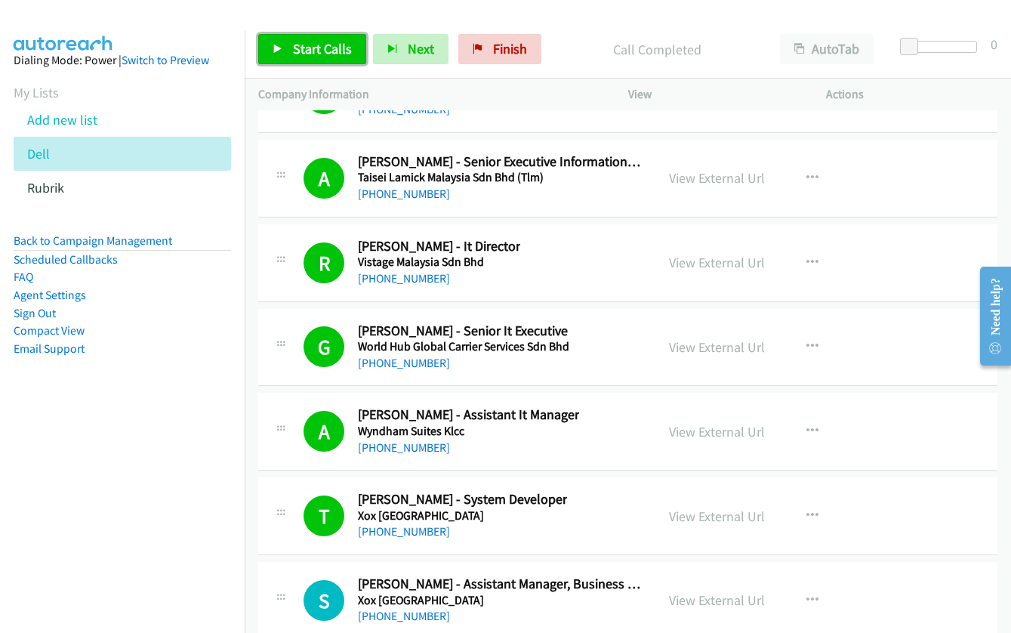
click at [302, 55] on span "Start Calls" at bounding box center [322, 48] width 59 height 17
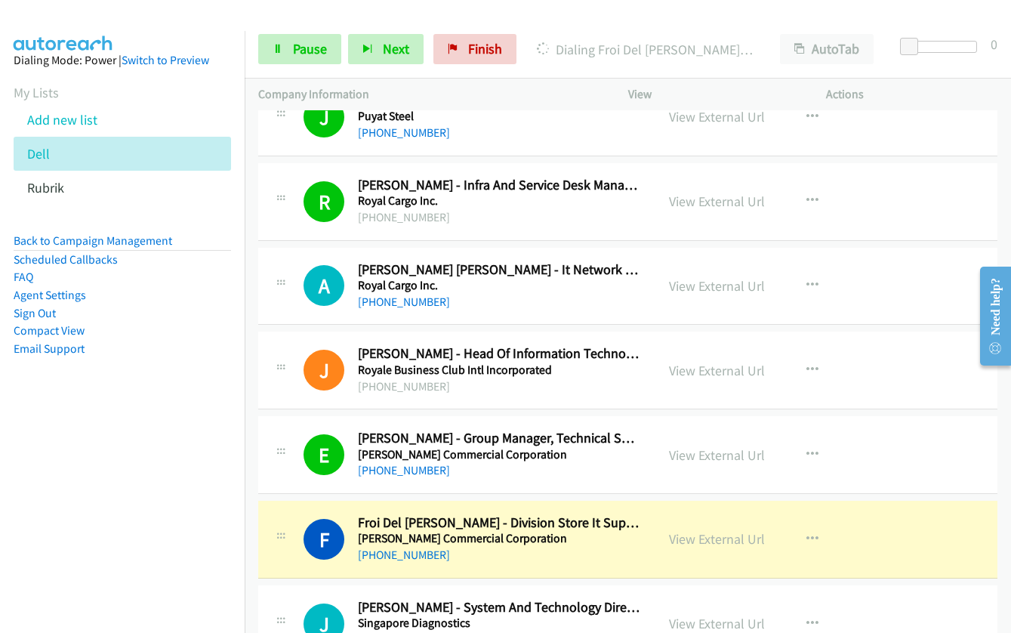
scroll to position [22950, 0]
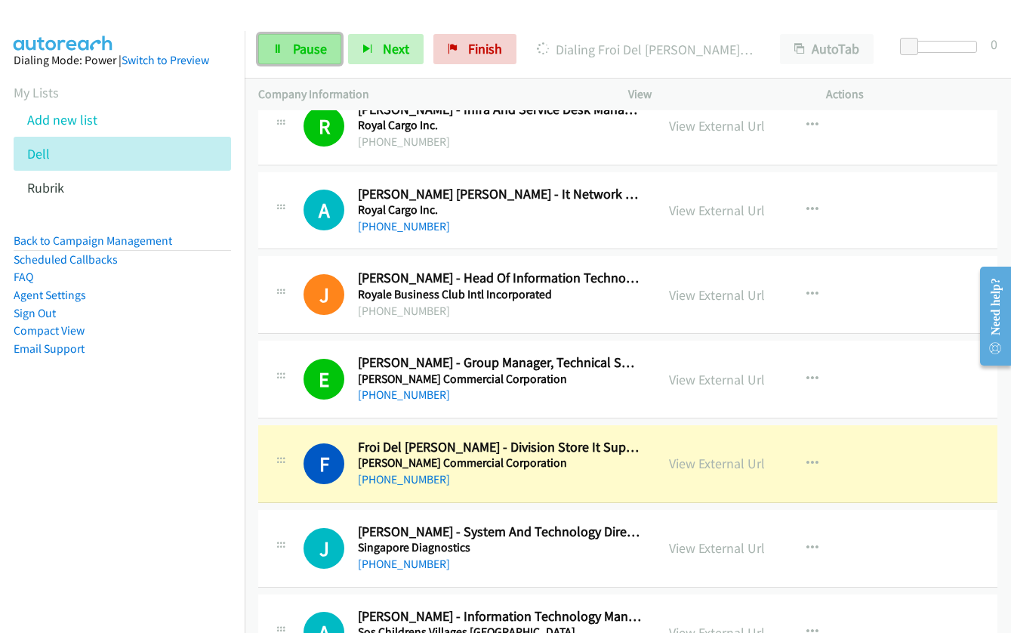
click at [281, 51] on icon at bounding box center [278, 50] width 11 height 11
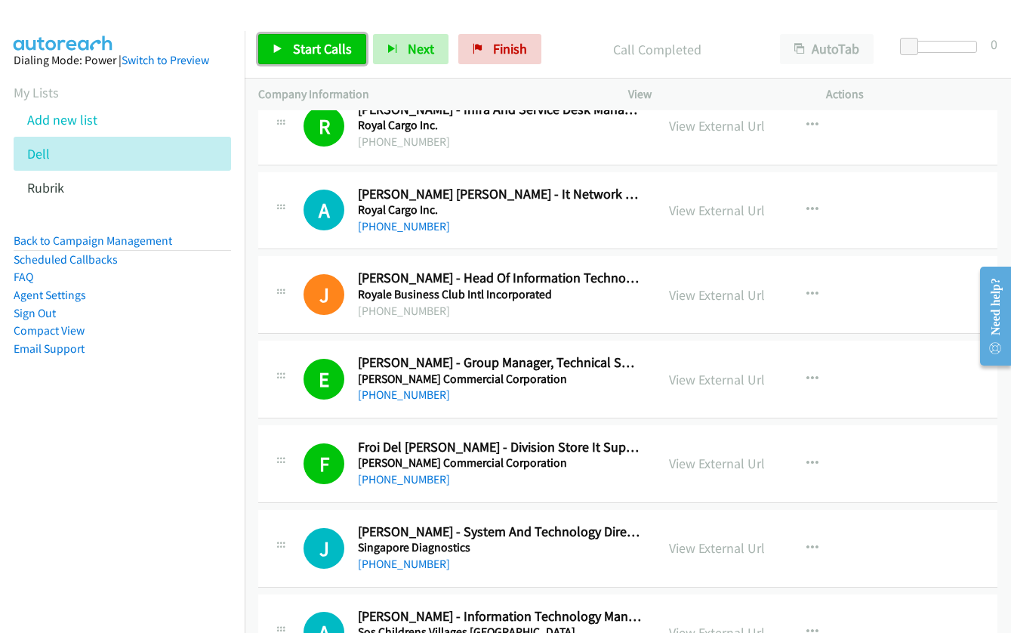
click at [289, 53] on link "Start Calls" at bounding box center [312, 49] width 108 height 30
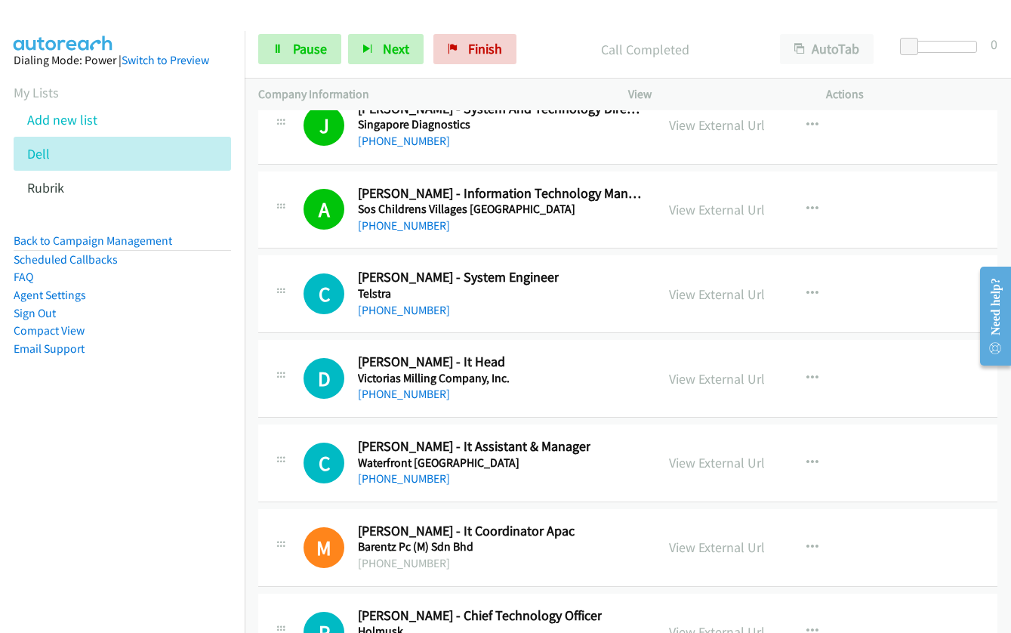
scroll to position [23403, 0]
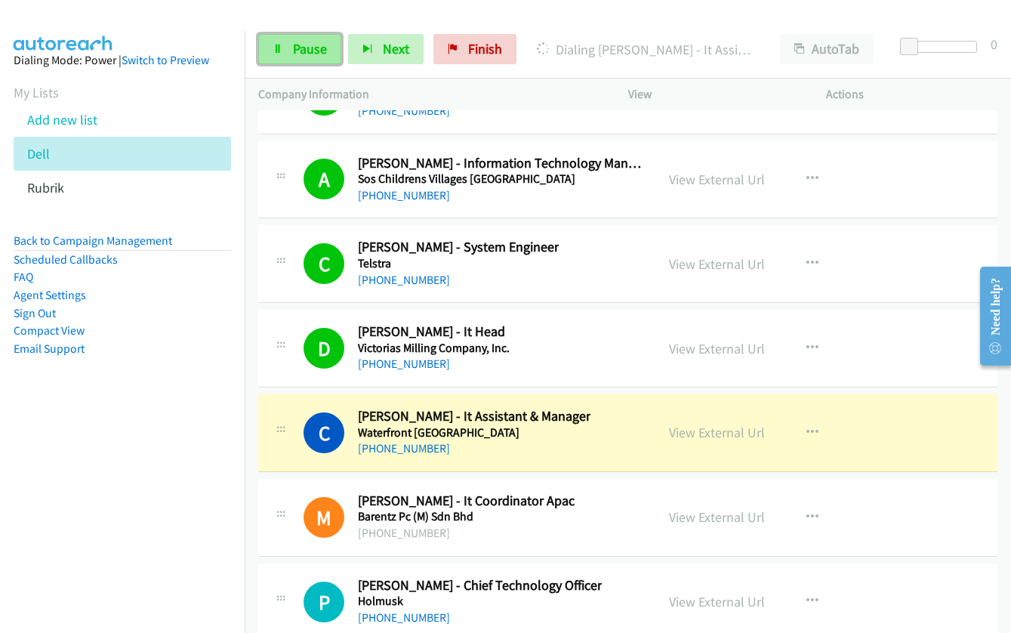
click at [277, 56] on link "Pause" at bounding box center [299, 49] width 83 height 30
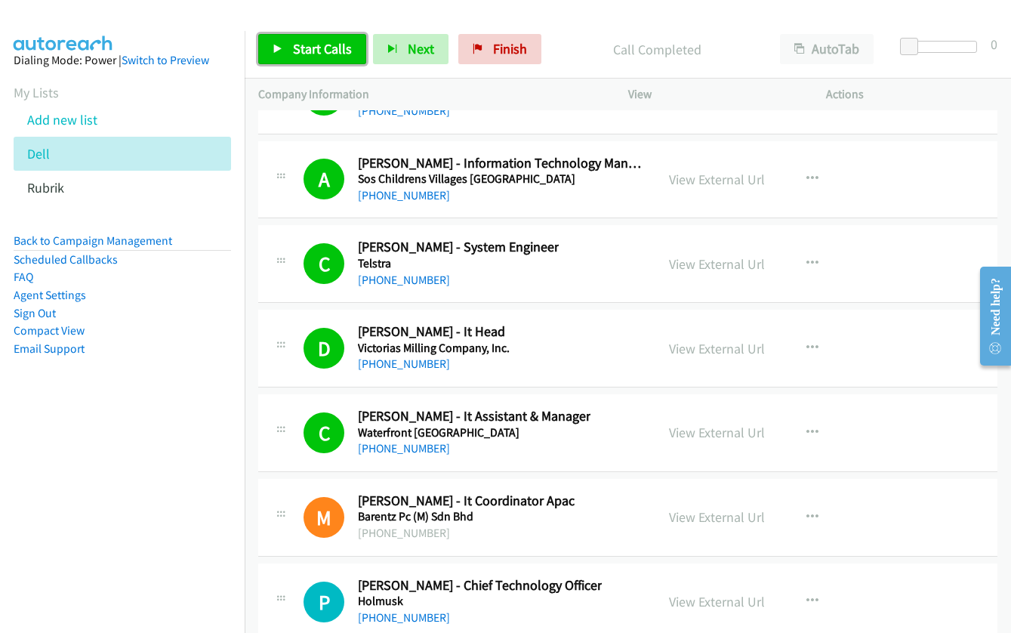
click at [313, 44] on span "Start Calls" at bounding box center [322, 48] width 59 height 17
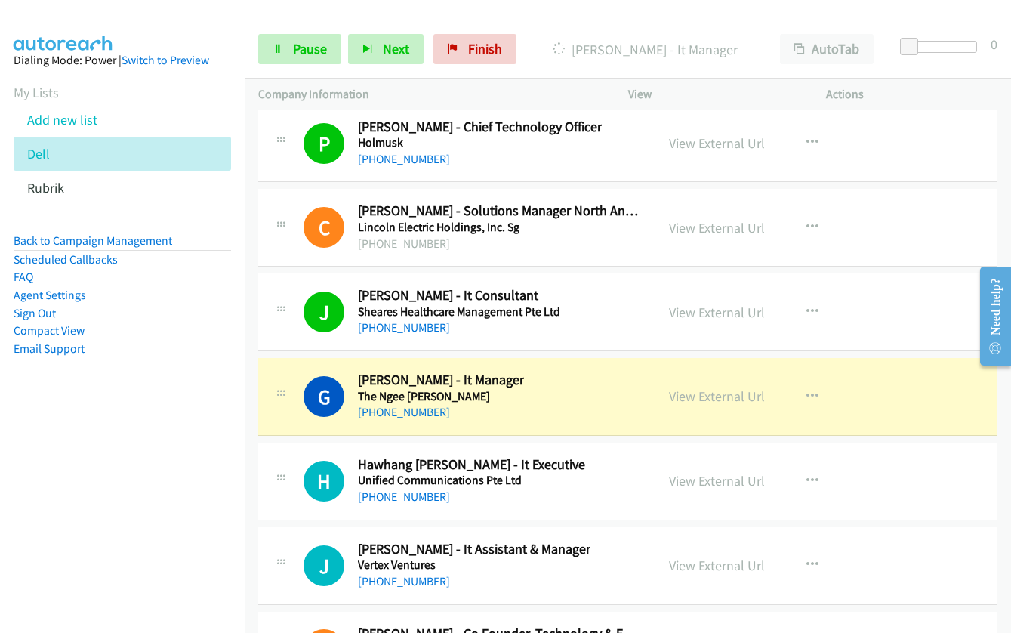
scroll to position [23940, 0]
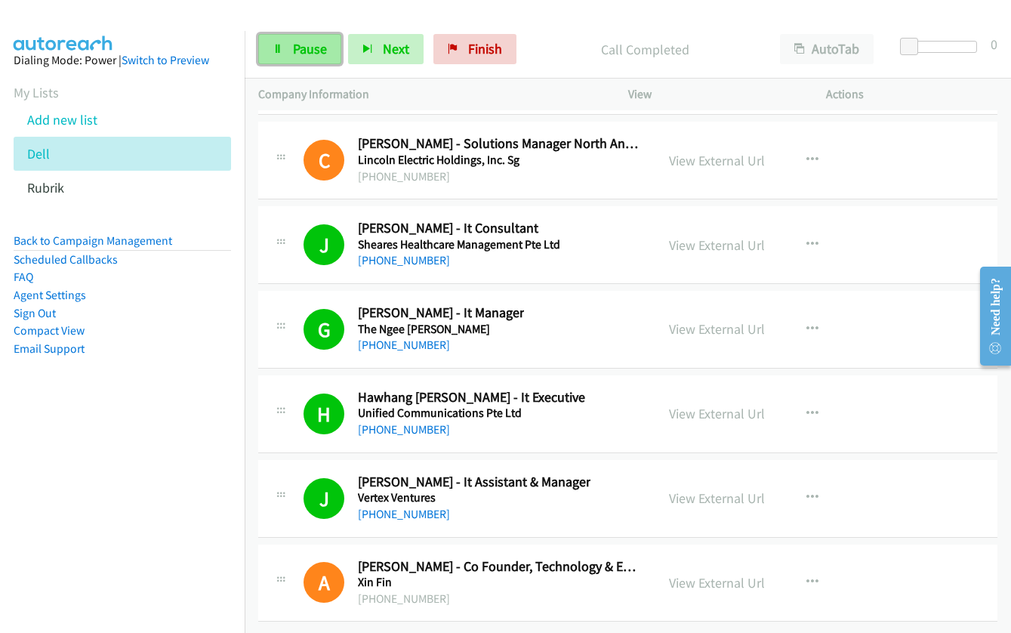
click at [316, 54] on span "Pause" at bounding box center [310, 48] width 34 height 17
